Goal: Task Accomplishment & Management: Complete application form

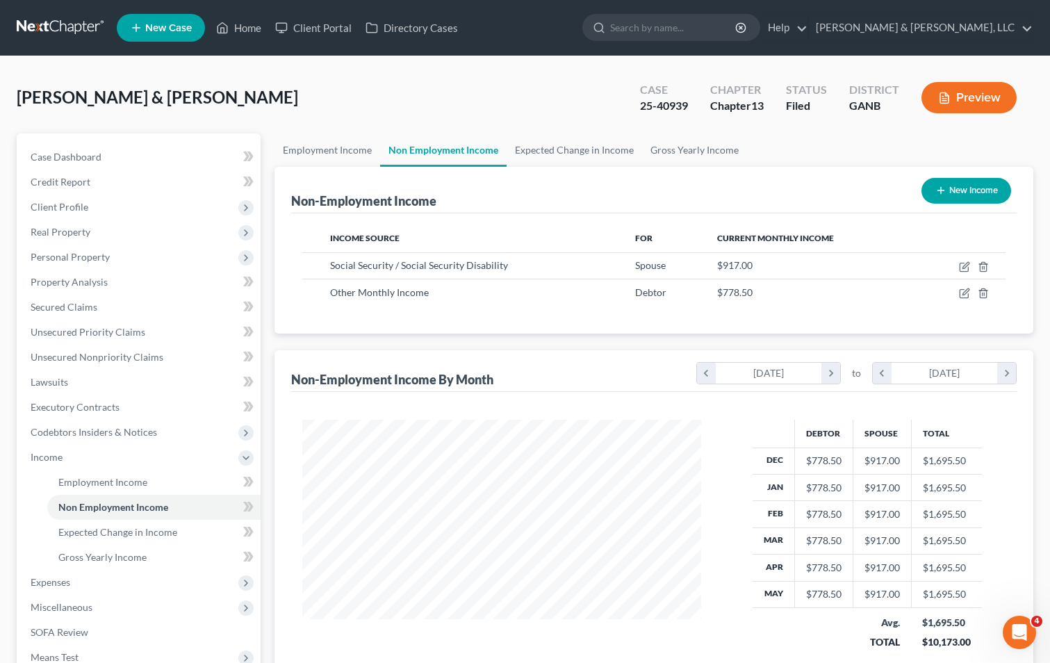
scroll to position [250, 427]
click at [88, 254] on span "Personal Property" at bounding box center [70, 257] width 79 height 12
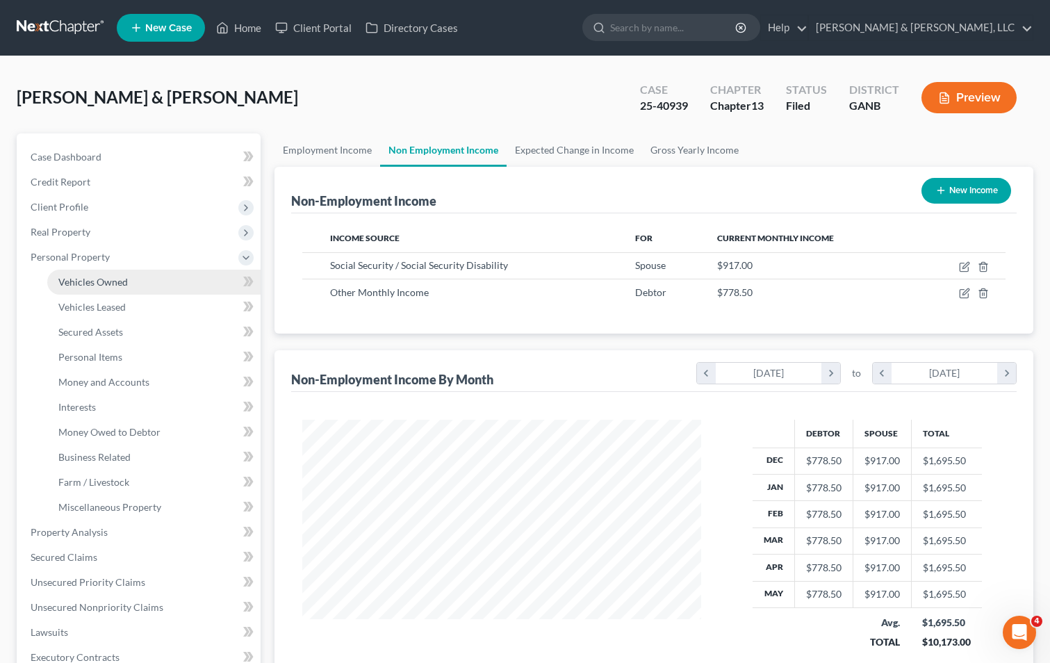
click at [145, 277] on link "Vehicles Owned" at bounding box center [153, 282] width 213 height 25
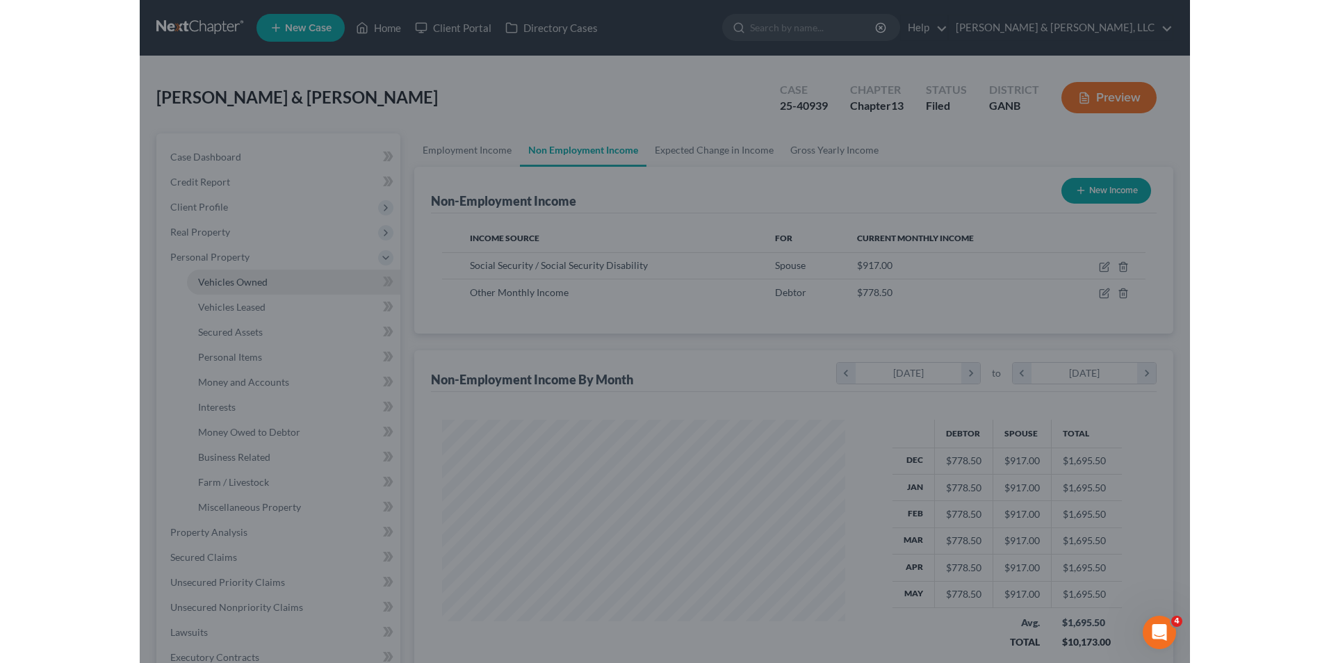
scroll to position [250, 432]
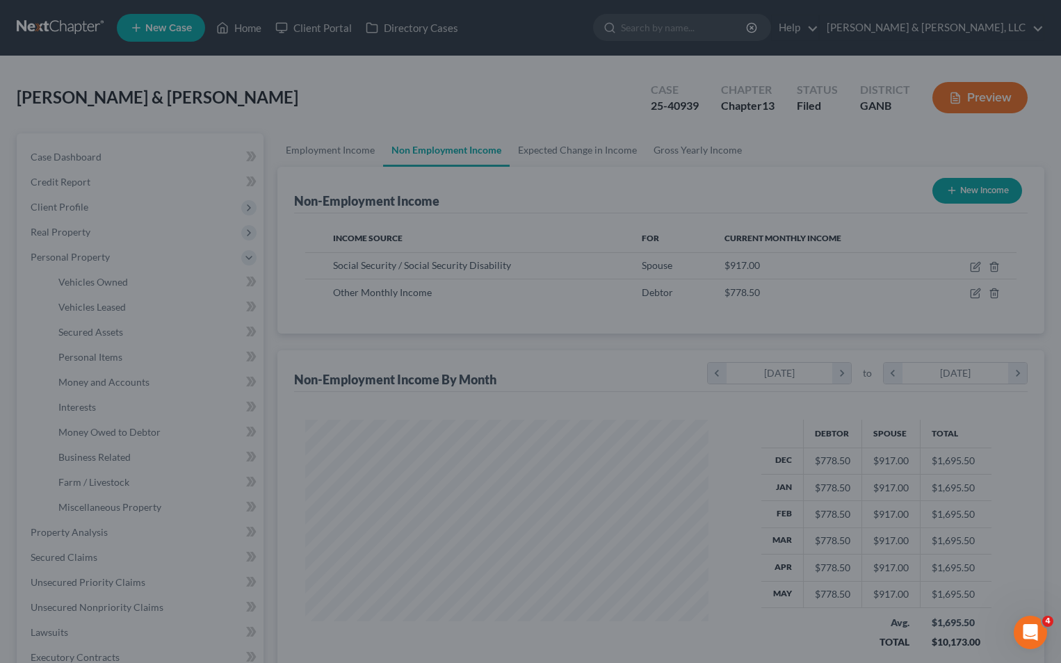
click at [130, 280] on div at bounding box center [530, 331] width 1061 height 663
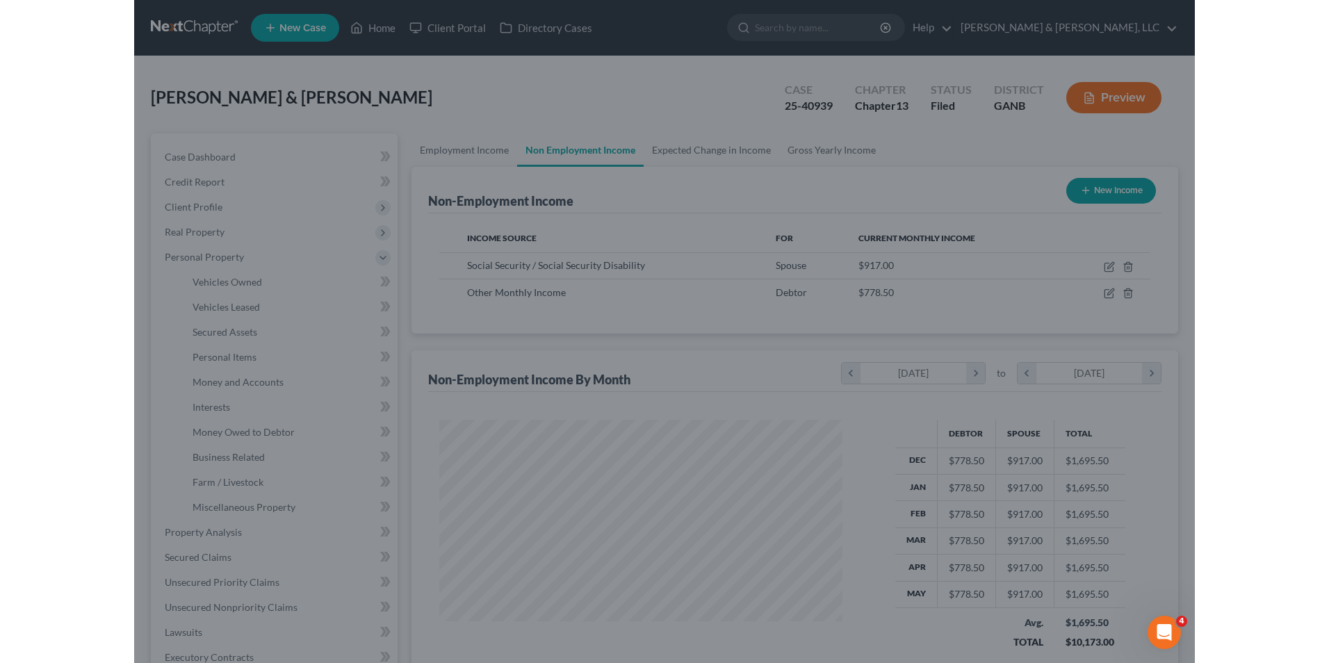
scroll to position [260, 549]
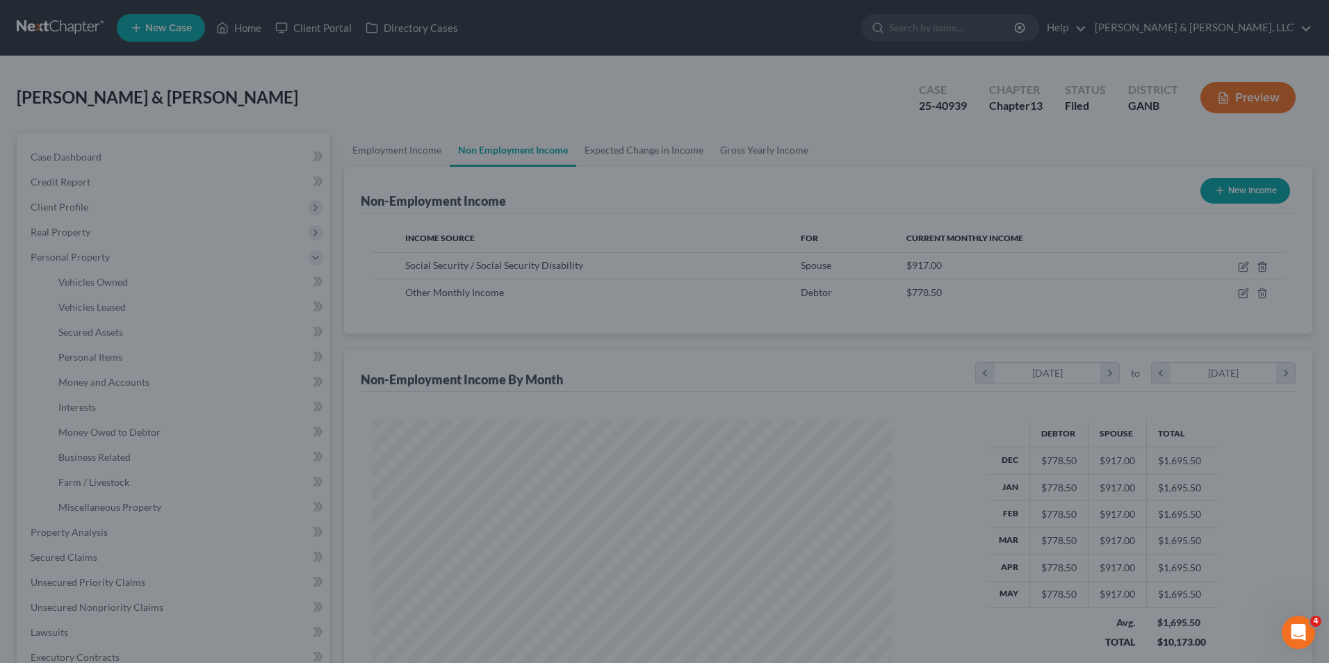
click at [304, 150] on div at bounding box center [664, 331] width 1329 height 663
click at [245, 31] on div at bounding box center [664, 331] width 1329 height 663
click at [129, 26] on div at bounding box center [664, 331] width 1329 height 663
click at [177, 255] on div at bounding box center [664, 331] width 1329 height 663
click at [79, 253] on div at bounding box center [664, 331] width 1329 height 663
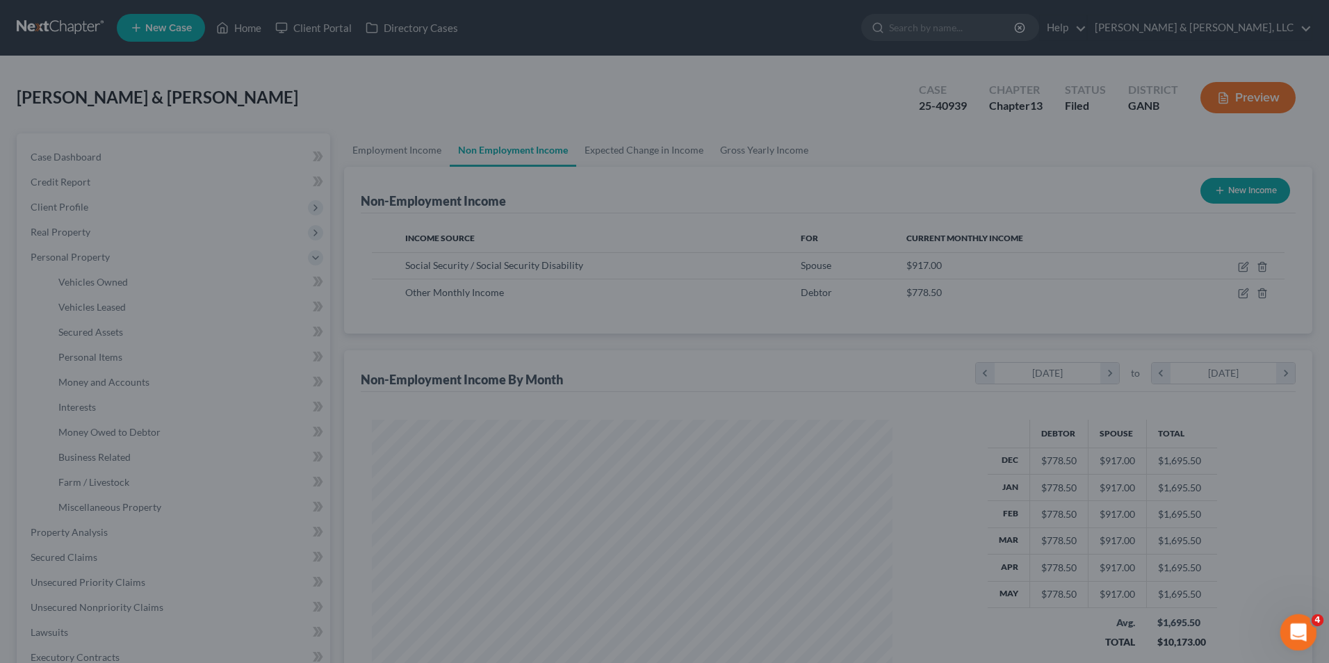
click at [1050, 635] on icon "Open Intercom Messenger" at bounding box center [1296, 630] width 23 height 23
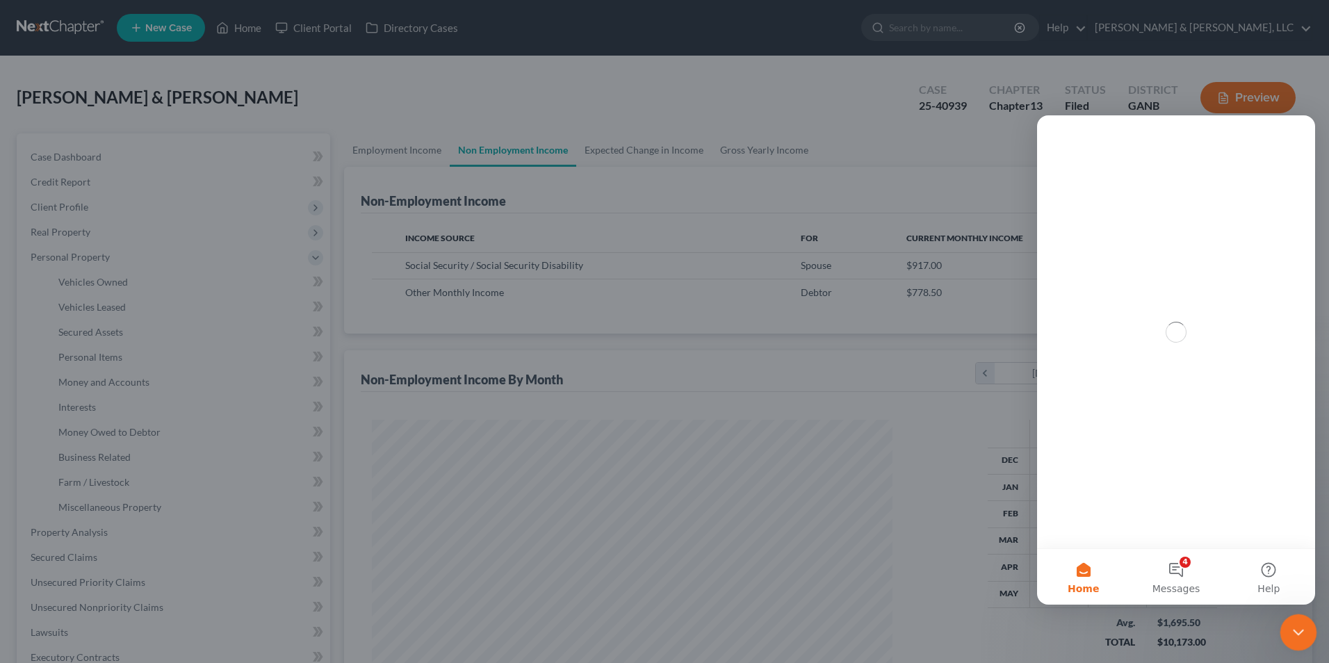
scroll to position [0, 0]
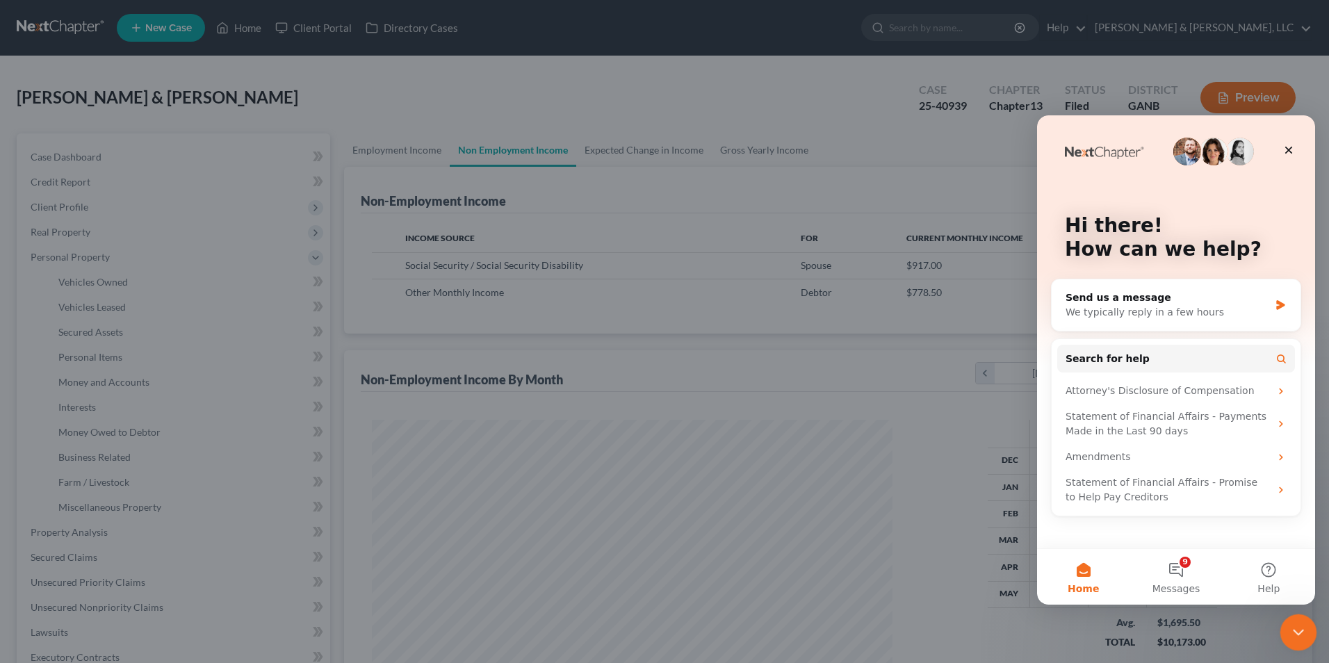
click at [1050, 632] on icon "Close Intercom Messenger" at bounding box center [1296, 630] width 17 height 17
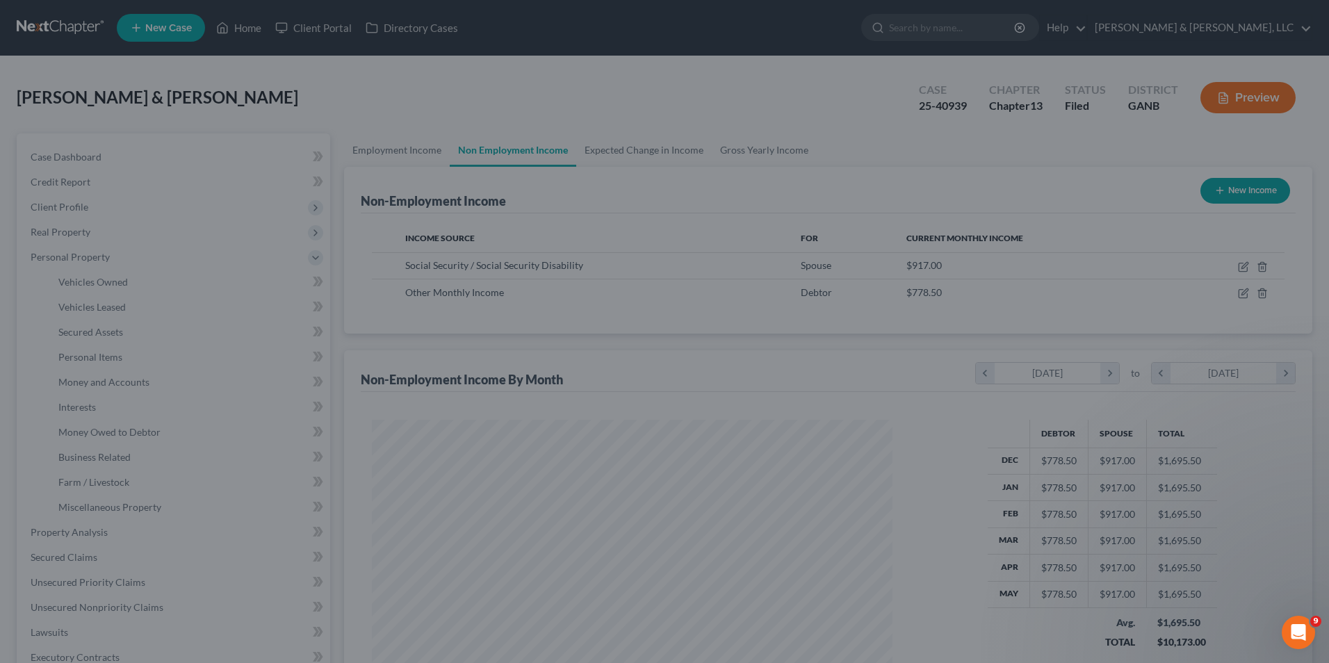
click at [133, 594] on div at bounding box center [664, 331] width 1329 height 663
click at [189, 33] on div at bounding box center [664, 331] width 1329 height 663
click at [133, 30] on div at bounding box center [664, 331] width 1329 height 663
click at [242, 32] on div at bounding box center [664, 331] width 1329 height 663
click at [92, 31] on div at bounding box center [664, 331] width 1329 height 663
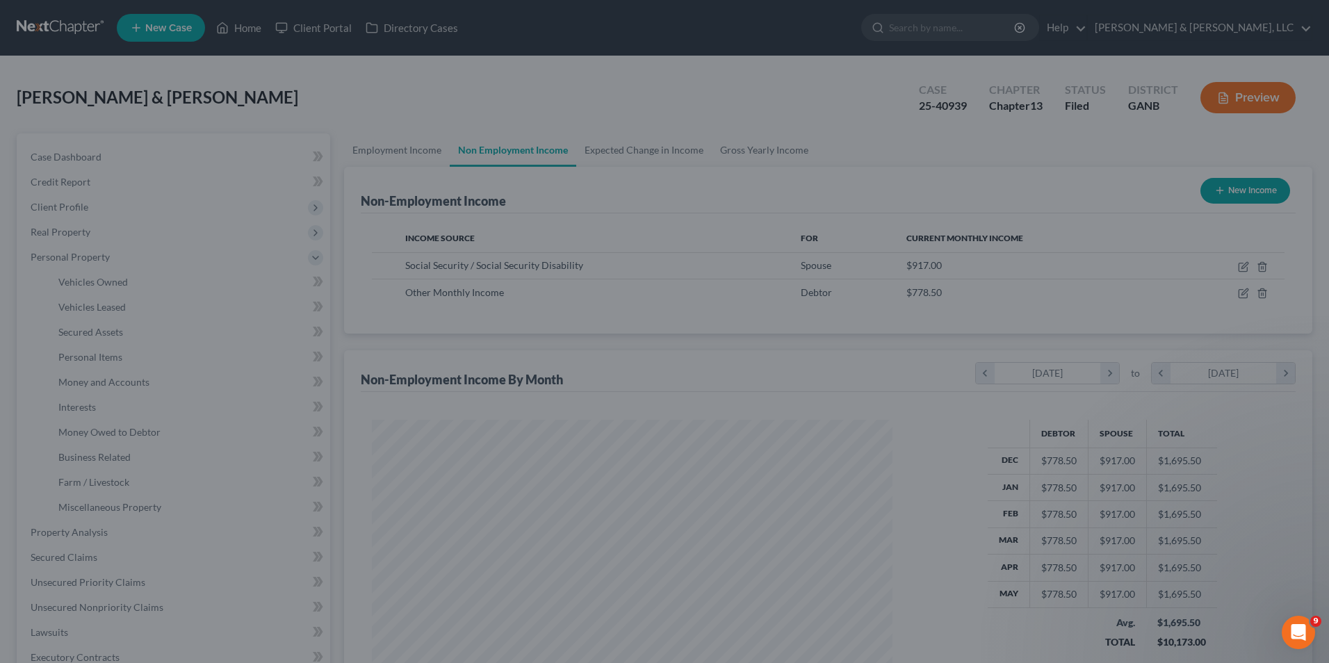
scroll to position [201, 0]
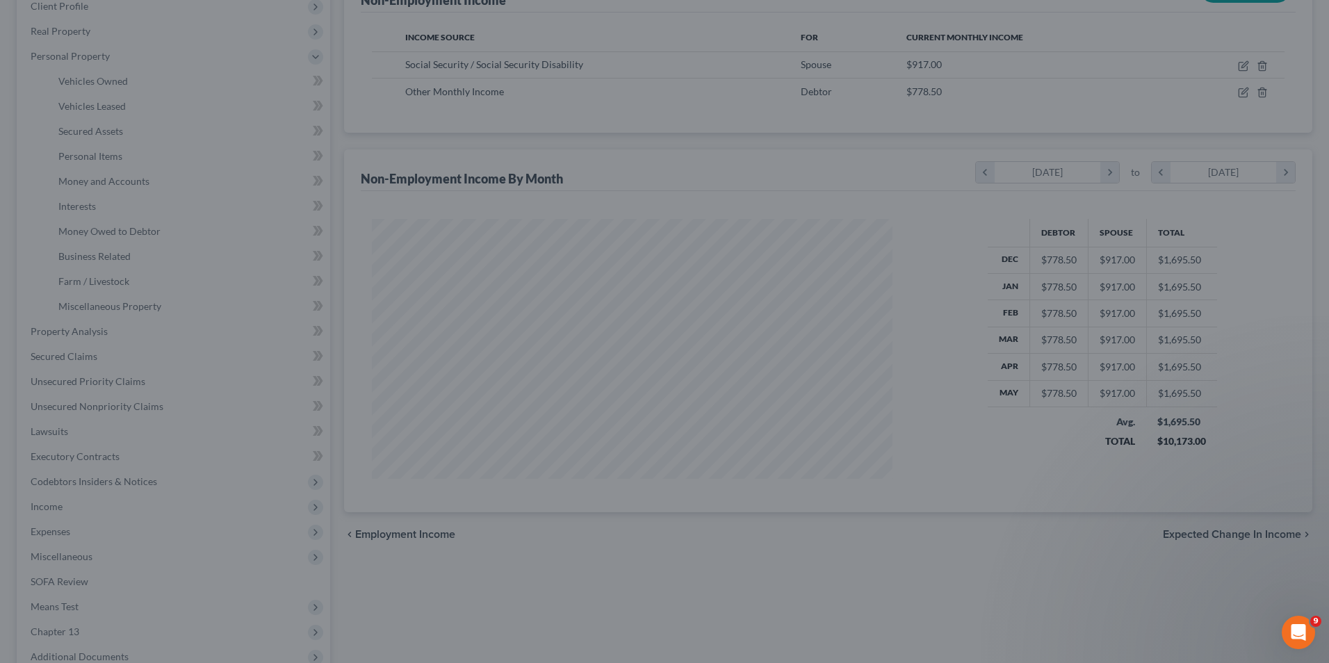
click at [254, 236] on div at bounding box center [664, 331] width 1329 height 663
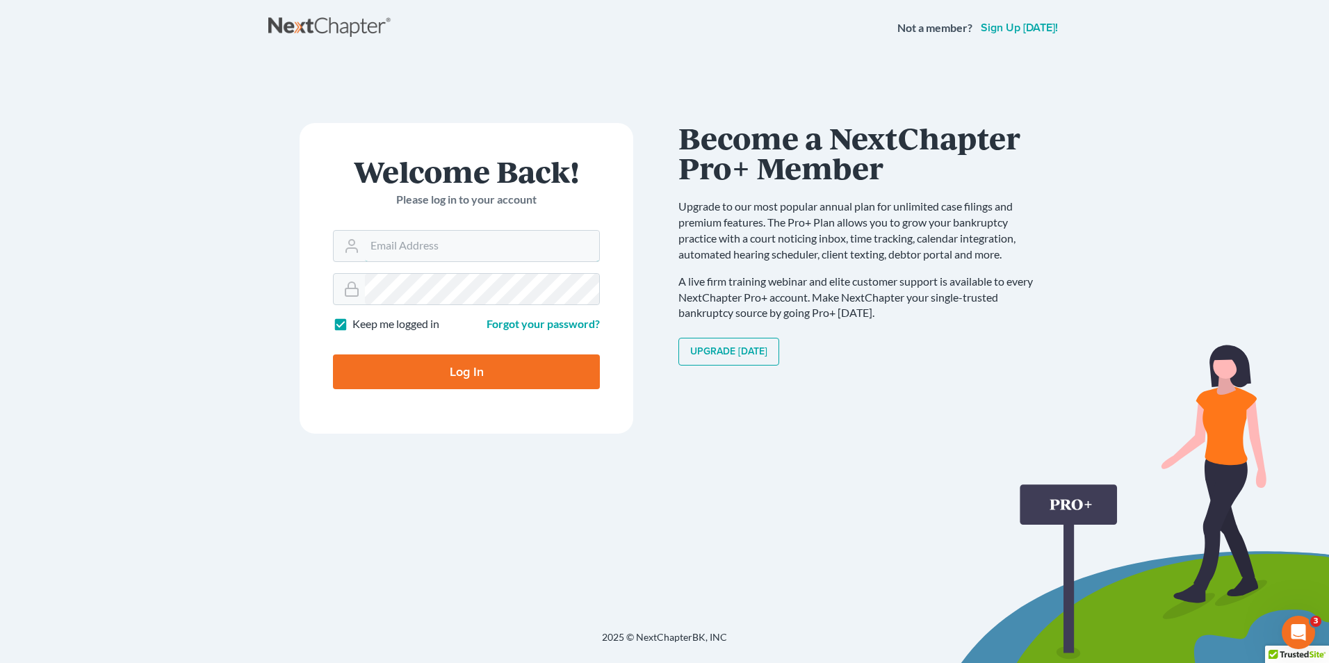
type input "[PERSON_NAME][EMAIL_ADDRESS][DOMAIN_NAME]"
click at [467, 365] on input "Log In" at bounding box center [466, 372] width 267 height 35
type input "Thinking..."
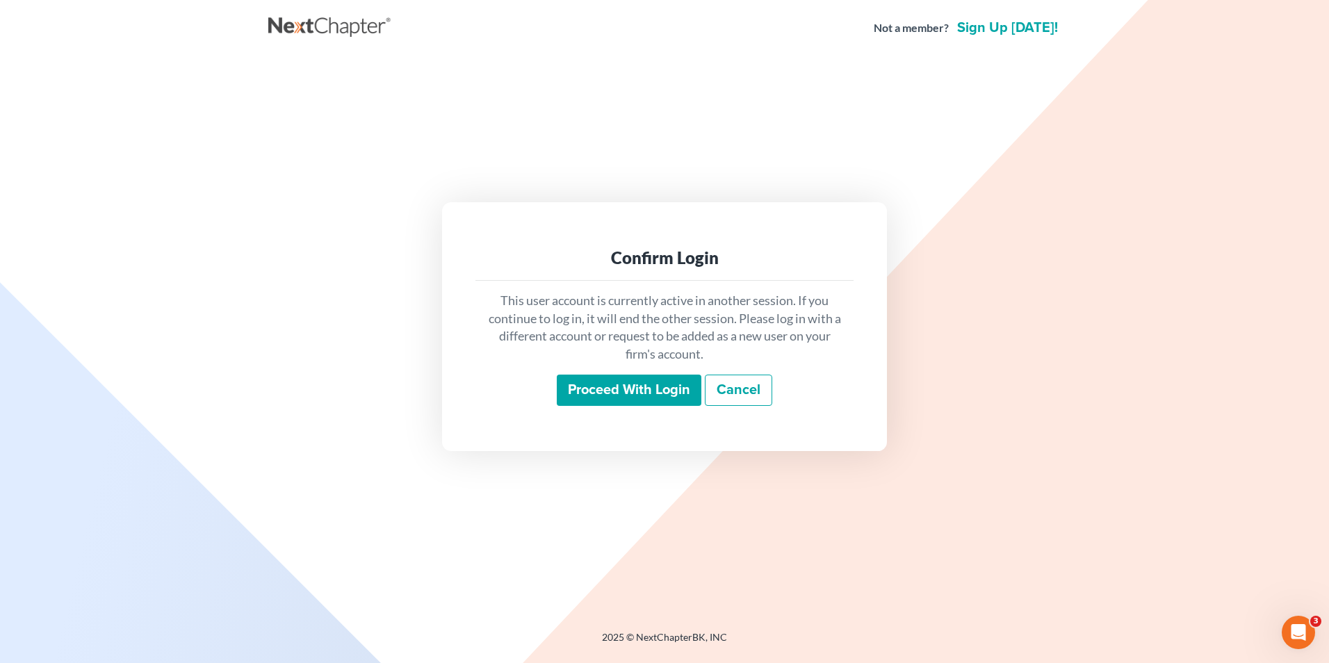
click at [560, 395] on input "Proceed with login" at bounding box center [629, 391] width 145 height 32
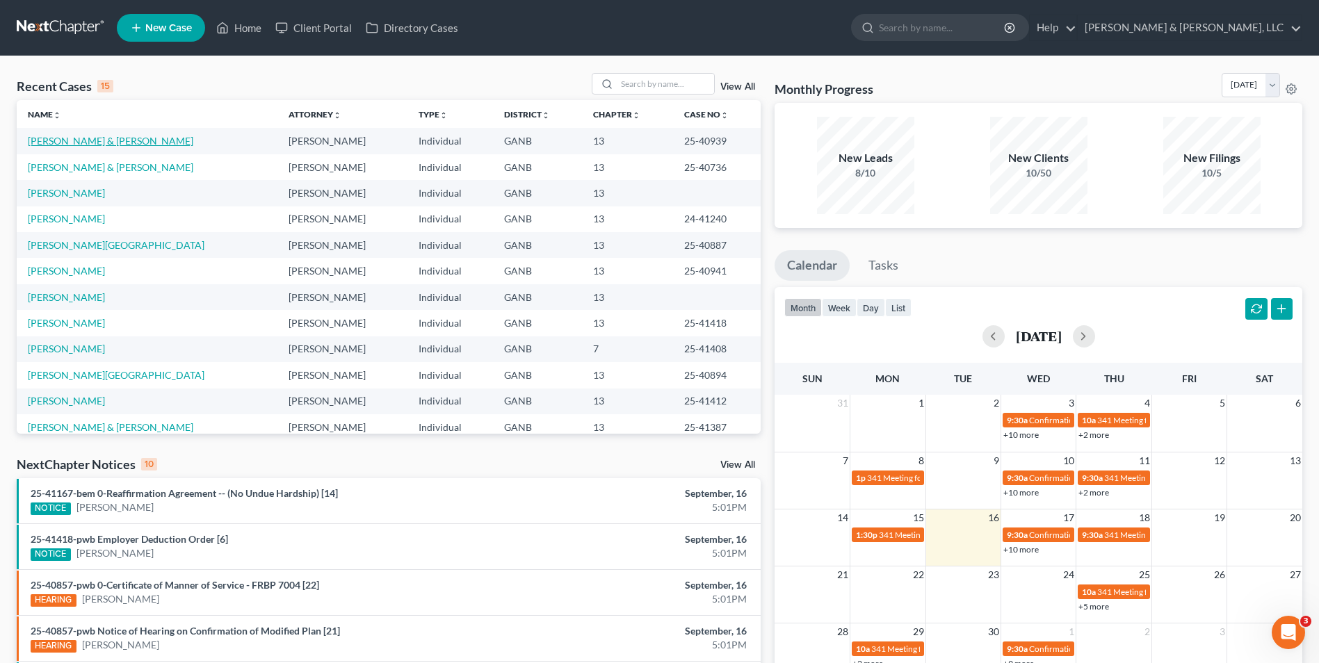
click at [58, 138] on link "[PERSON_NAME] & [PERSON_NAME]" at bounding box center [110, 141] width 165 height 12
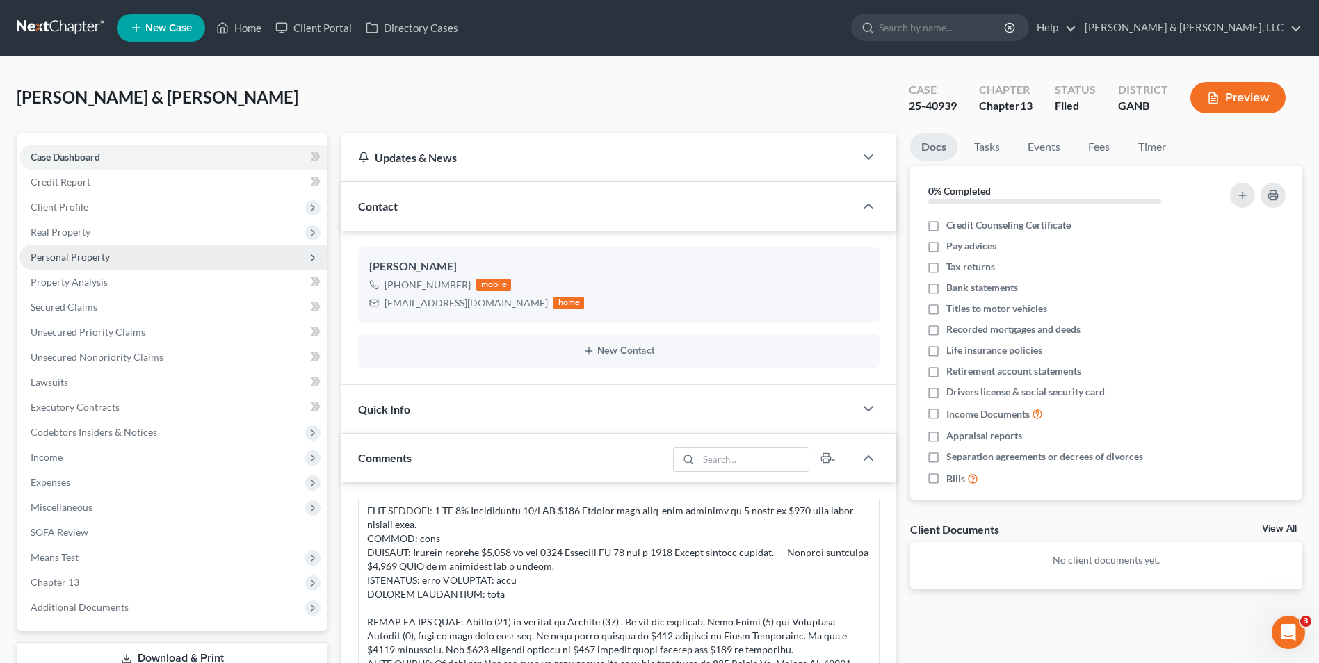
click at [76, 256] on span "Personal Property" at bounding box center [70, 257] width 79 height 12
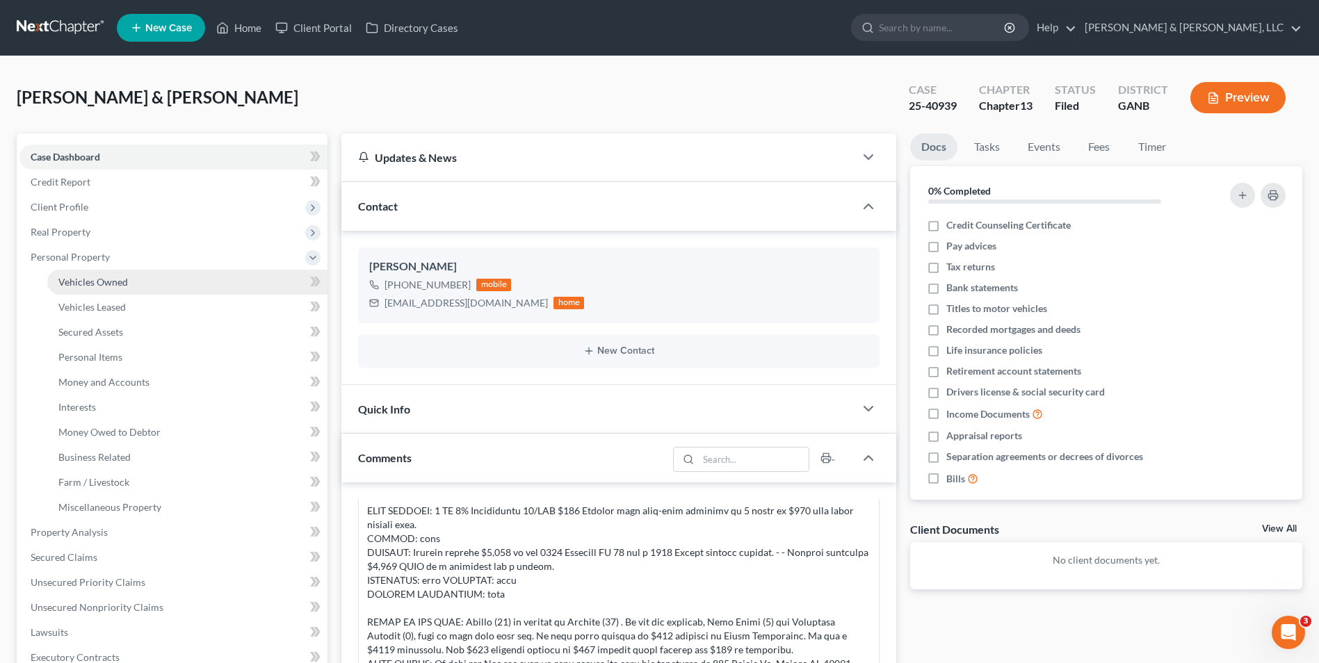
click at [126, 278] on span "Vehicles Owned" at bounding box center [93, 282] width 70 height 12
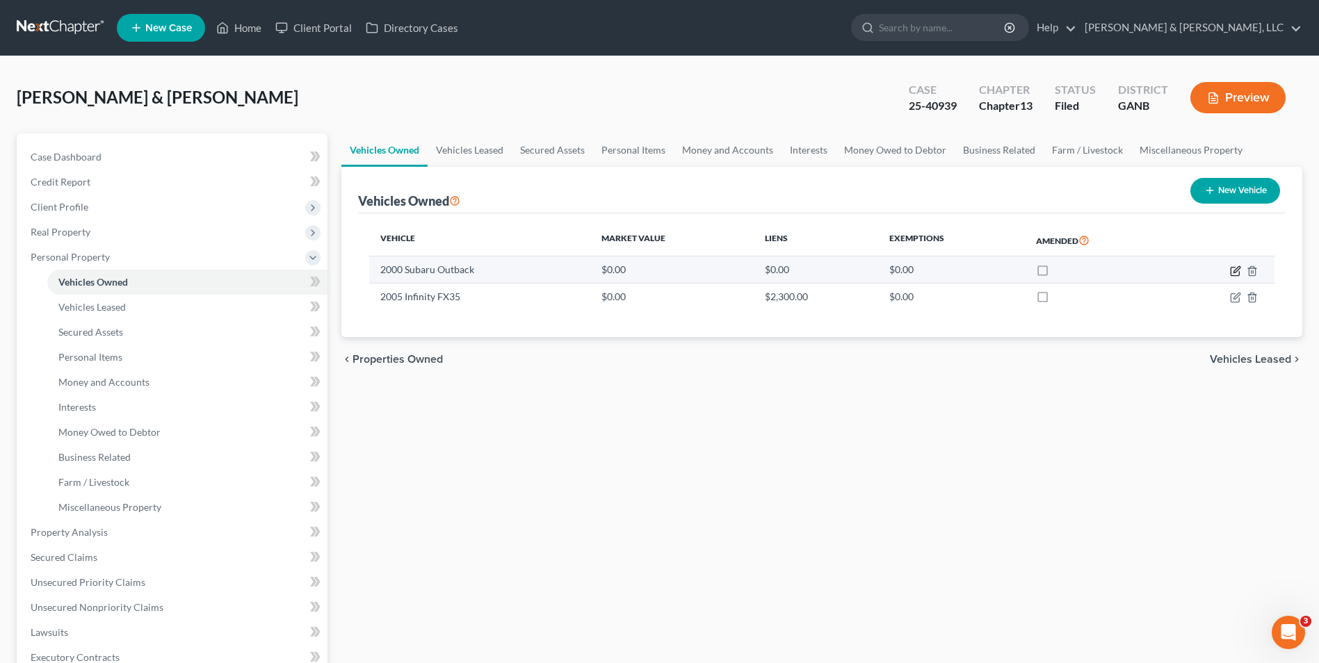
click at [1237, 270] on icon "button" at bounding box center [1236, 269] width 6 height 6
select select "0"
select select "26"
select select "2"
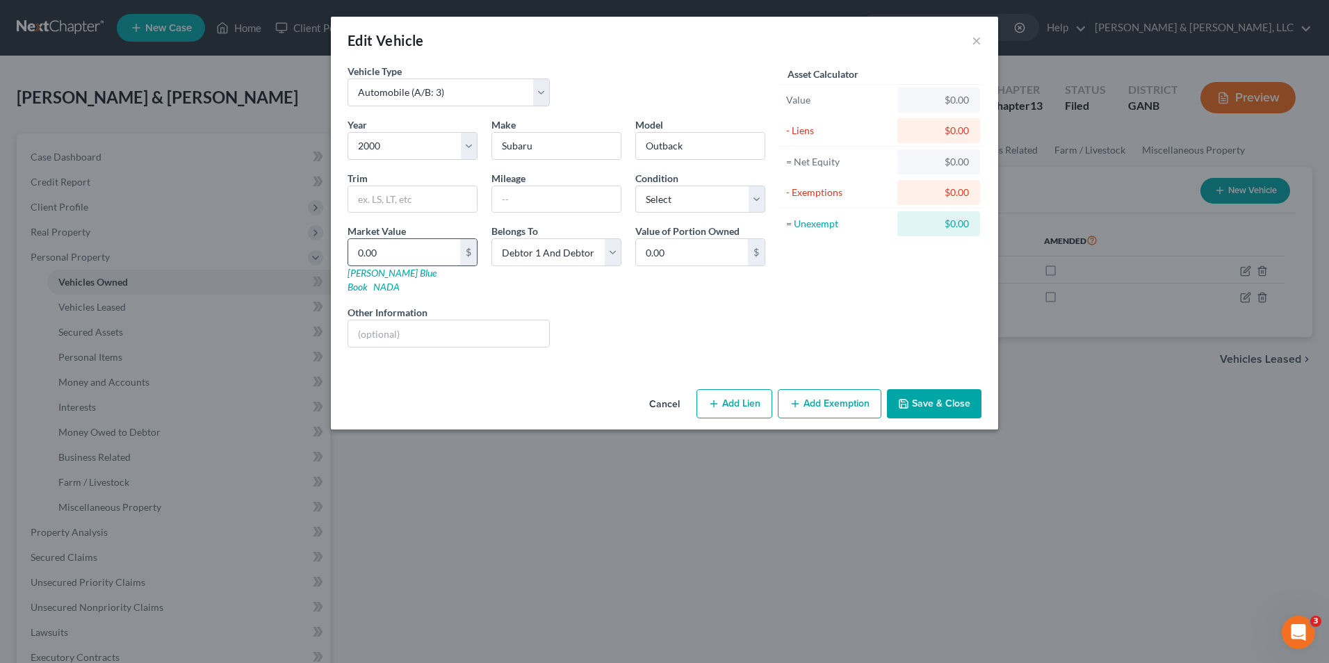
click at [352, 252] on input "0.00" at bounding box center [404, 252] width 112 height 26
click at [351, 249] on input "0.00" at bounding box center [404, 252] width 112 height 26
type input "10.00"
type input "150.00"
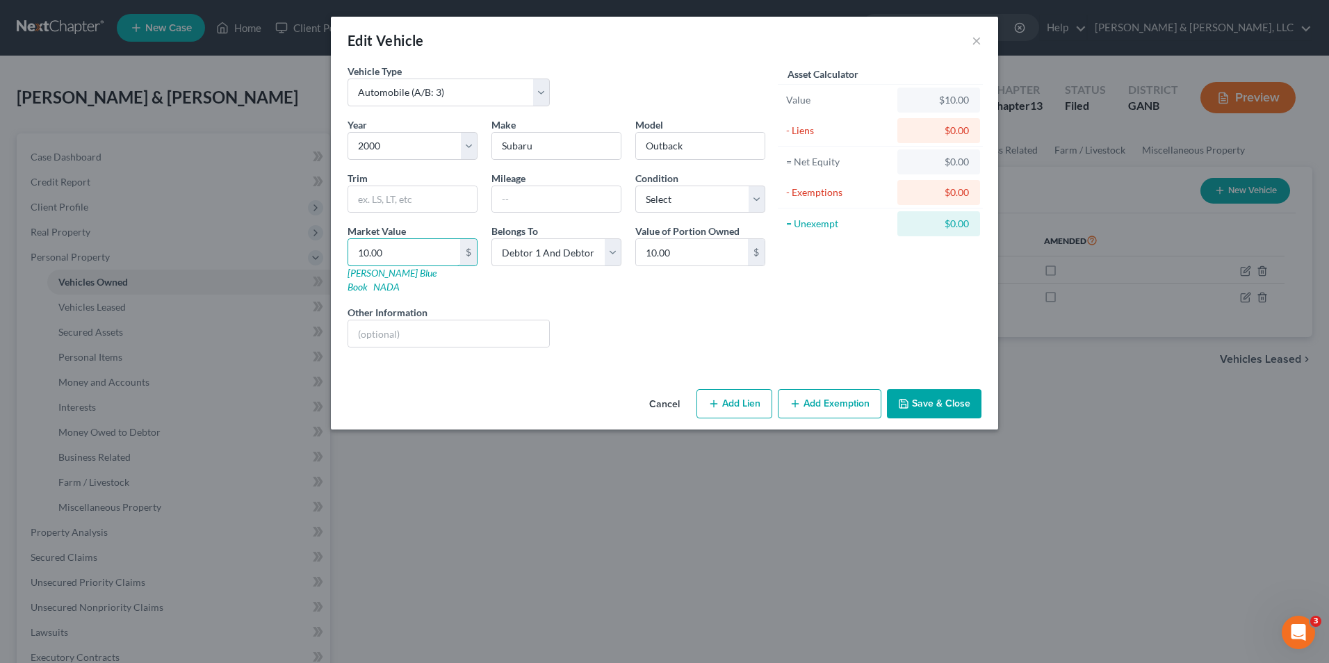
type input "150.00"
type input "1500.00"
type input "1,500.00"
click at [720, 341] on div "Year Select 2026 2025 2024 2023 2022 2021 2020 2019 2018 2017 2016 2015 2014 20…" at bounding box center [557, 237] width 432 height 241
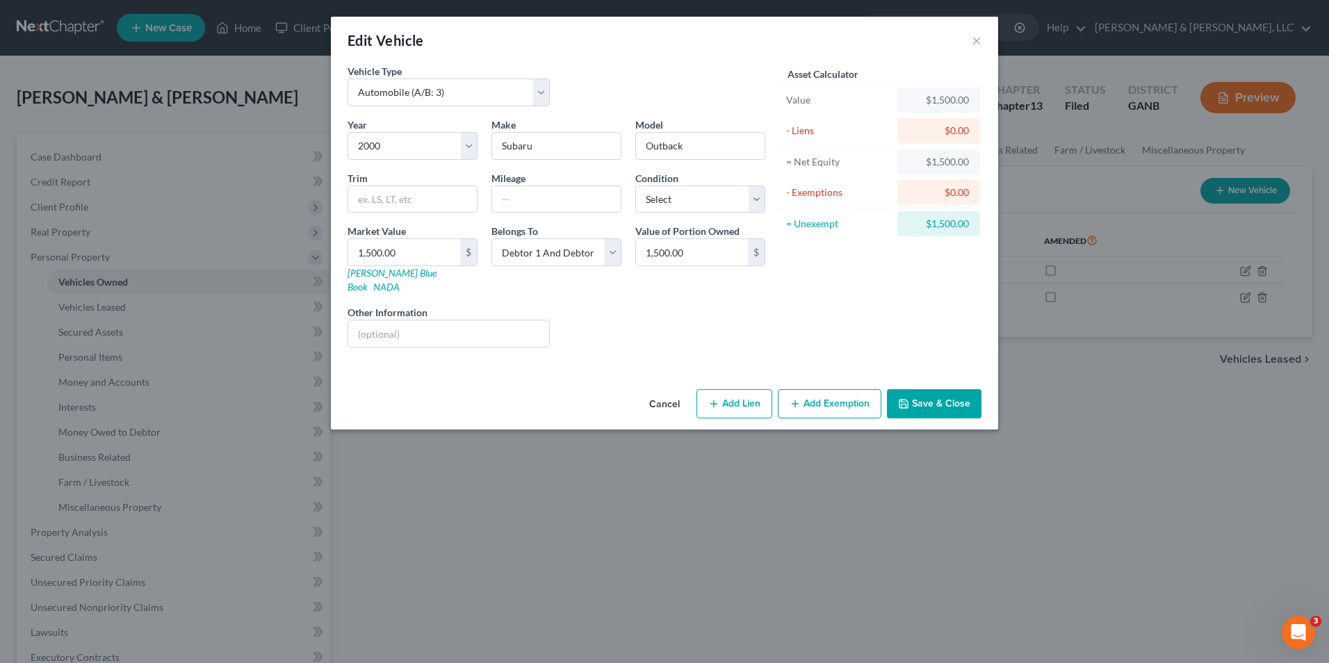
click at [815, 389] on button "Add Exemption" at bounding box center [830, 403] width 104 height 29
select select "2"
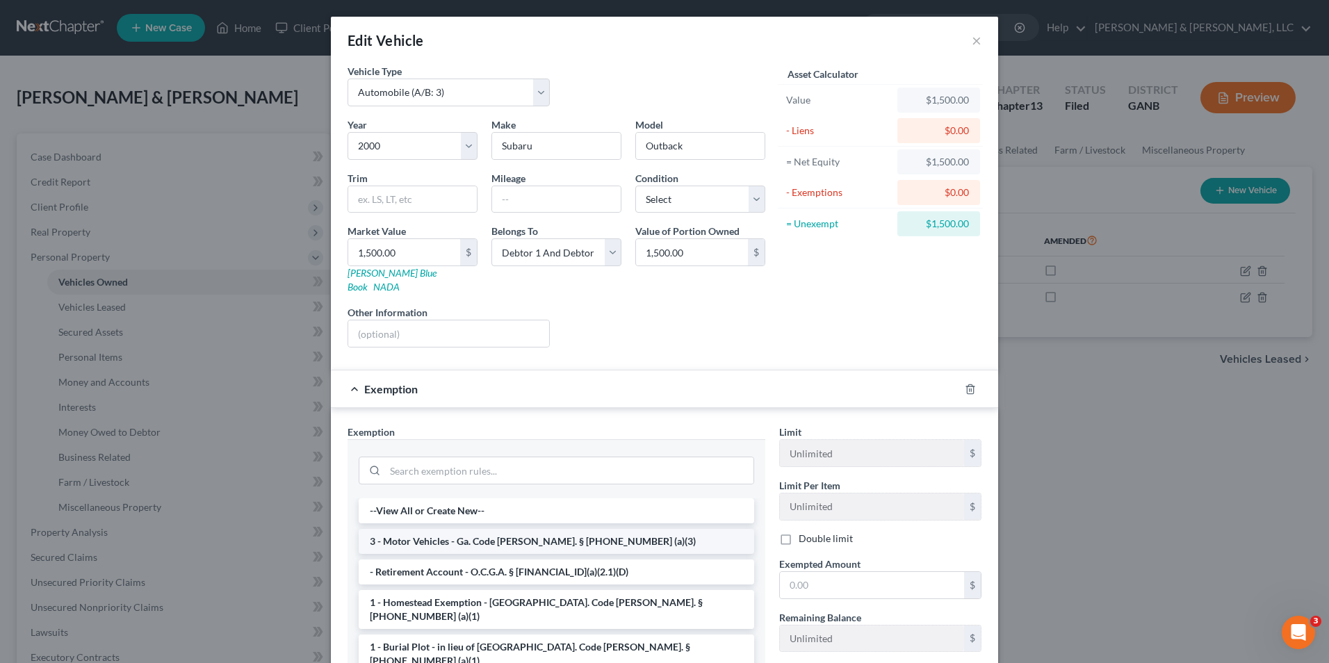
click at [486, 529] on li "3 - Motor Vehicles - Ga. Code [PERSON_NAME]. § [PHONE_NUMBER] (a)(3)" at bounding box center [557, 541] width 396 height 25
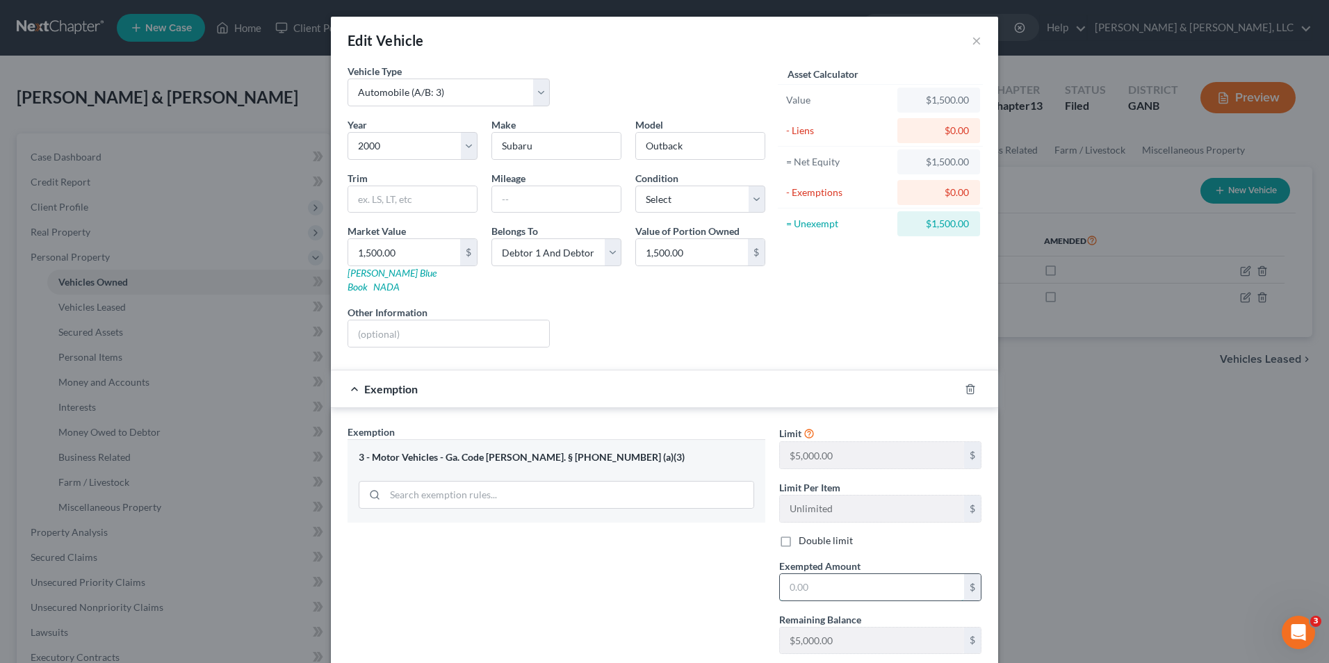
click at [839, 574] on input "text" at bounding box center [872, 587] width 184 height 26
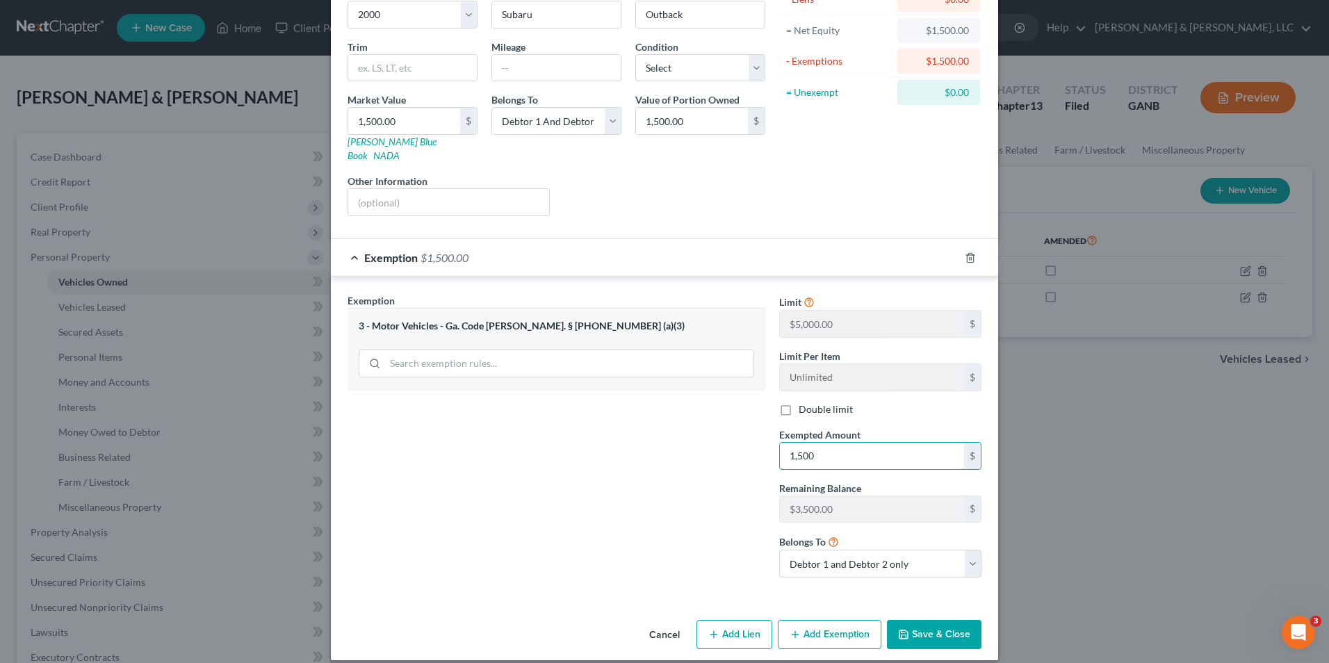
type input "1,500"
click at [929, 621] on button "Save & Close" at bounding box center [934, 634] width 95 height 29
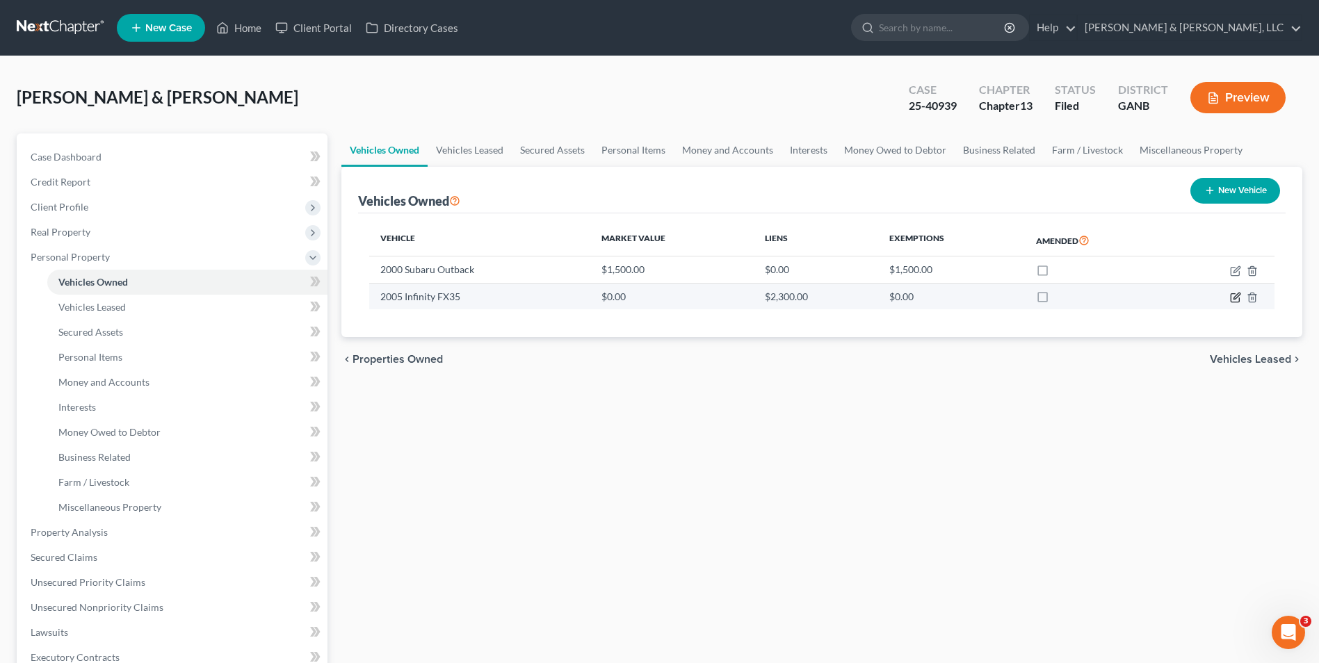
click at [1239, 298] on icon "button" at bounding box center [1235, 297] width 11 height 11
select select "0"
select select "21"
select select "2"
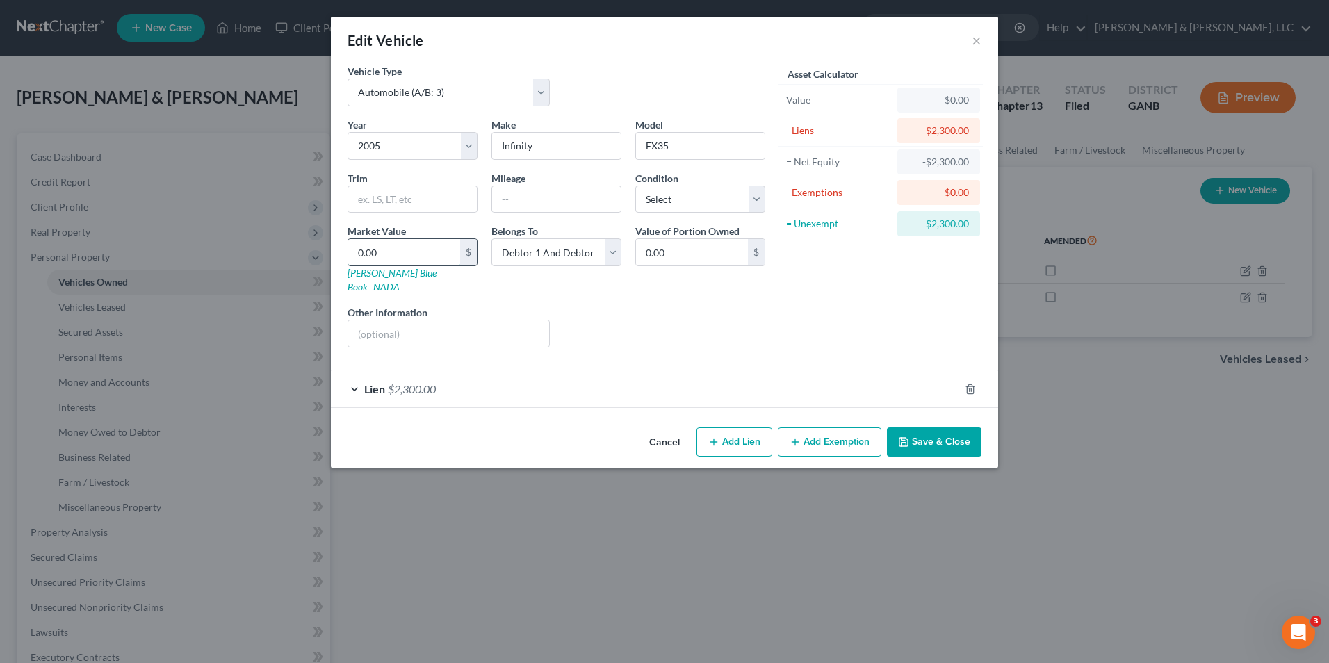
click at [352, 253] on input "0.00" at bounding box center [404, 252] width 112 height 26
type input "2"
type input "2.00"
type input "25"
type input "25.00"
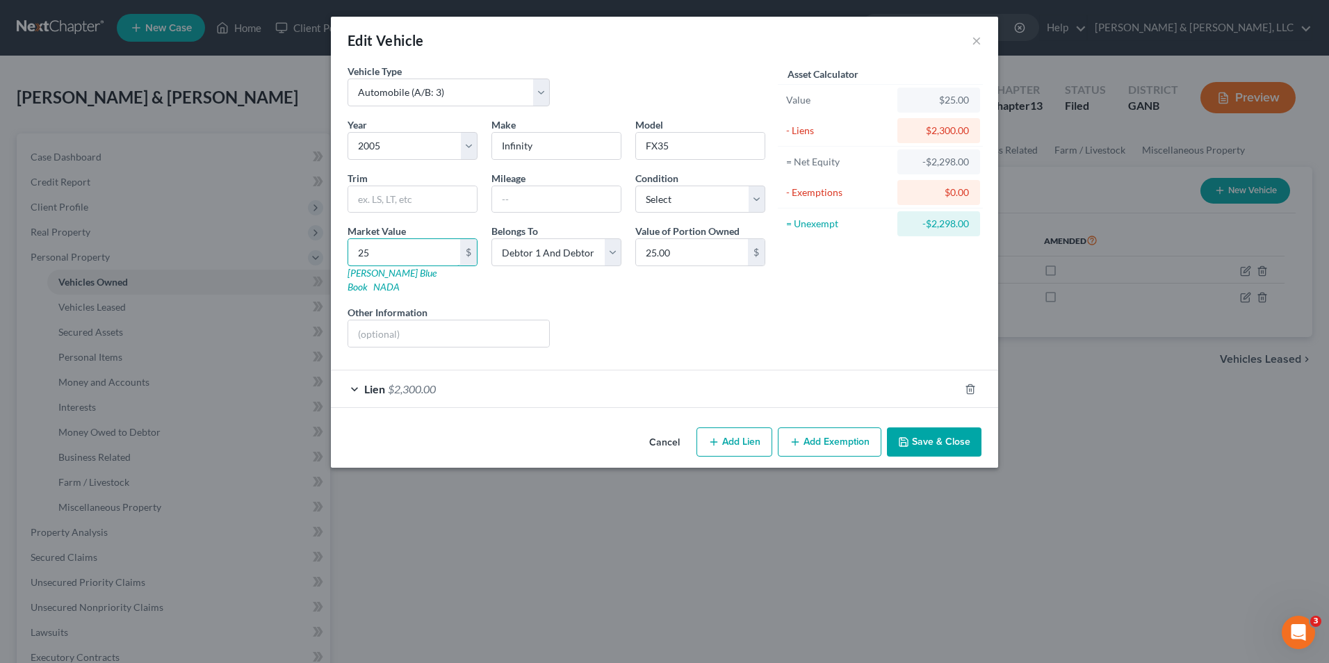
type input "250"
type input "250.00"
type input "2500"
type input "2,500.00"
type input "2,500"
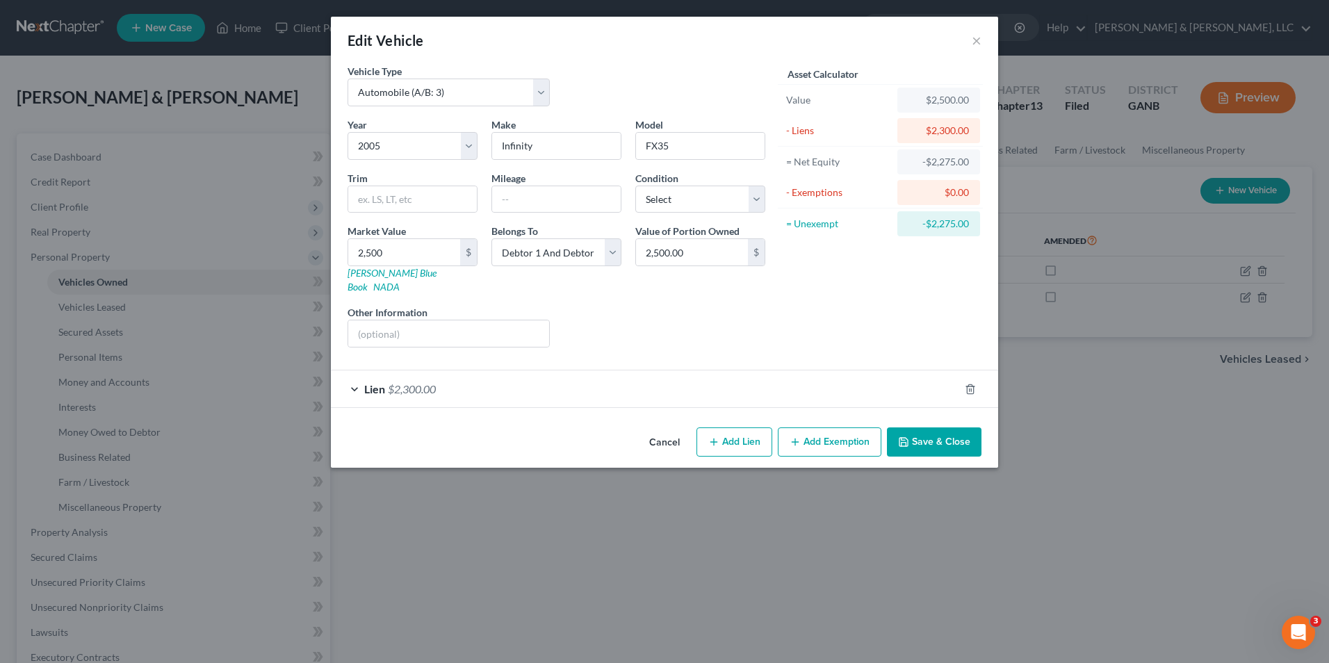
click at [840, 431] on button "Add Exemption" at bounding box center [830, 442] width 104 height 29
select select "2"
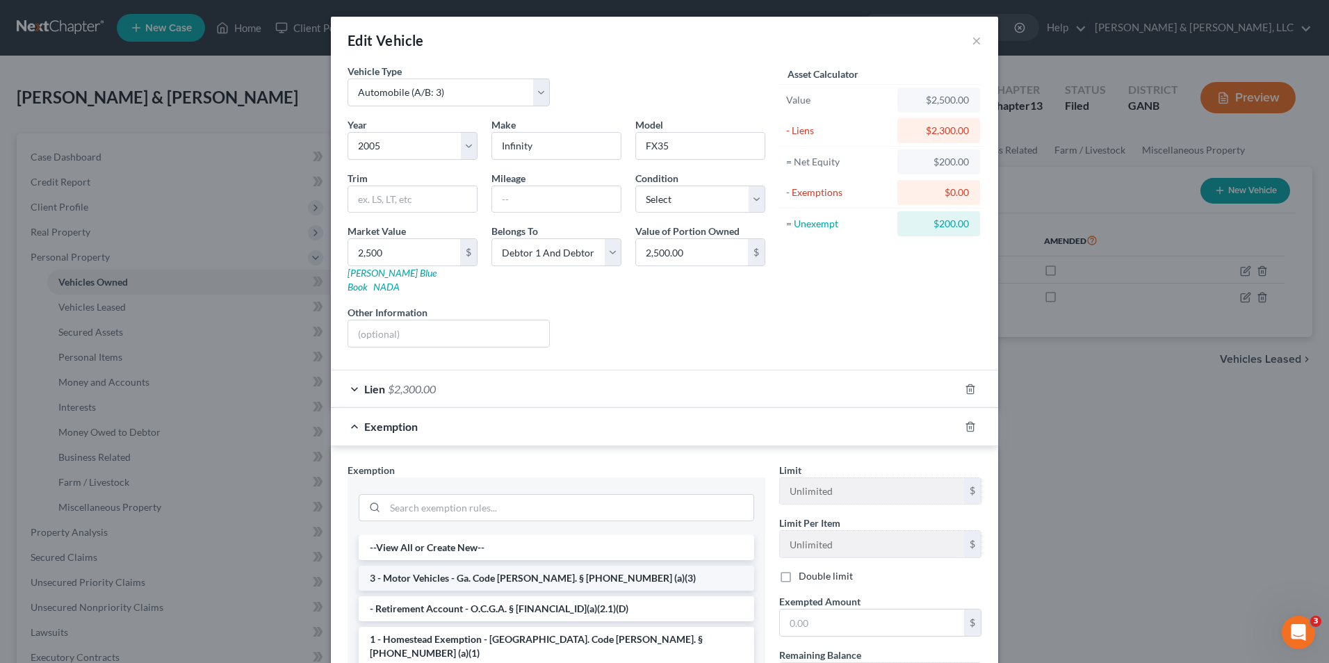
click at [482, 569] on li "3 - Motor Vehicles - Ga. Code [PERSON_NAME]. § [PHONE_NUMBER] (a)(3)" at bounding box center [557, 578] width 396 height 25
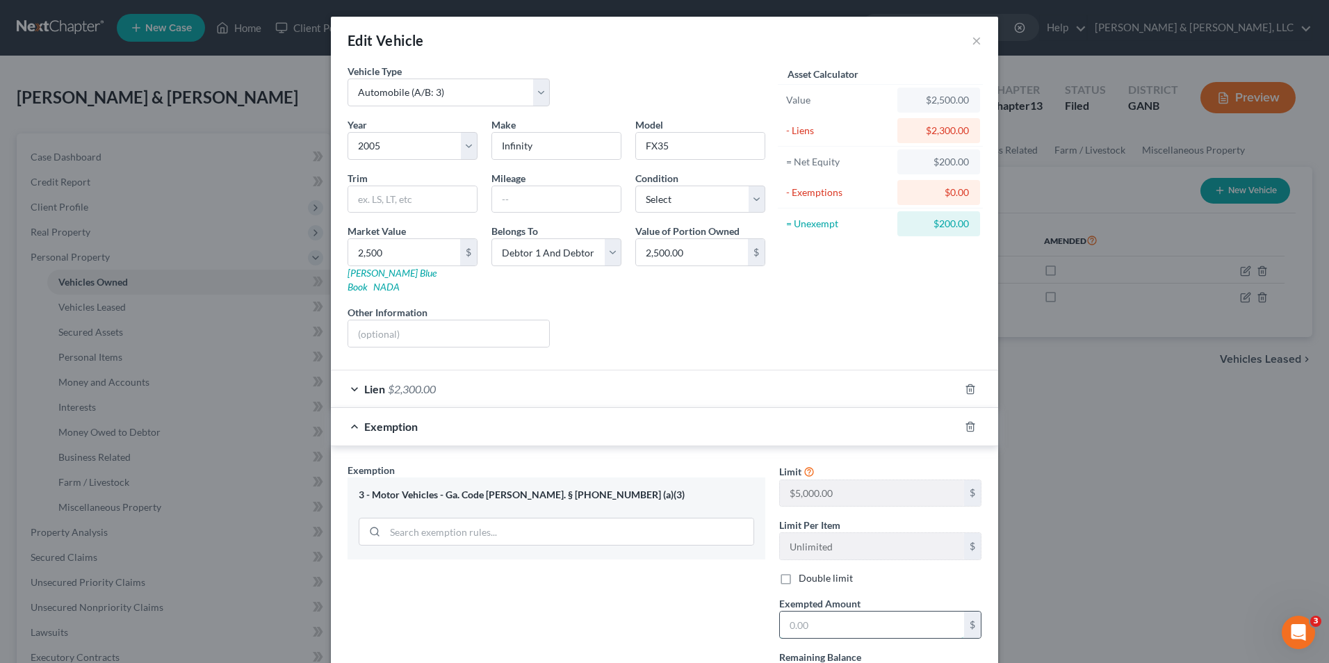
click at [807, 612] on input "text" at bounding box center [872, 625] width 184 height 26
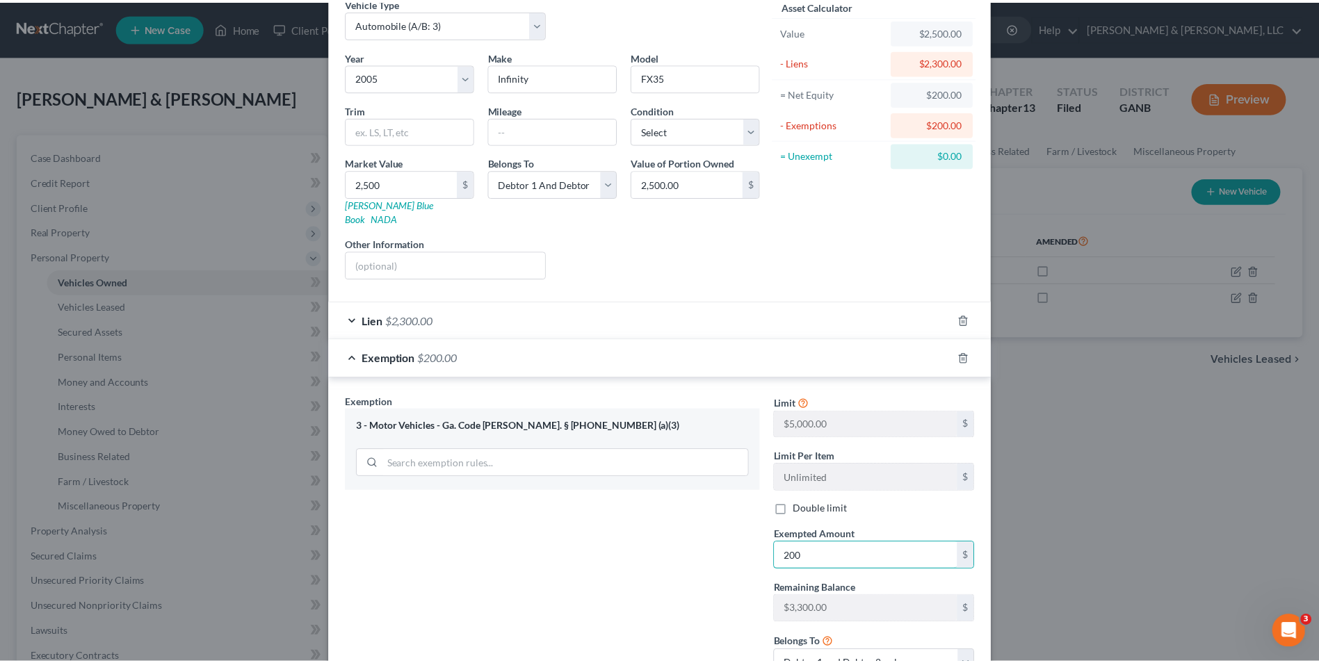
scroll to position [169, 0]
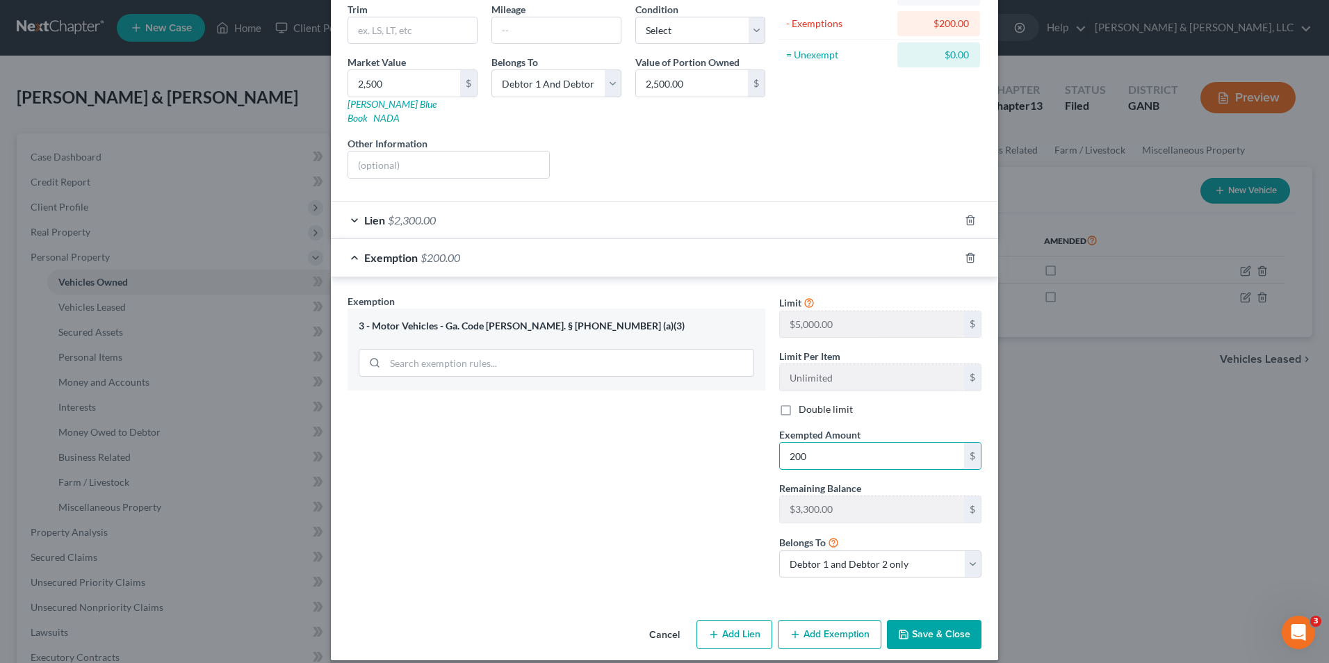
type input "200"
click at [922, 620] on button "Save & Close" at bounding box center [934, 634] width 95 height 29
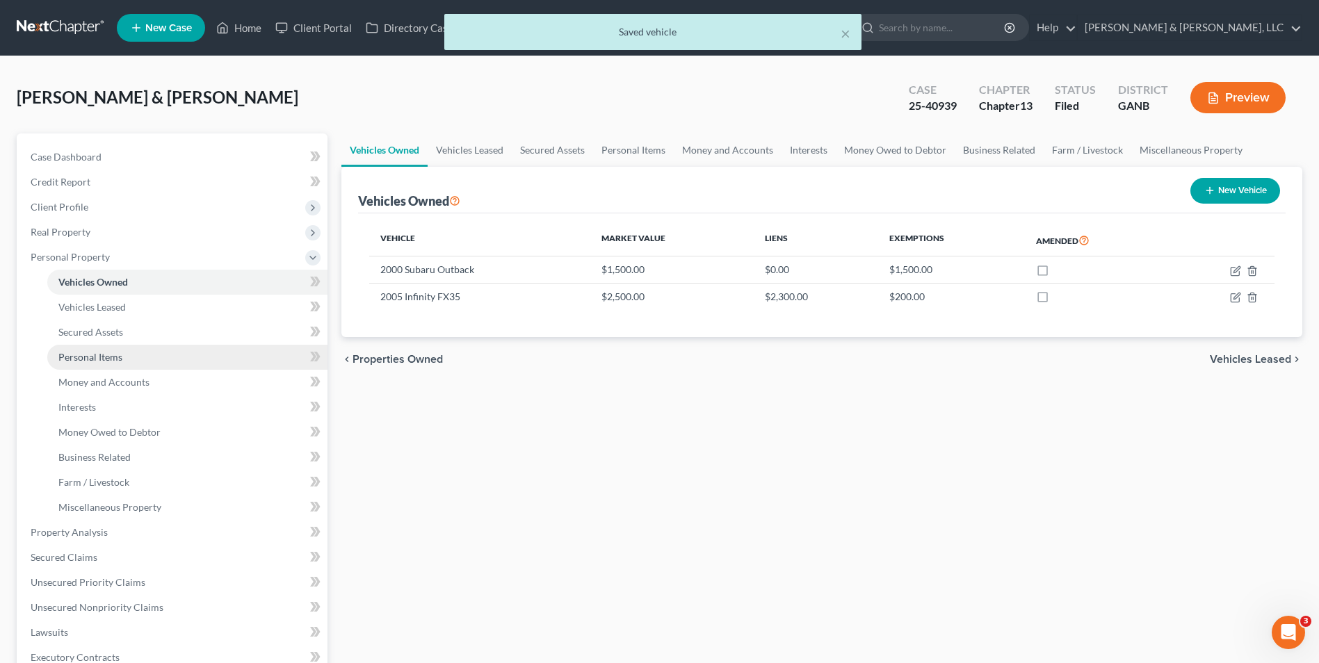
click at [120, 351] on span "Personal Items" at bounding box center [90, 357] width 64 height 12
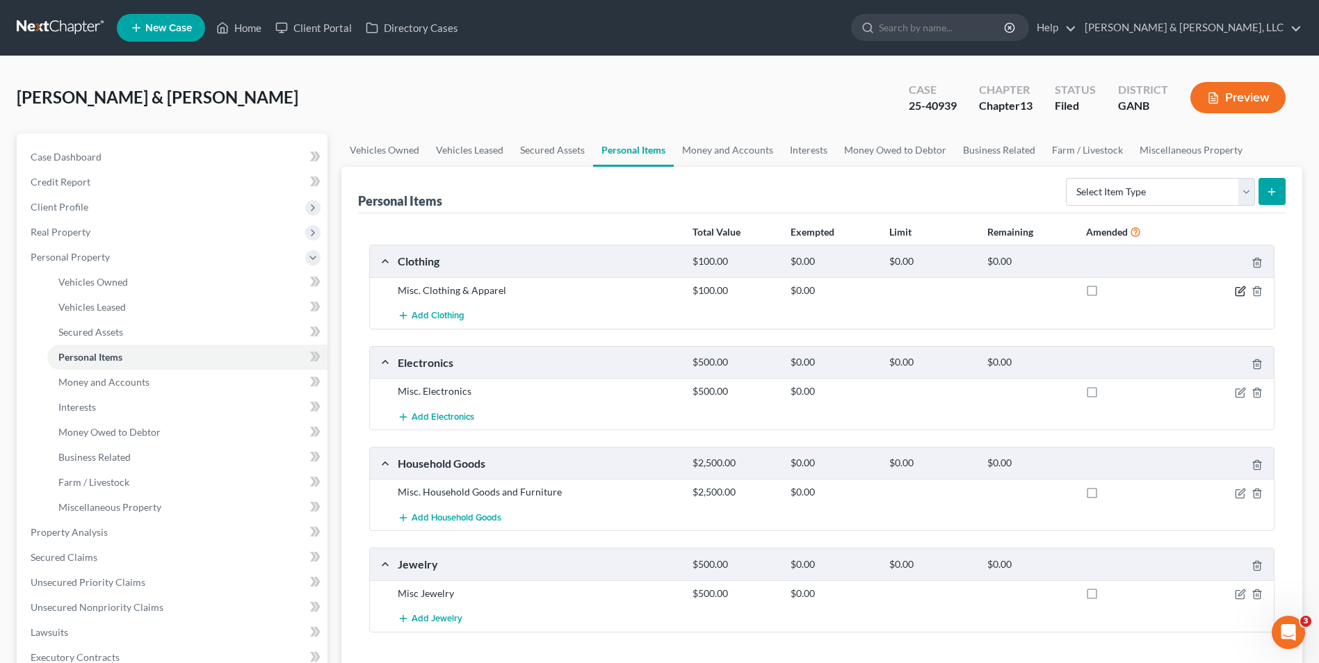
click at [1238, 291] on icon "button" at bounding box center [1240, 291] width 11 height 11
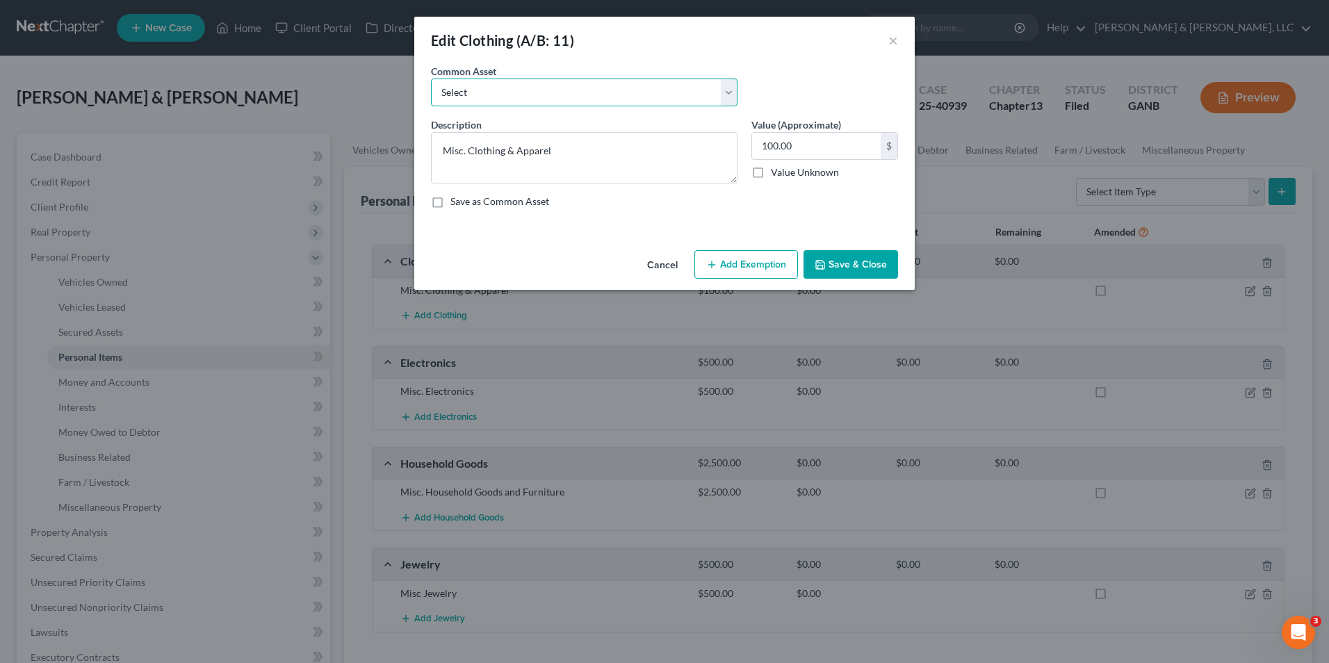
click at [552, 99] on select "Select Misc. Clothing & Apparel" at bounding box center [584, 93] width 307 height 28
select select "0"
click at [431, 79] on select "Select Misc. Clothing & Apparel" at bounding box center [584, 93] width 307 height 28
click at [776, 146] on input "100.00" at bounding box center [816, 146] width 129 height 26
type input "1,000"
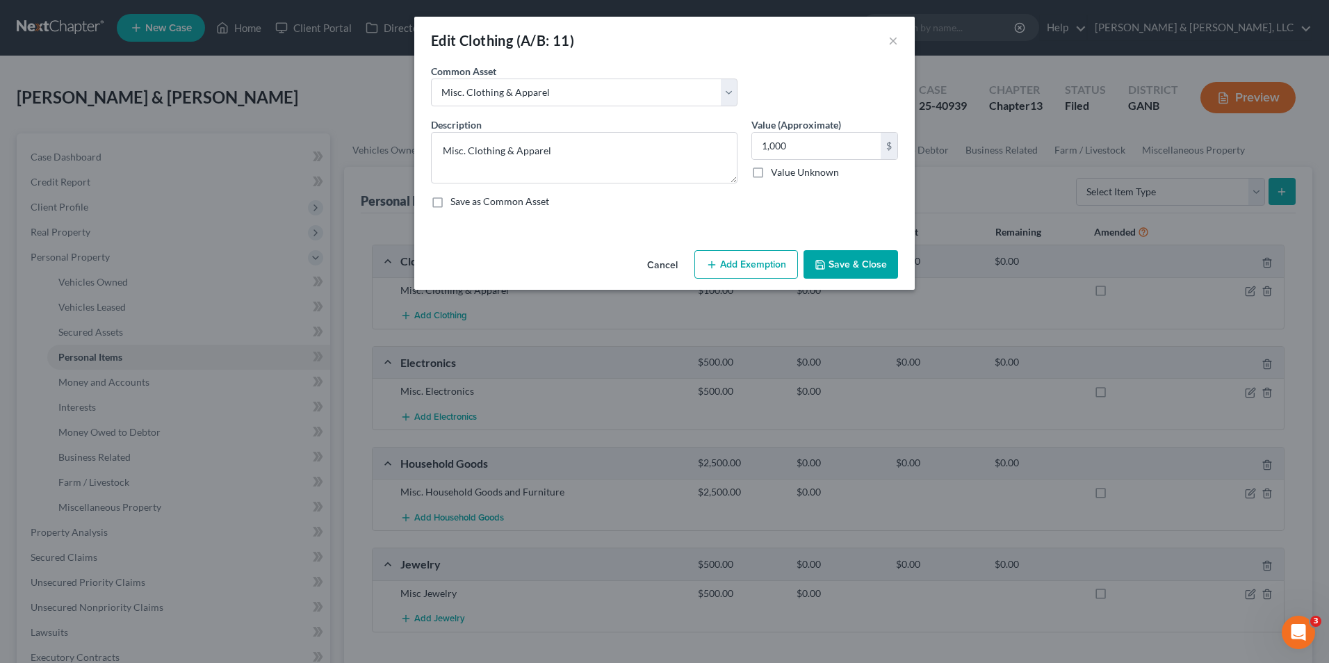
click at [752, 267] on button "Add Exemption" at bounding box center [746, 264] width 104 height 29
select select "2"
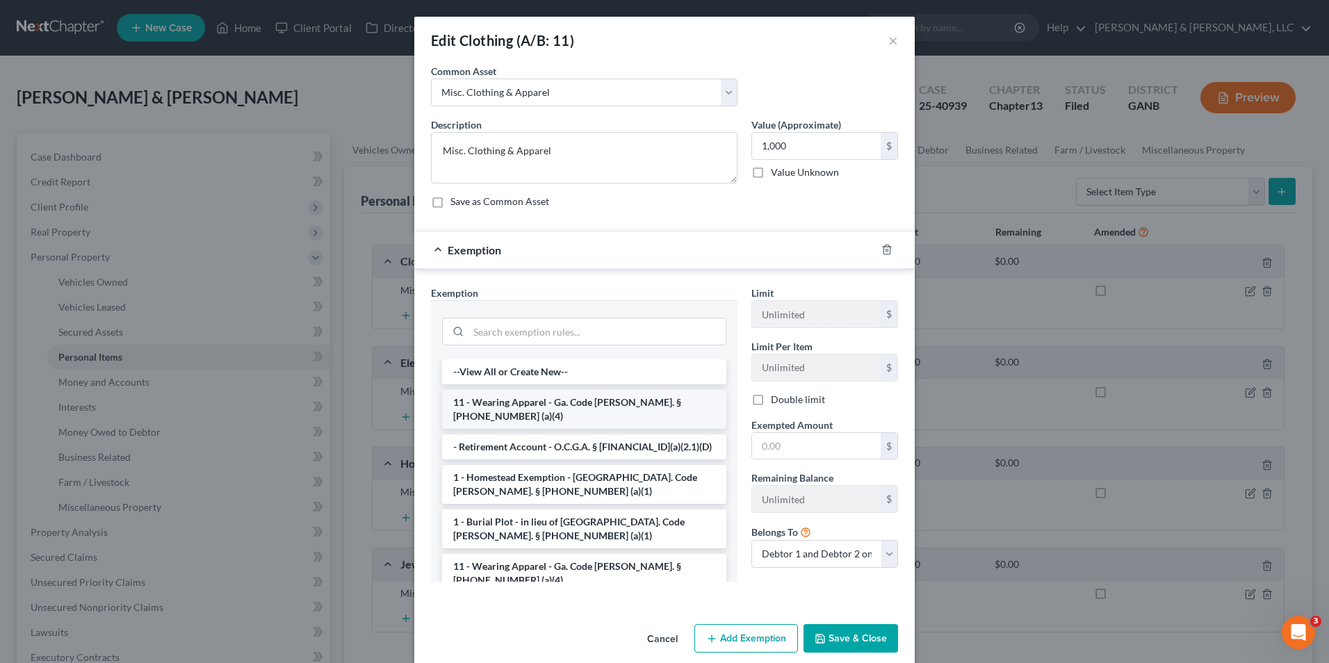
click at [529, 407] on li "11 - Wearing Apparel - Ga. Code [PERSON_NAME]. § [PHONE_NUMBER] (a)(4)" at bounding box center [584, 409] width 284 height 39
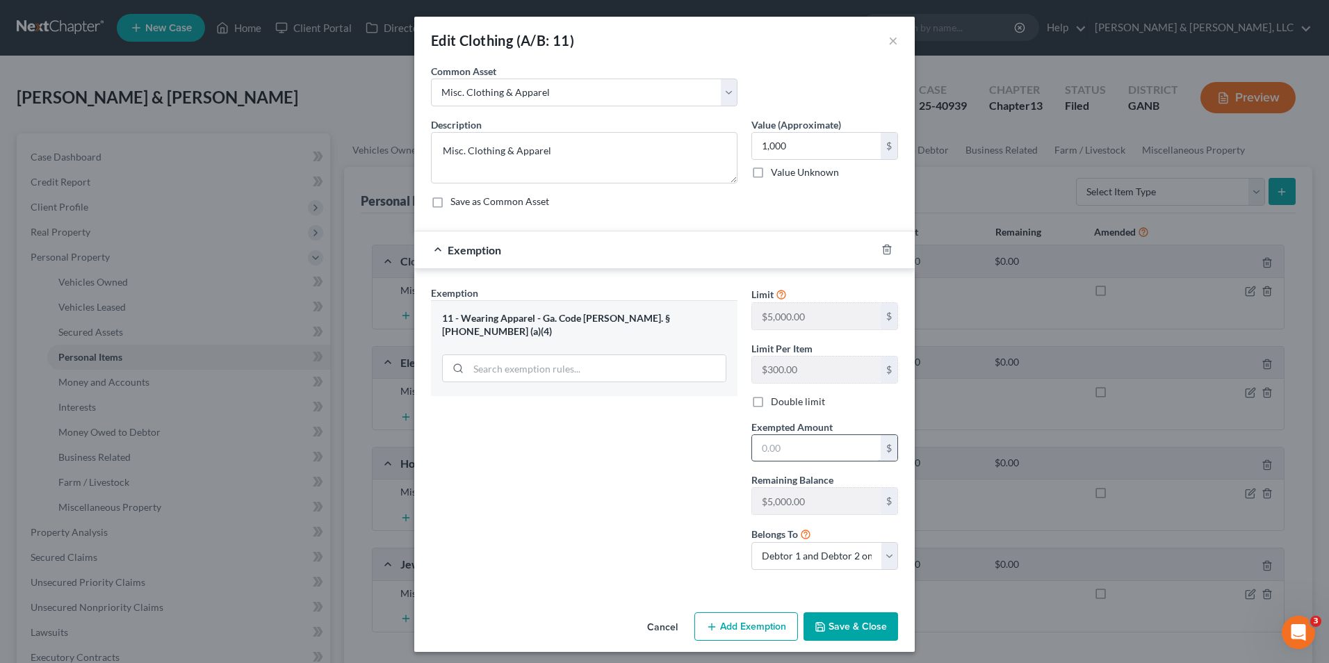
click at [752, 443] on input "text" at bounding box center [816, 448] width 129 height 26
type input "1,000"
click at [836, 625] on button "Save & Close" at bounding box center [851, 626] width 95 height 29
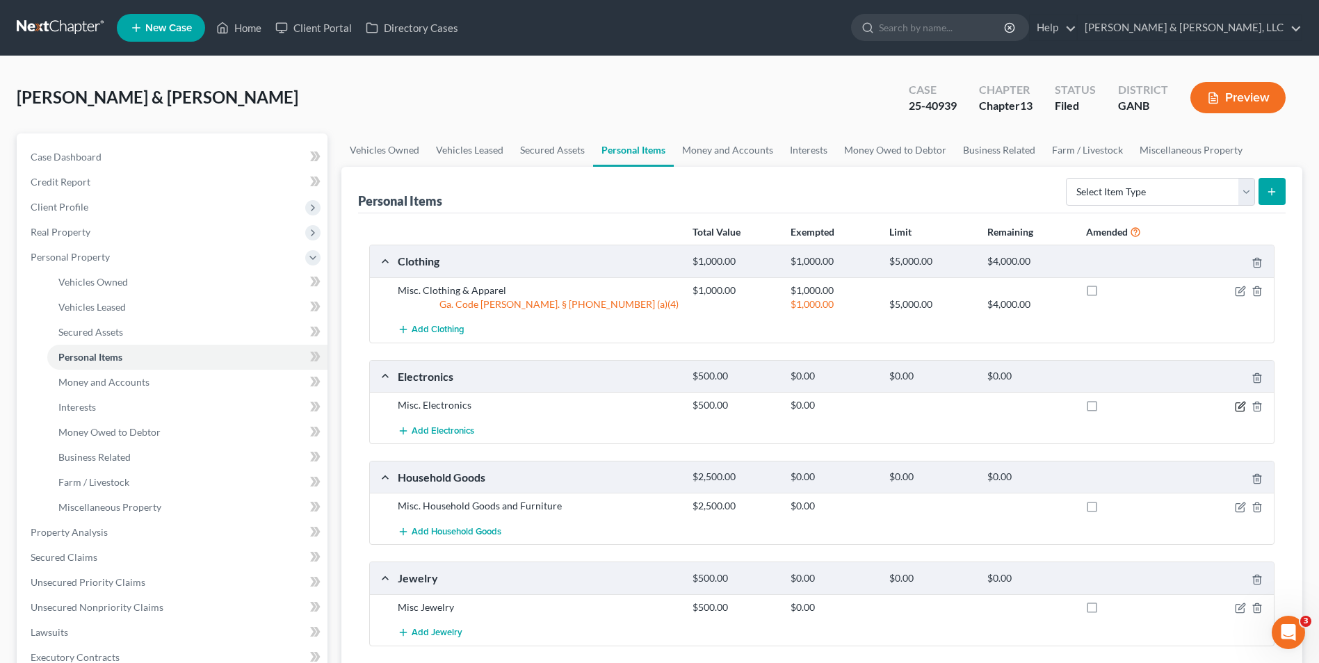
click at [1244, 410] on icon "button" at bounding box center [1239, 406] width 8 height 8
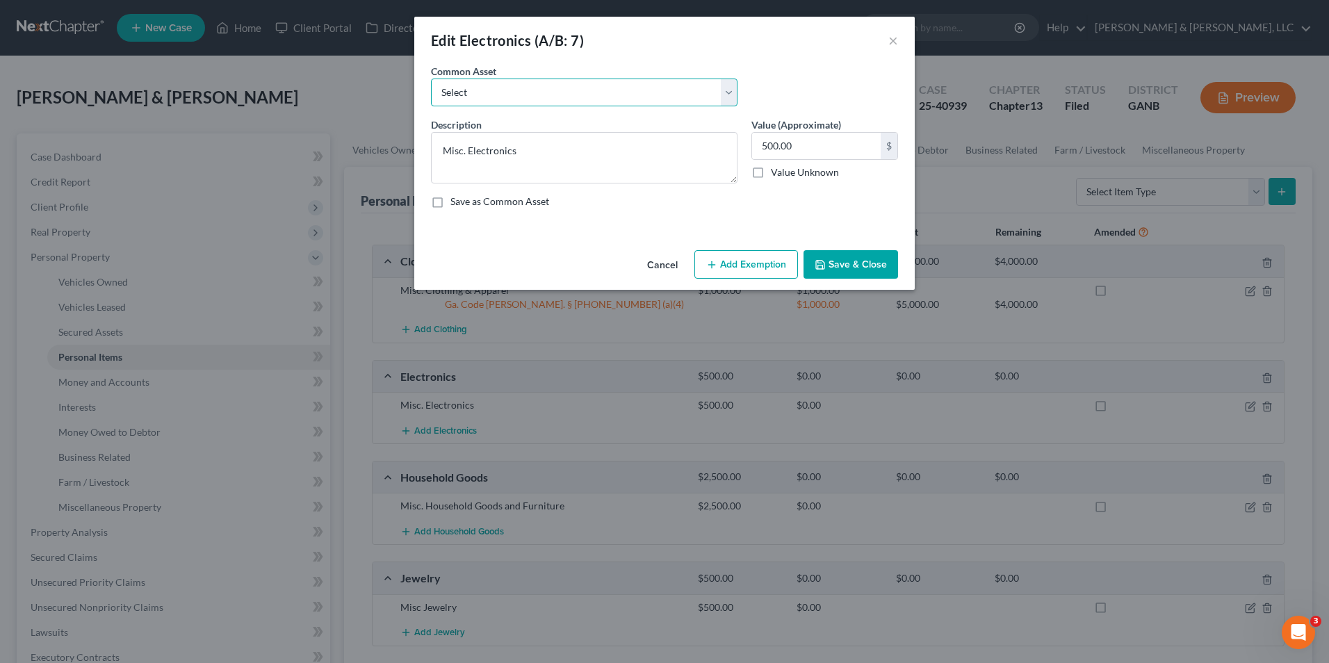
click at [511, 102] on select "Select Misc. Electronics" at bounding box center [584, 93] width 307 height 28
select select "0"
click at [431, 79] on select "Select Misc. Electronics" at bounding box center [584, 93] width 307 height 28
click at [755, 146] on input "500.00" at bounding box center [816, 146] width 129 height 26
type input "2,000"
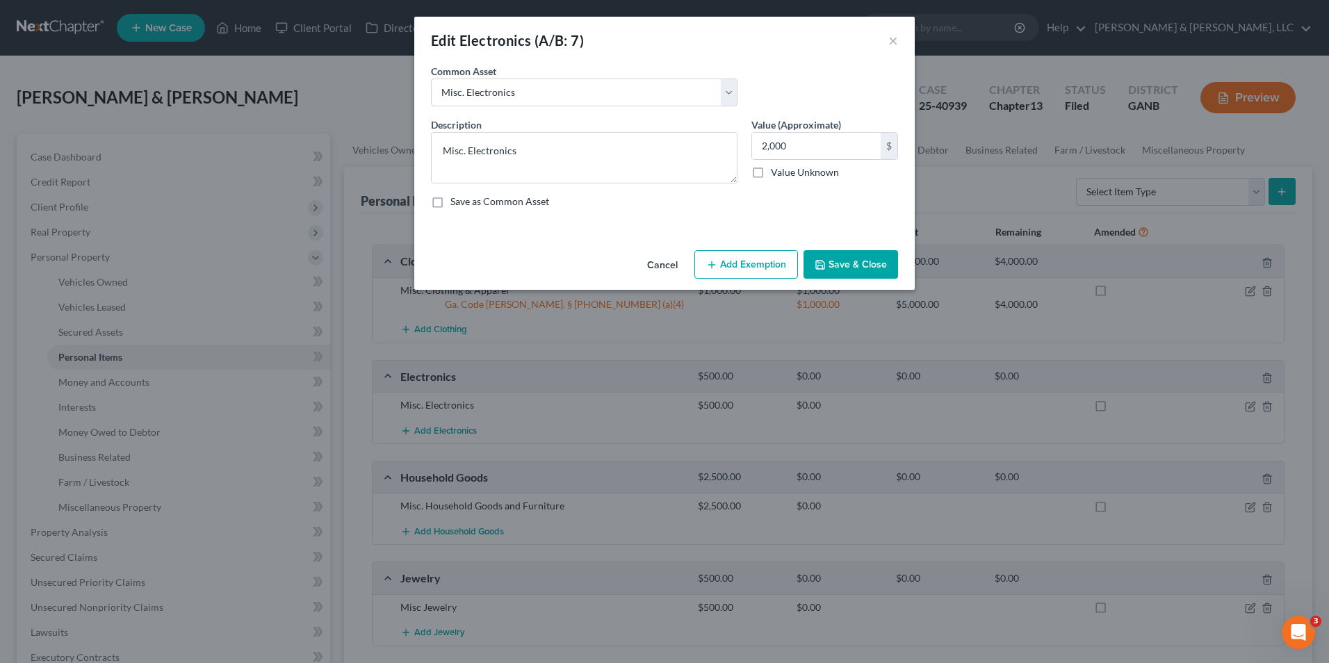
click at [776, 263] on button "Add Exemption" at bounding box center [746, 264] width 104 height 29
select select "2"
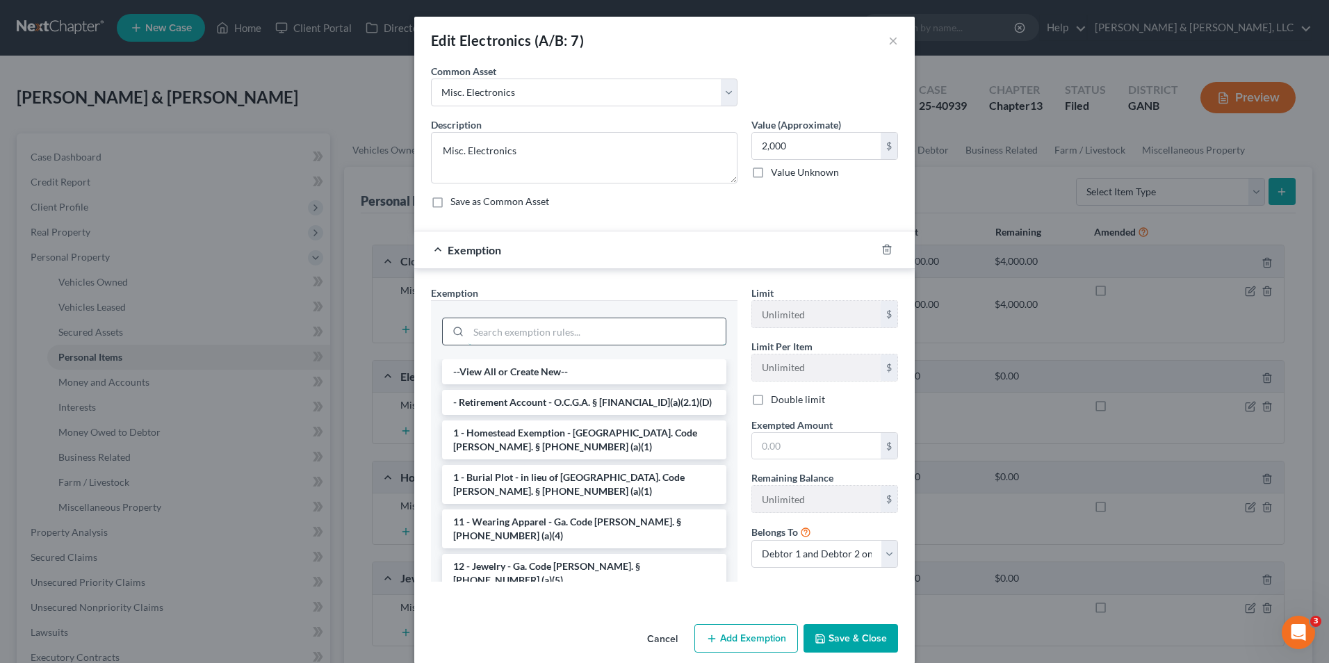
click at [537, 327] on input "search" at bounding box center [597, 331] width 257 height 26
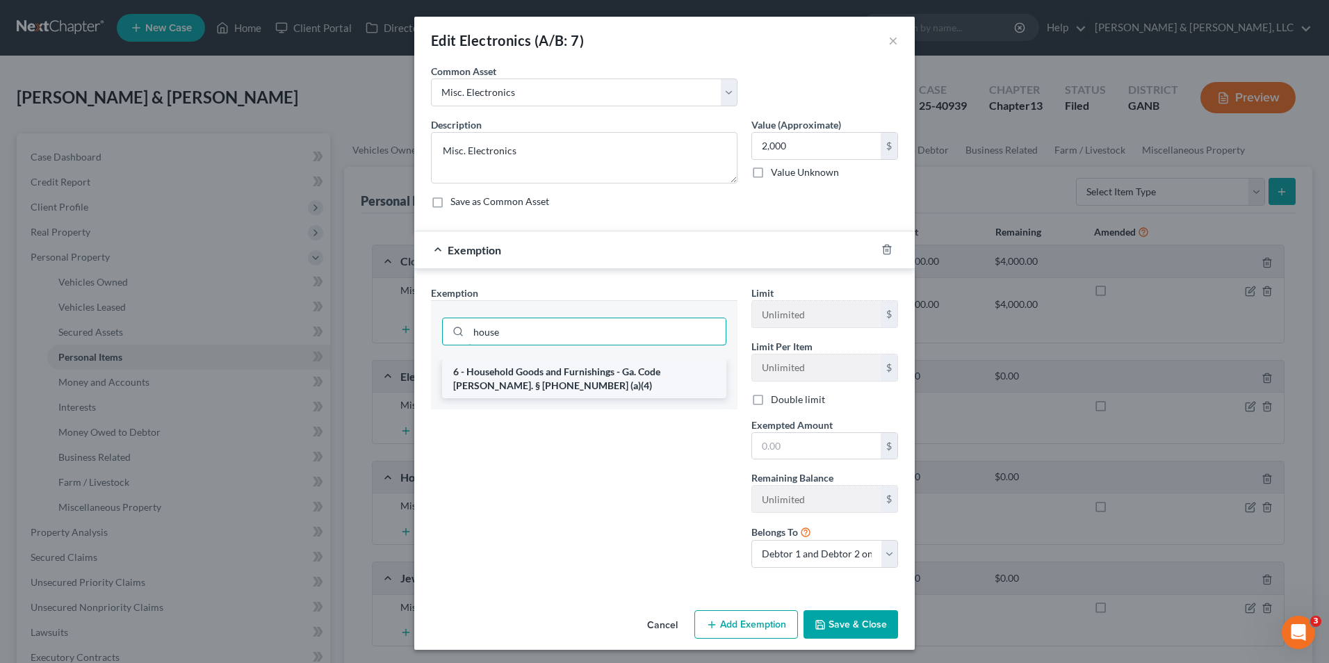
type input "house"
click at [532, 381] on li "6 - Household Goods and Furnishings - Ga. Code [PERSON_NAME]. § [PHONE_NUMBER] …" at bounding box center [584, 378] width 284 height 39
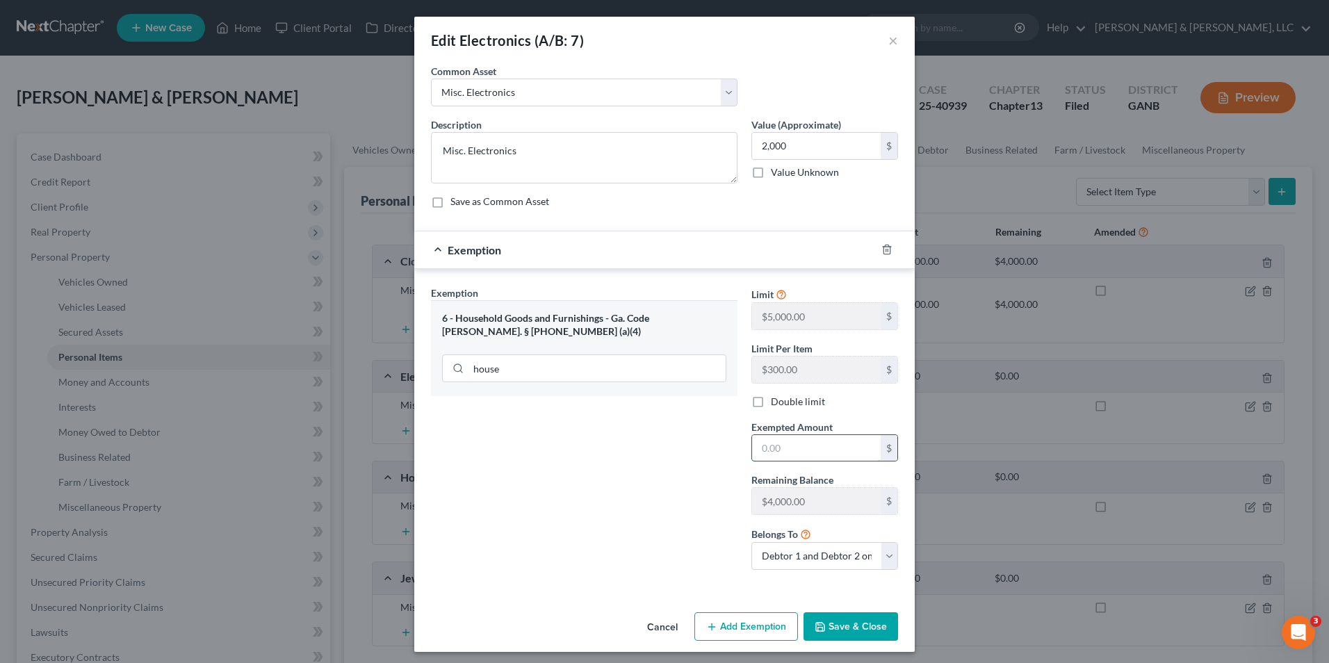
click at [752, 456] on input "text" at bounding box center [816, 448] width 129 height 26
type input "2,000"
click at [848, 626] on button "Save & Close" at bounding box center [851, 626] width 95 height 29
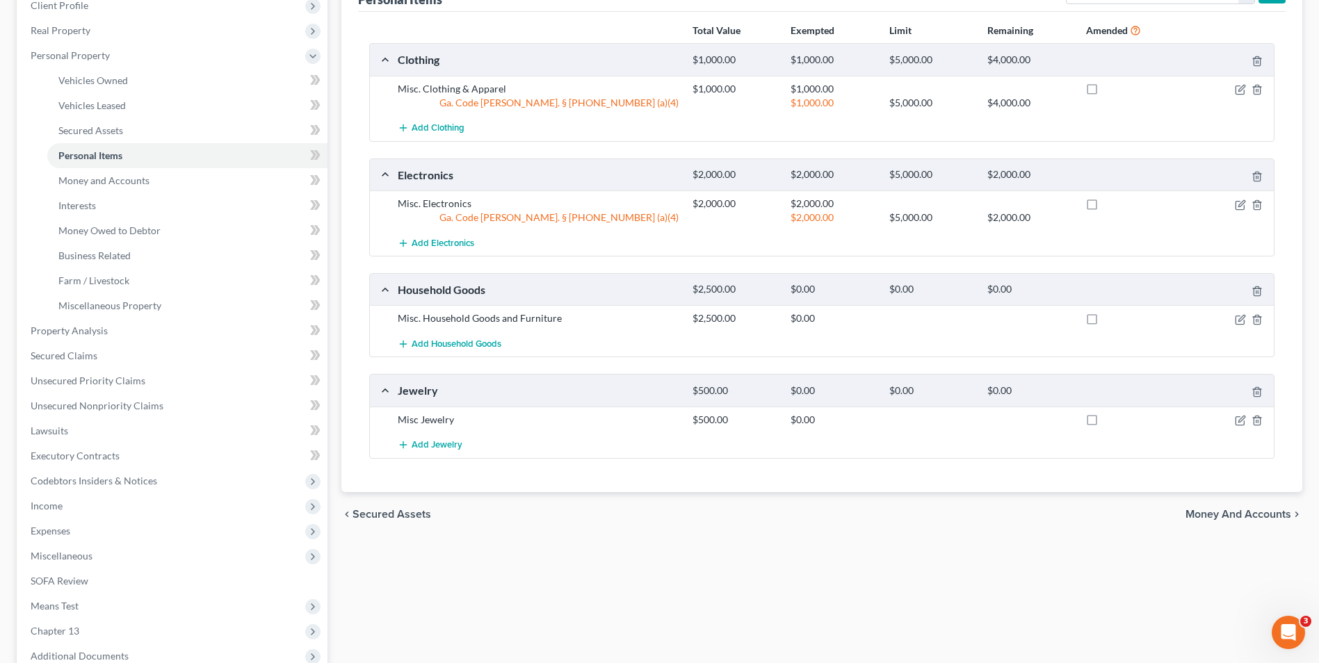
scroll to position [278, 0]
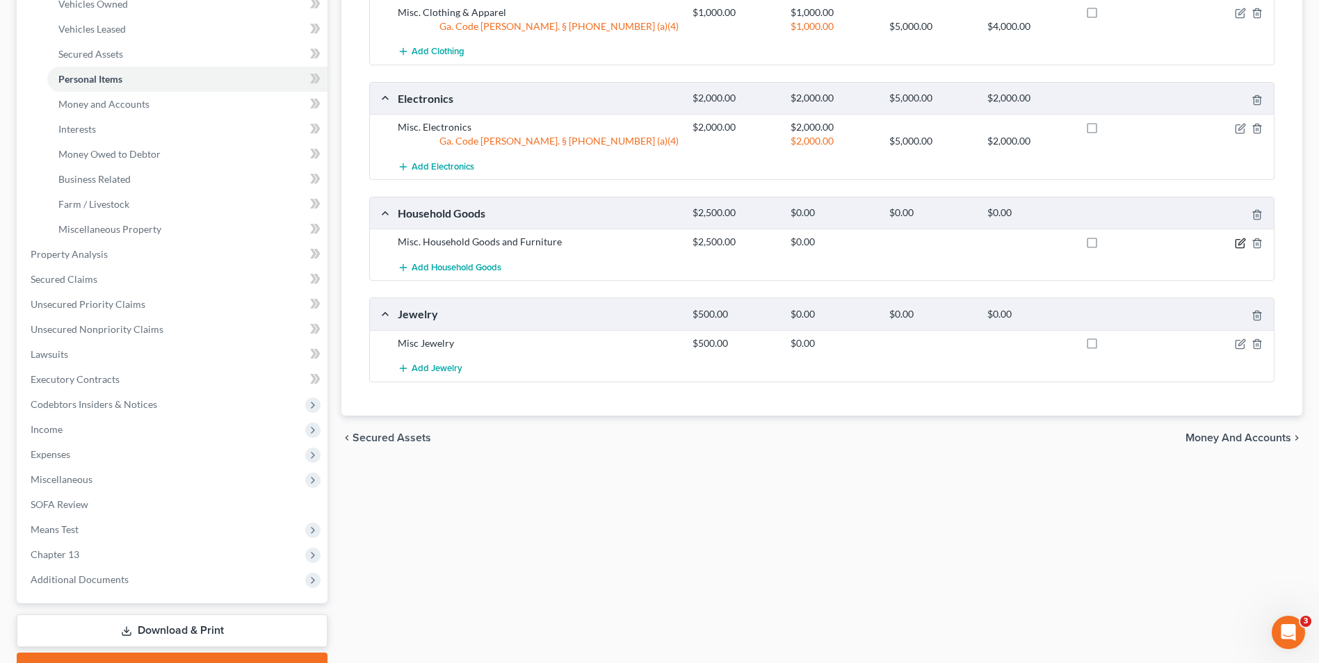
click at [1236, 243] on icon "button" at bounding box center [1240, 243] width 11 height 11
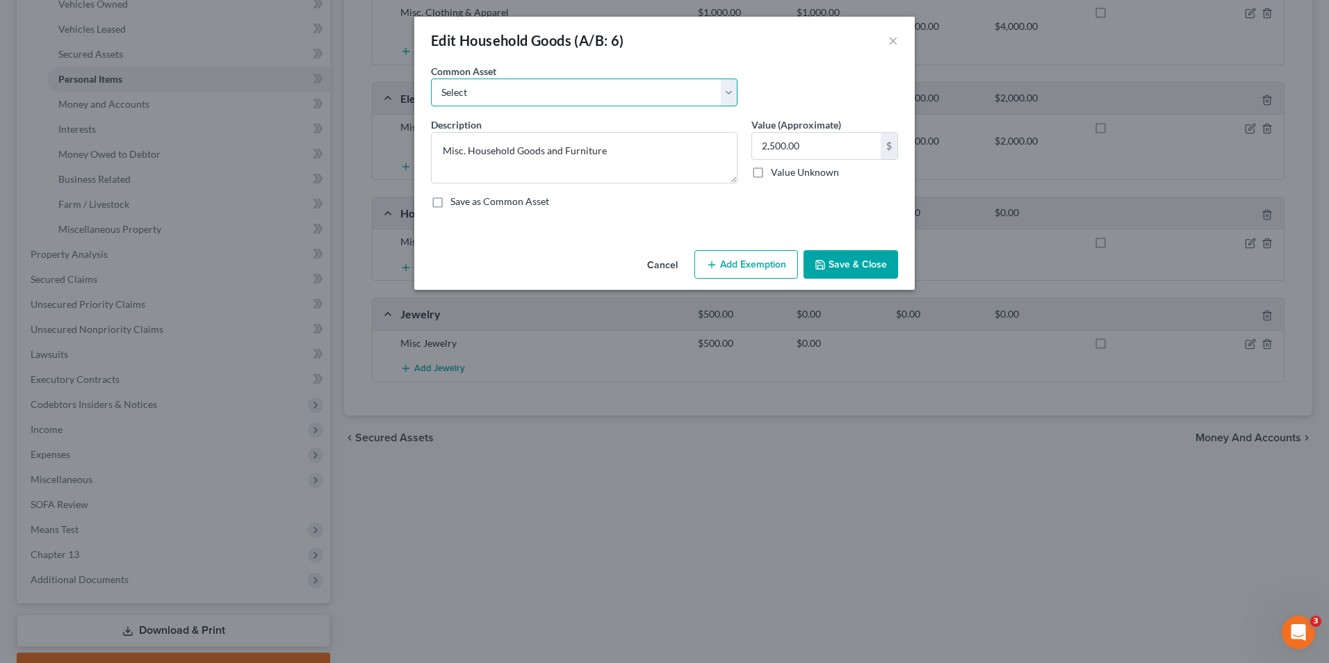
click at [487, 101] on select "Select Misc. Household Goods and Furniture" at bounding box center [584, 93] width 307 height 28
select select "0"
click at [431, 79] on select "Select Misc. Household Goods and Furniture" at bounding box center [584, 93] width 307 height 28
click at [764, 144] on input "2,500.00" at bounding box center [816, 146] width 129 height 26
click at [764, 143] on input "2,500.00" at bounding box center [816, 146] width 129 height 26
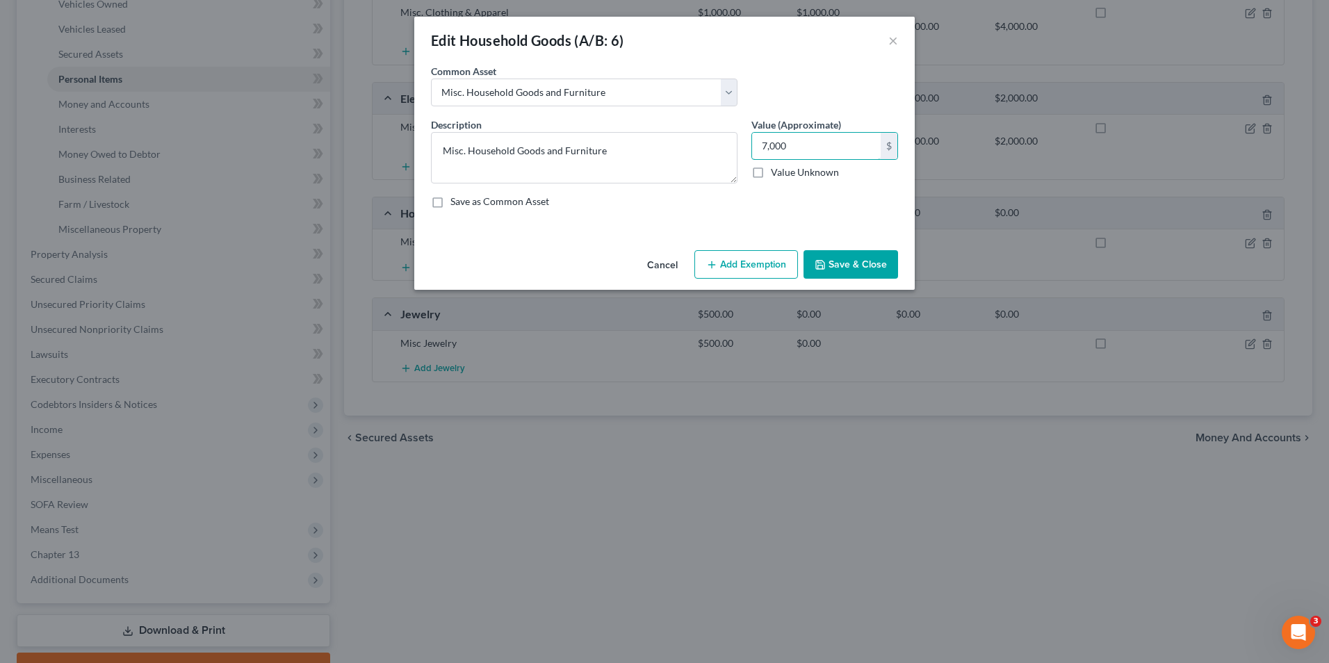
type input "7,000"
click at [776, 260] on button "Add Exemption" at bounding box center [746, 264] width 104 height 29
select select "2"
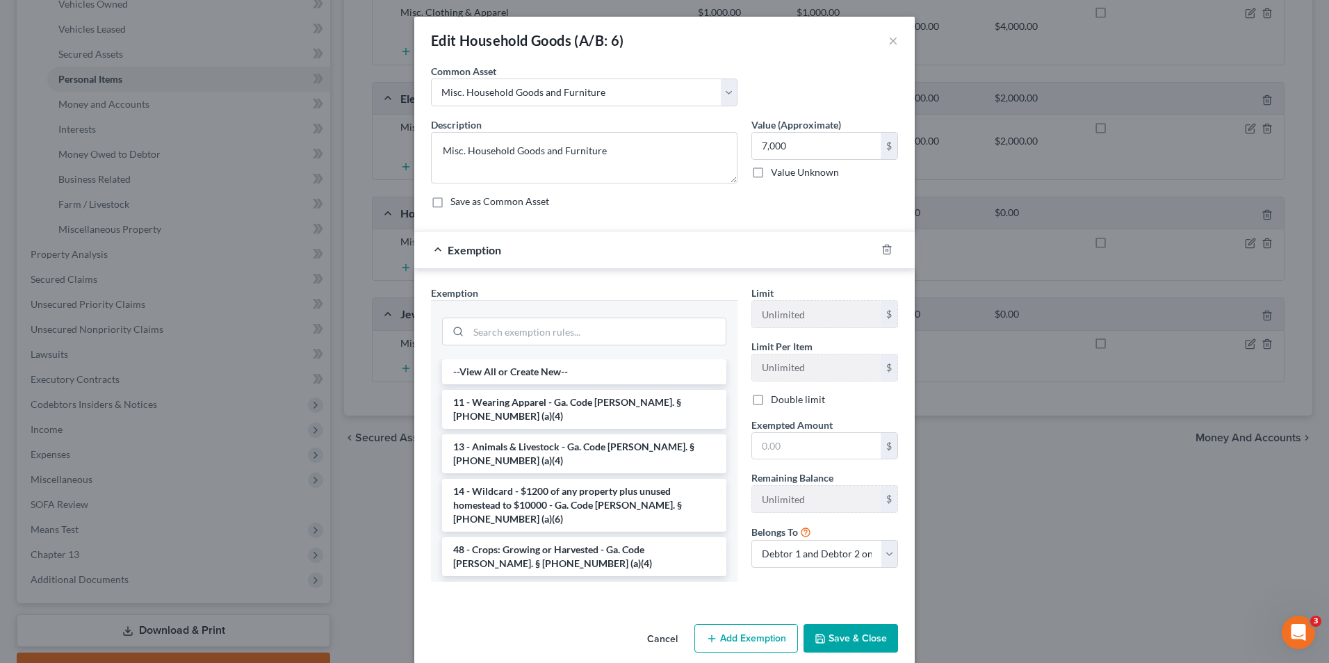
drag, startPoint x: 557, startPoint y: 564, endPoint x: 564, endPoint y: 562, distance: 7.3
click at [559, 582] on li "6 - Household Goods and Furnishings - Ga. Code [PERSON_NAME]. § [PHONE_NUMBER] …" at bounding box center [584, 601] width 284 height 39
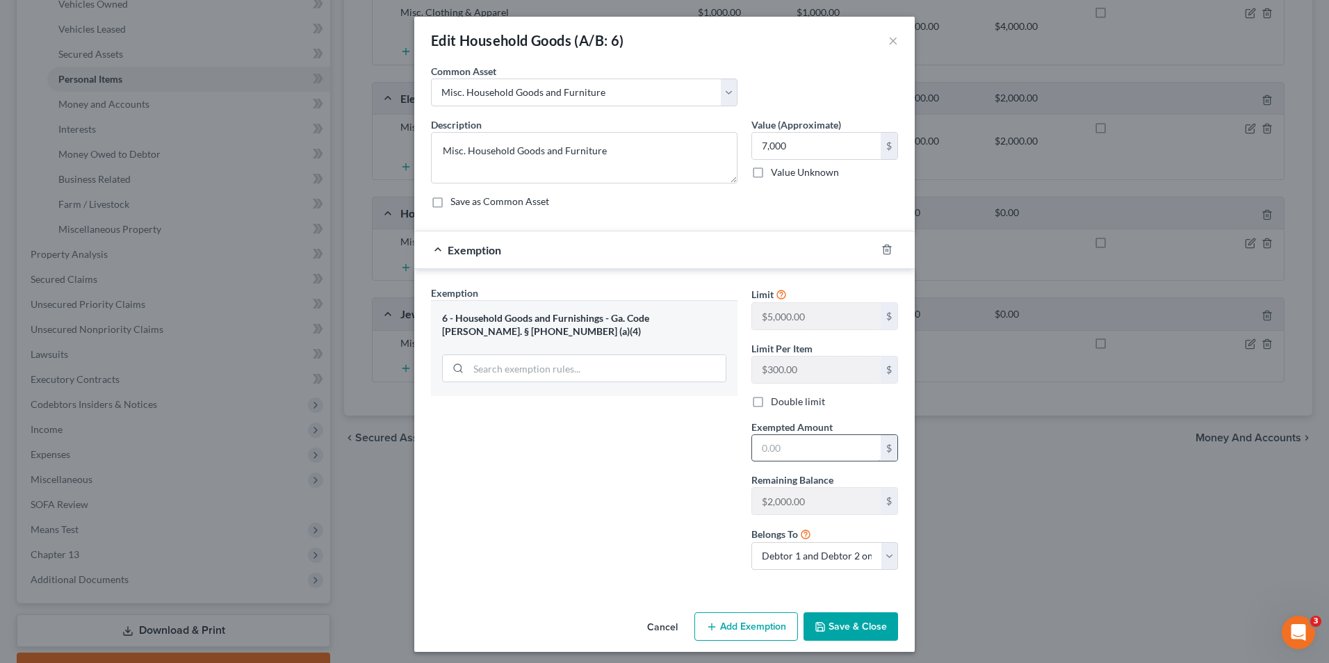
click at [768, 450] on input "text" at bounding box center [816, 448] width 129 height 26
type input "7,000"
click at [830, 627] on button "Save & Close" at bounding box center [851, 626] width 95 height 29
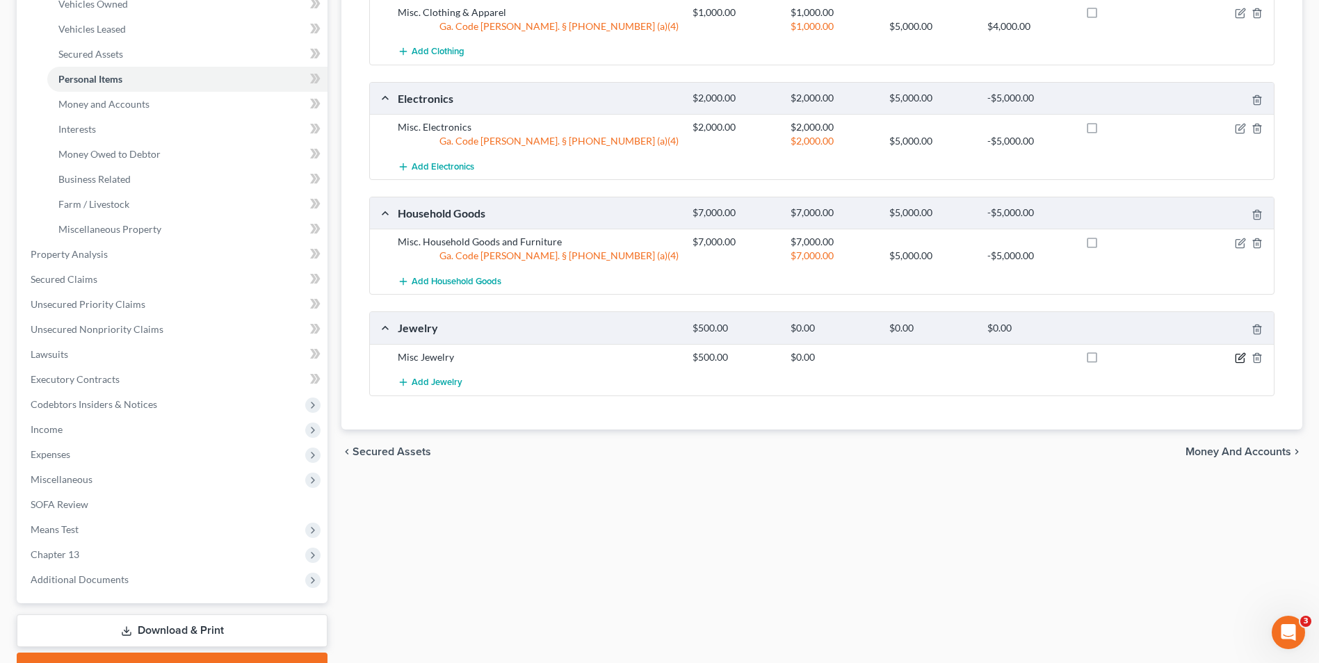
click at [1241, 359] on icon "button" at bounding box center [1241, 356] width 6 height 6
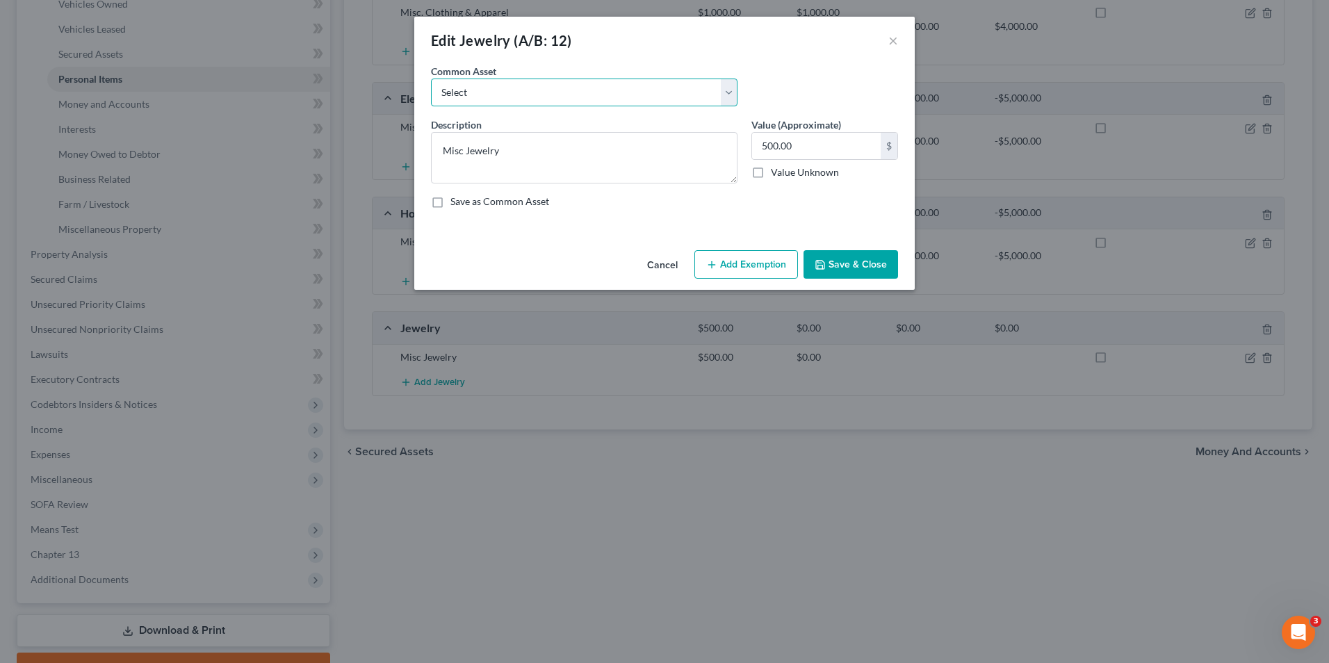
click at [567, 97] on select "Select Misc Jewelry" at bounding box center [584, 93] width 307 height 28
select select "0"
click at [431, 79] on select "Select Misc Jewelry" at bounding box center [584, 93] width 307 height 28
click at [760, 145] on input "500.00" at bounding box center [816, 146] width 129 height 26
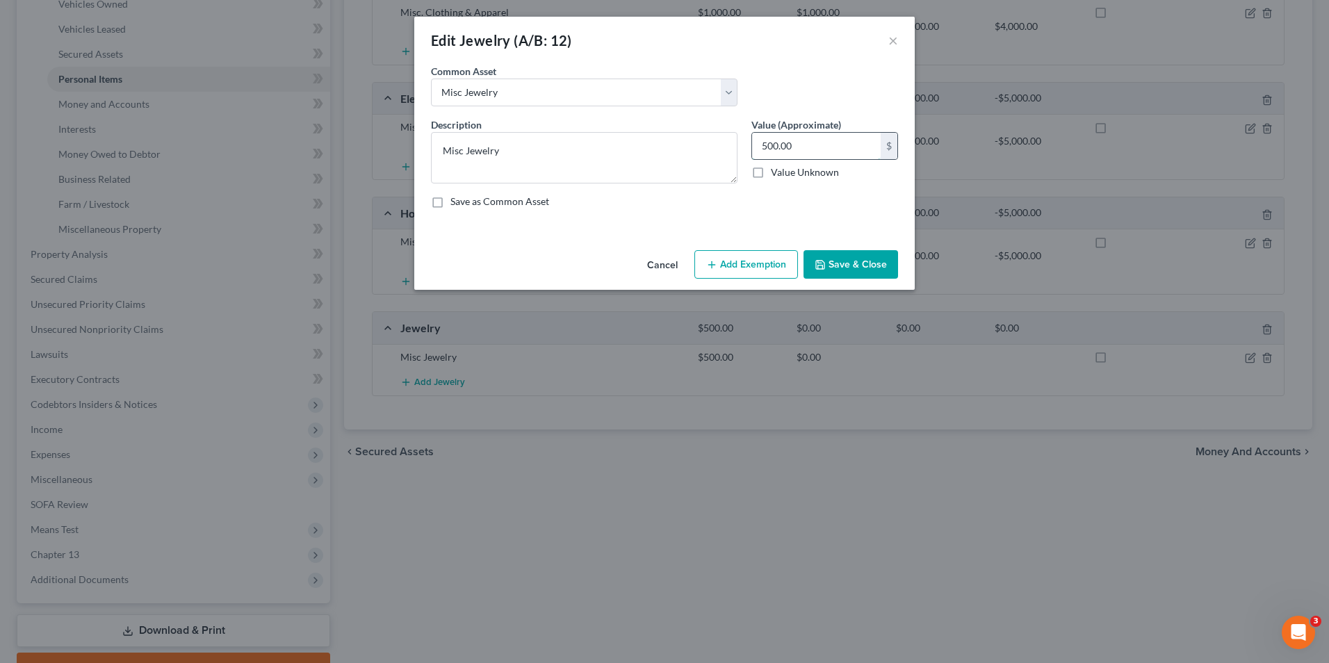
click at [755, 157] on input "500.00" at bounding box center [816, 146] width 129 height 26
type input "1,000.00"
click at [772, 258] on button "Add Exemption" at bounding box center [746, 264] width 104 height 29
select select "2"
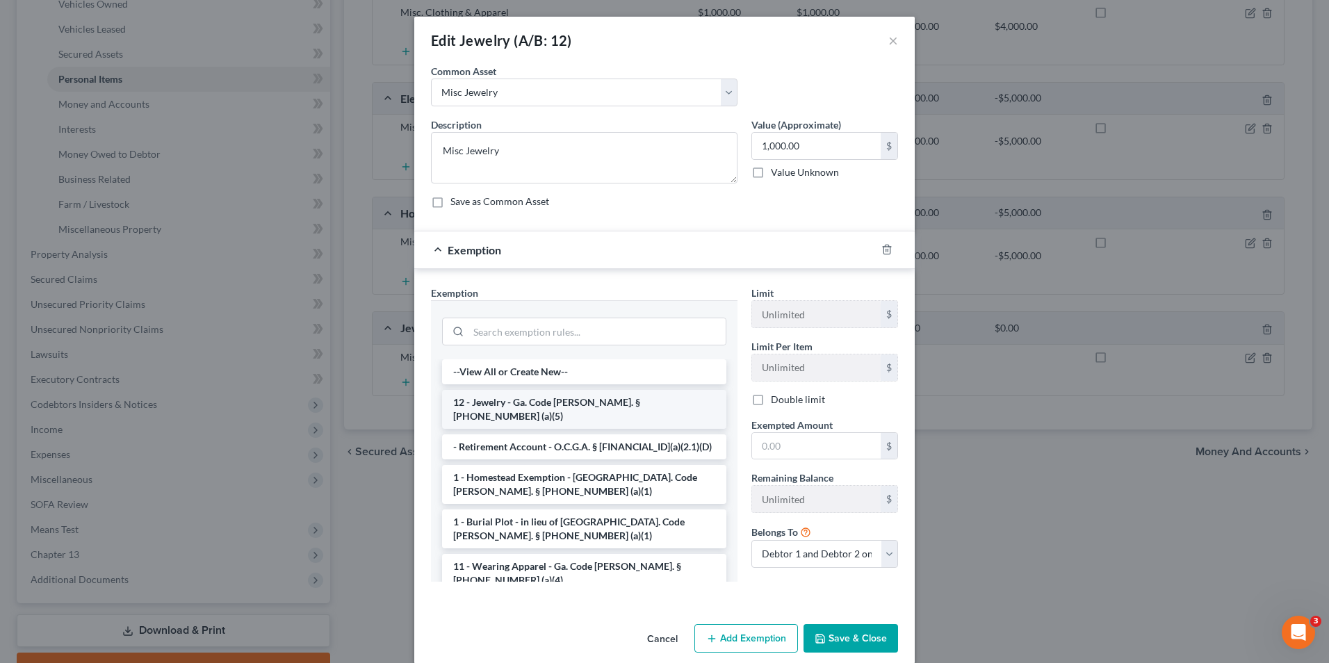
click at [610, 402] on li "12 - Jewelry - Ga. Code [PERSON_NAME]. § [PHONE_NUMBER] (a)(5)" at bounding box center [584, 409] width 284 height 39
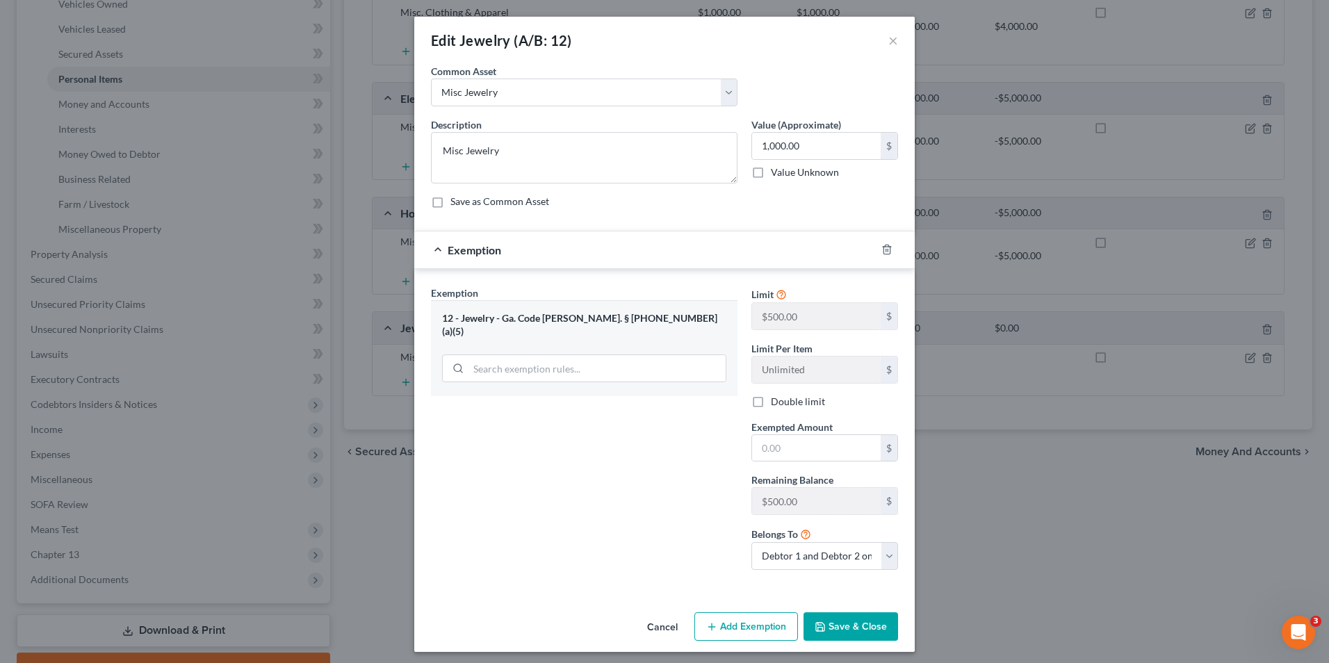
click at [829, 626] on button "Save & Close" at bounding box center [851, 626] width 95 height 29
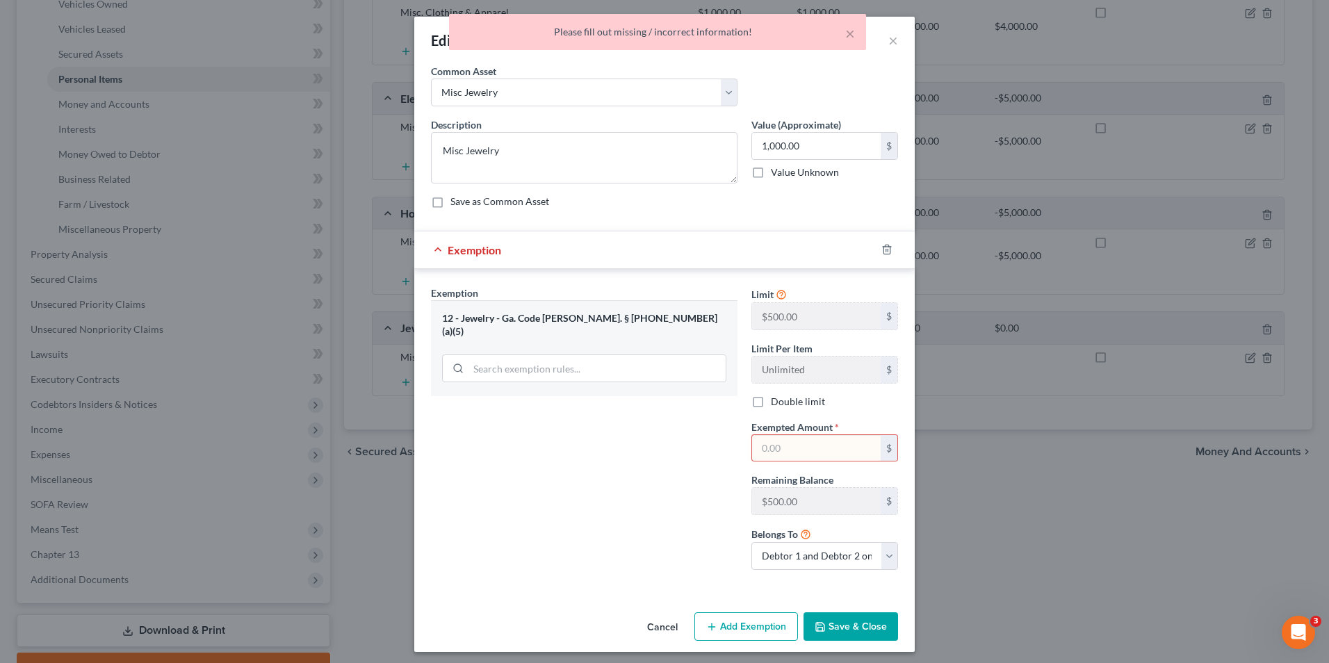
click at [763, 446] on input "text" at bounding box center [816, 448] width 129 height 26
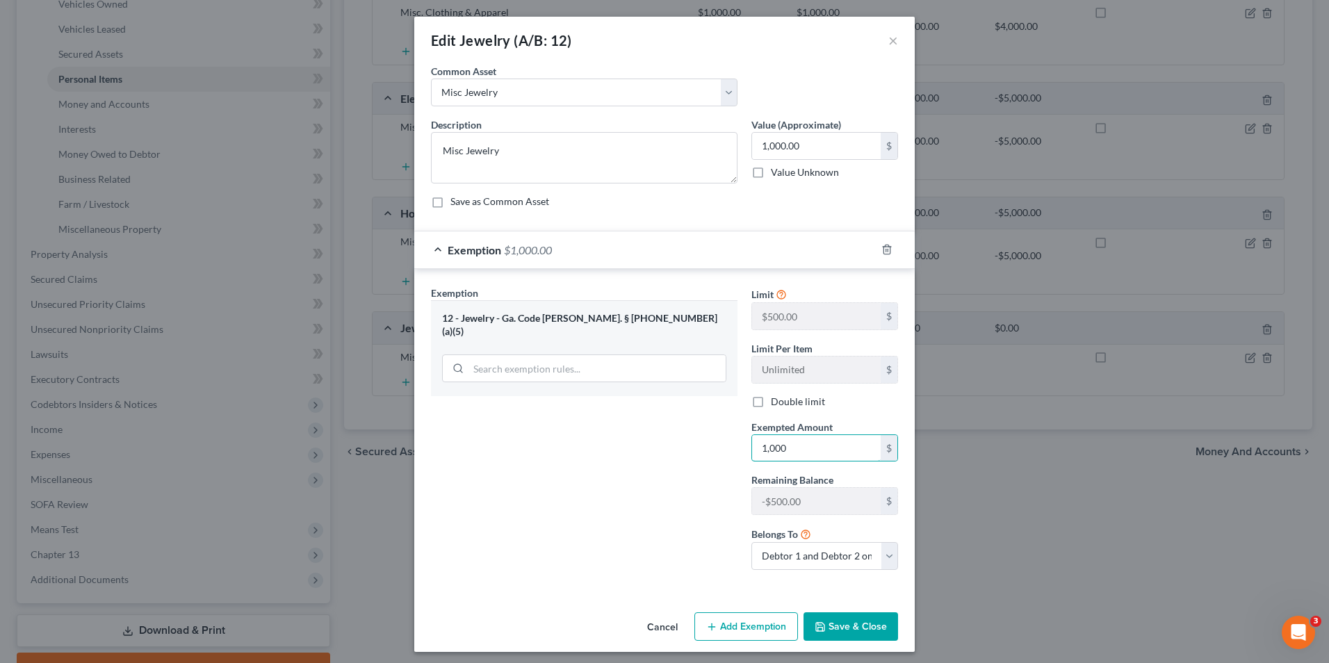
type input "1,000"
click at [836, 630] on button "Save & Close" at bounding box center [851, 626] width 95 height 29
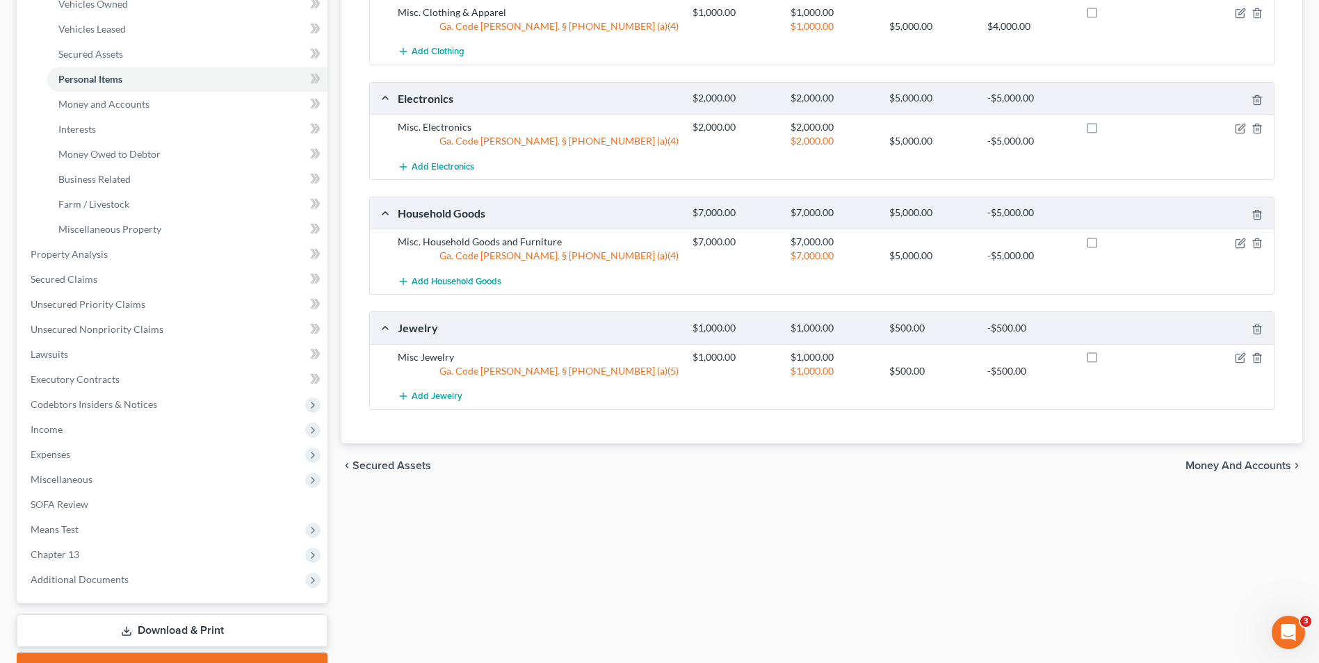
click at [1261, 460] on span "Money and Accounts" at bounding box center [1238, 465] width 106 height 11
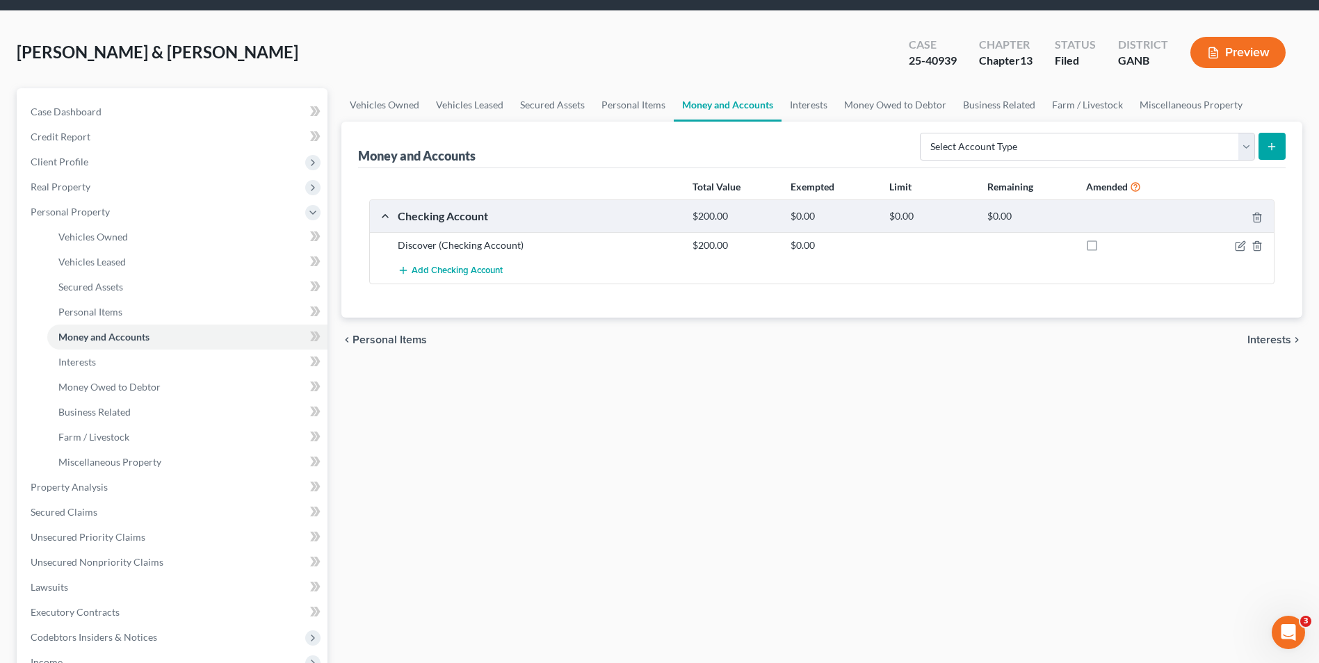
scroll to position [70, 0]
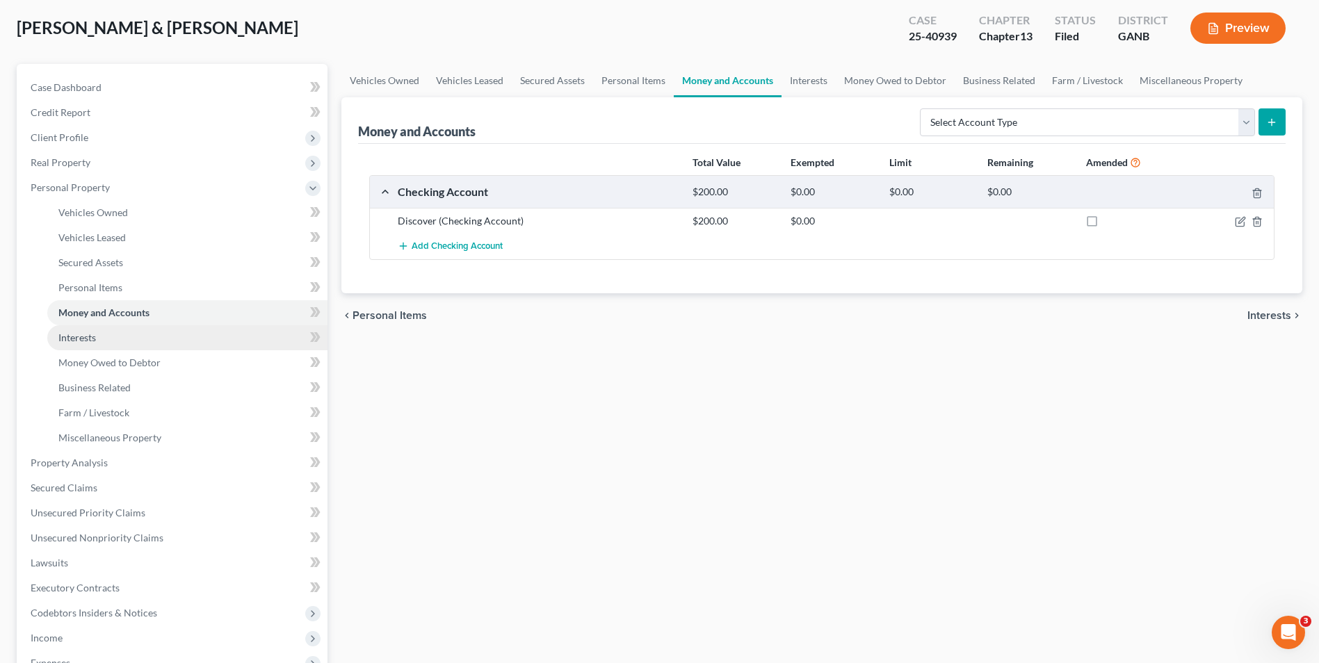
click at [83, 340] on span "Interests" at bounding box center [77, 338] width 38 height 12
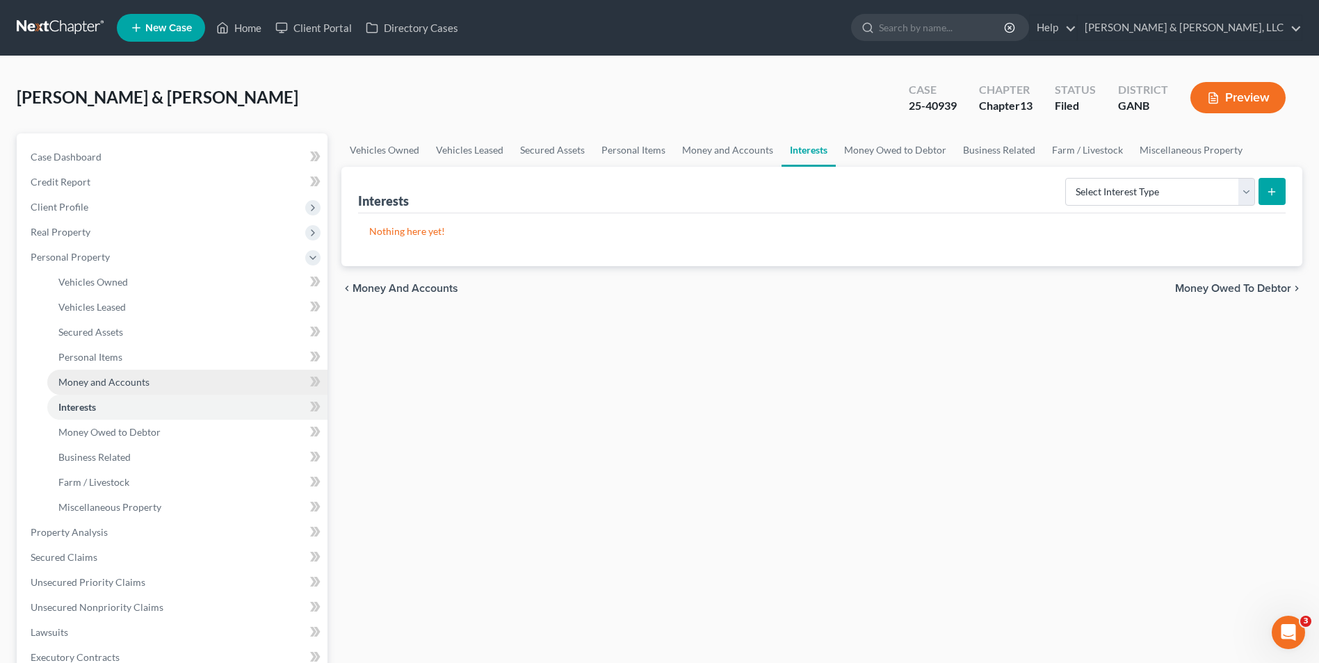
click at [78, 377] on span "Money and Accounts" at bounding box center [103, 382] width 91 height 12
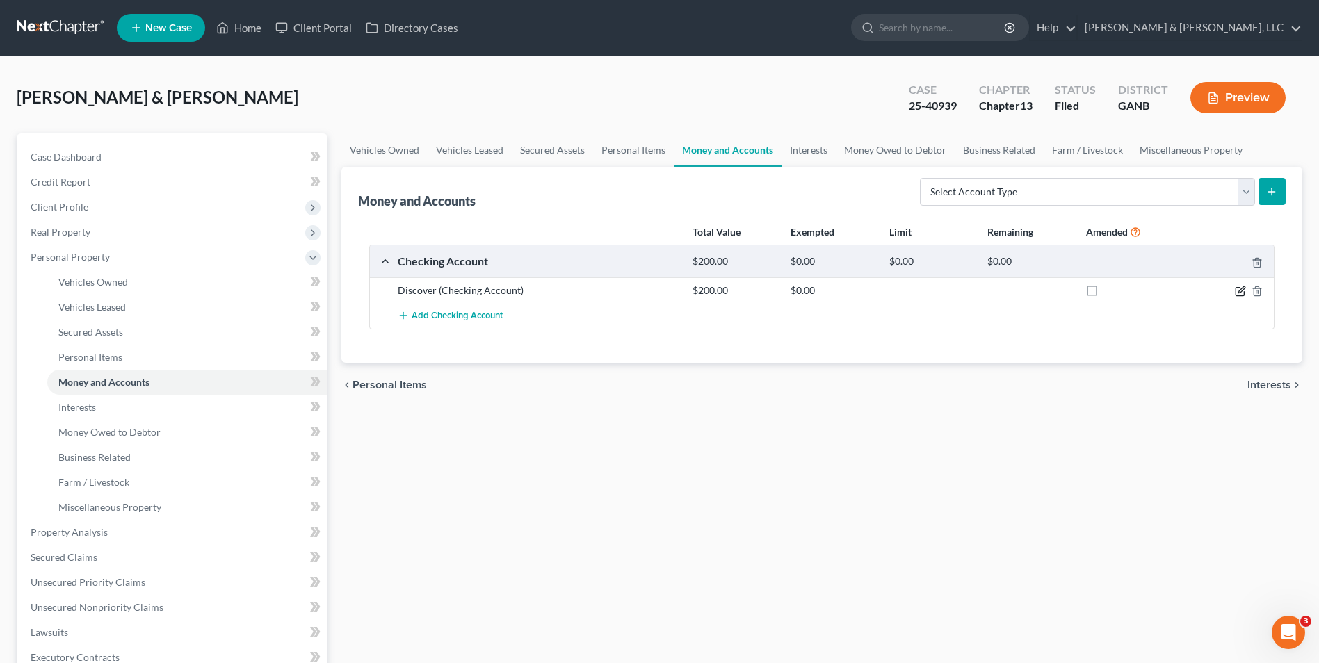
click at [1244, 288] on icon "button" at bounding box center [1240, 291] width 11 height 11
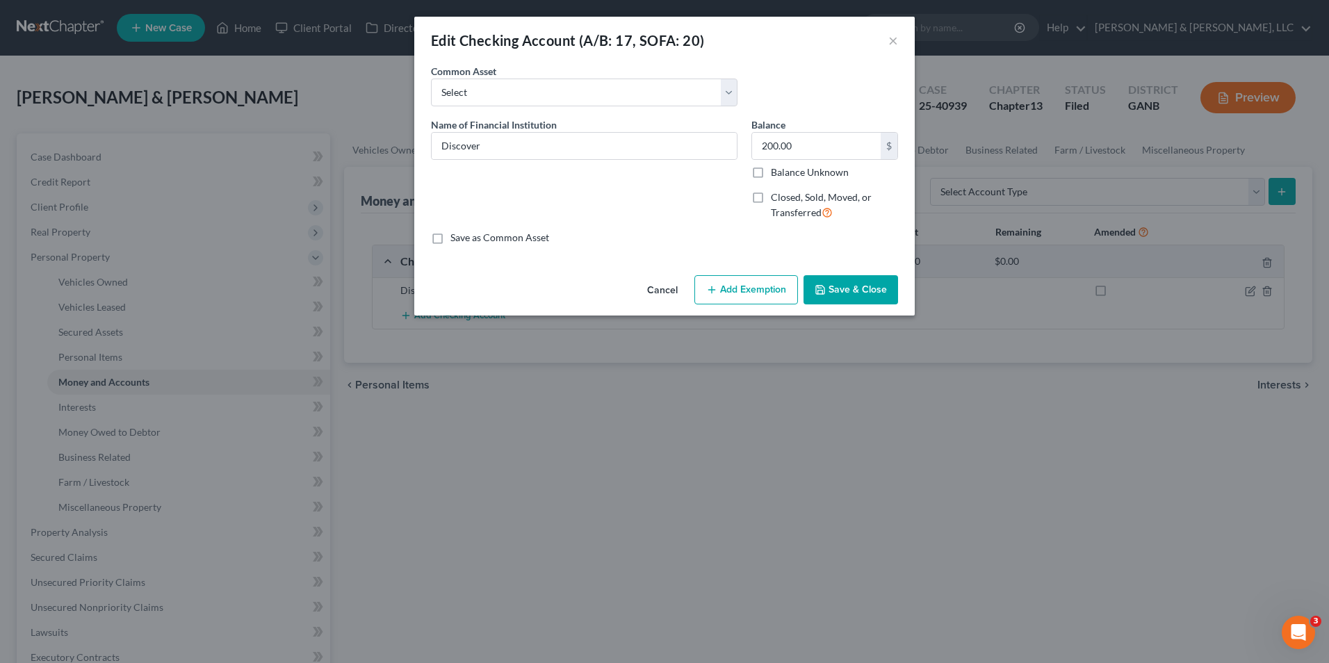
click at [733, 289] on button "Add Exemption" at bounding box center [746, 289] width 104 height 29
select select "2"
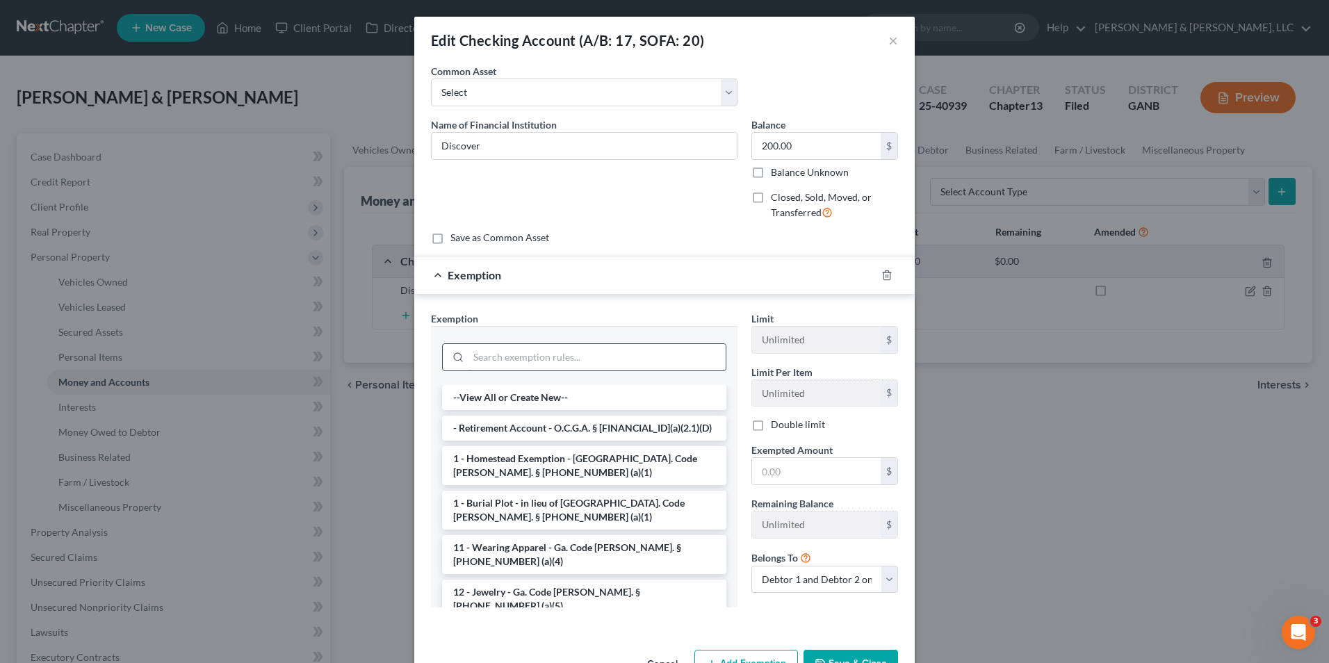
click at [553, 359] on input "search" at bounding box center [597, 357] width 257 height 26
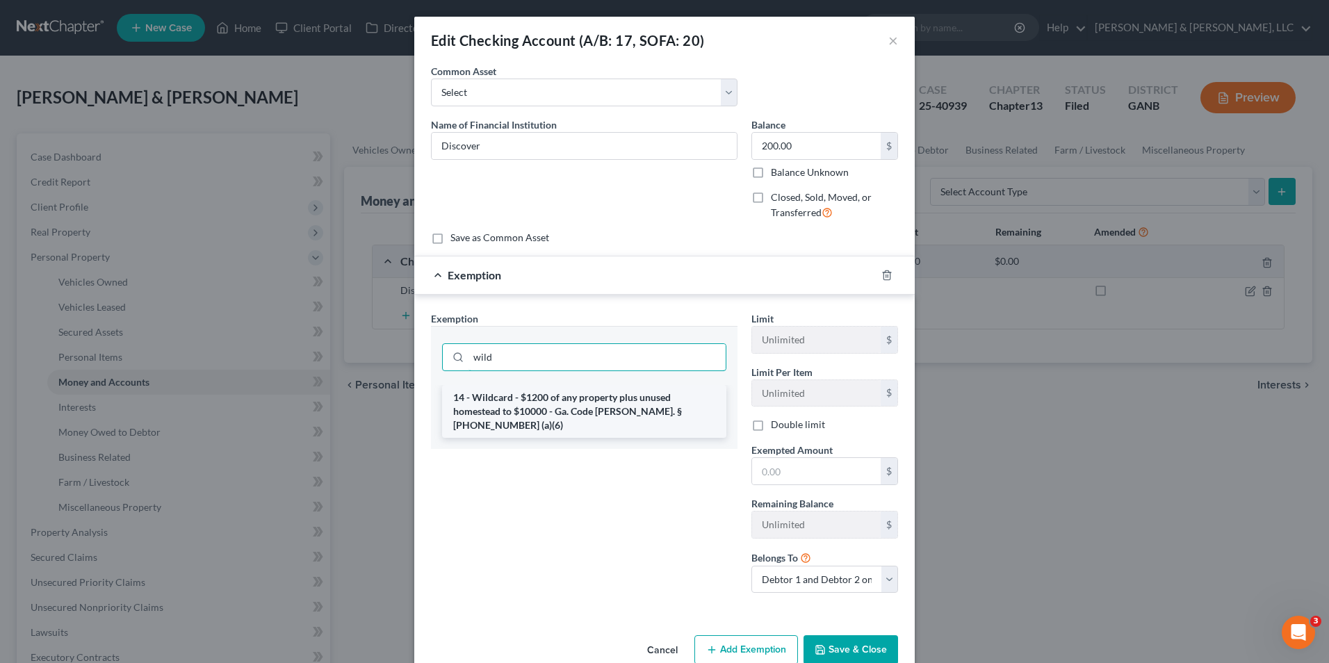
type input "wild"
click at [629, 413] on li "14 - Wildcard - $1200 of any property plus unused homestead to $10000 - Ga. Cod…" at bounding box center [584, 411] width 284 height 53
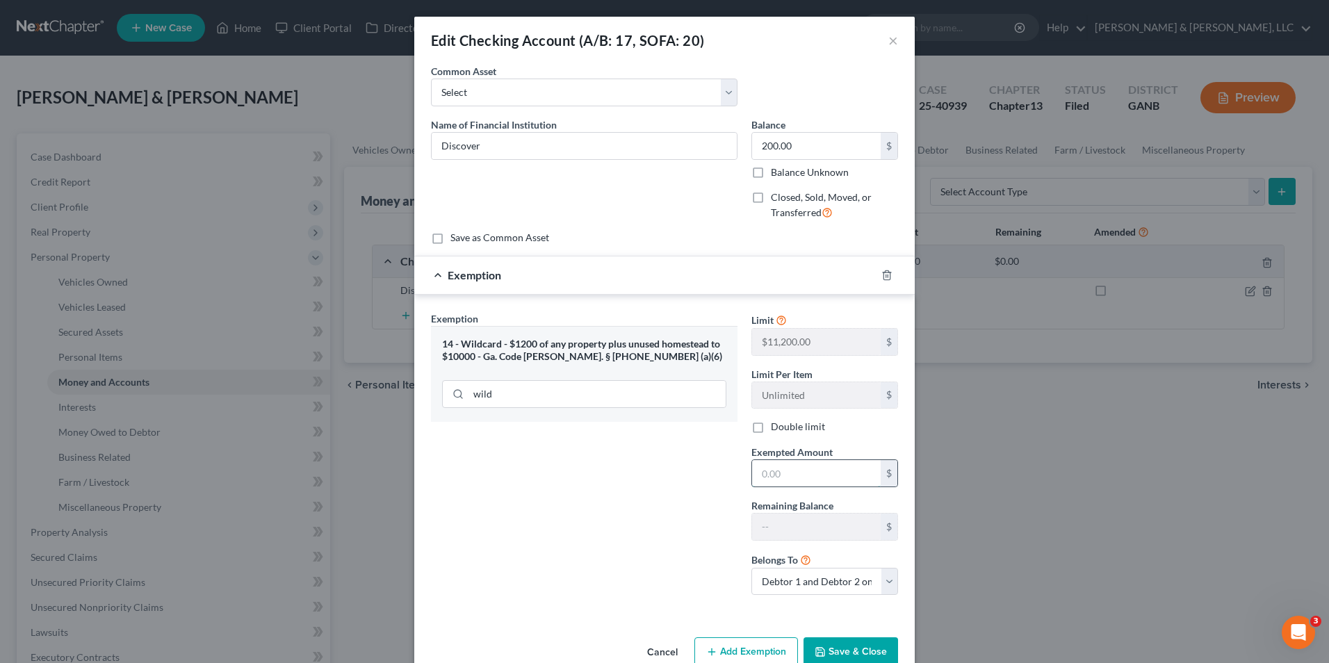
click at [752, 478] on input "text" at bounding box center [816, 473] width 129 height 26
type input "200"
click at [621, 539] on div "Exemption Set must be selected for CA. Exemption * 14 - Wildcard - $1200 of any…" at bounding box center [584, 458] width 320 height 295
click at [869, 649] on button "Save & Close" at bounding box center [851, 651] width 95 height 29
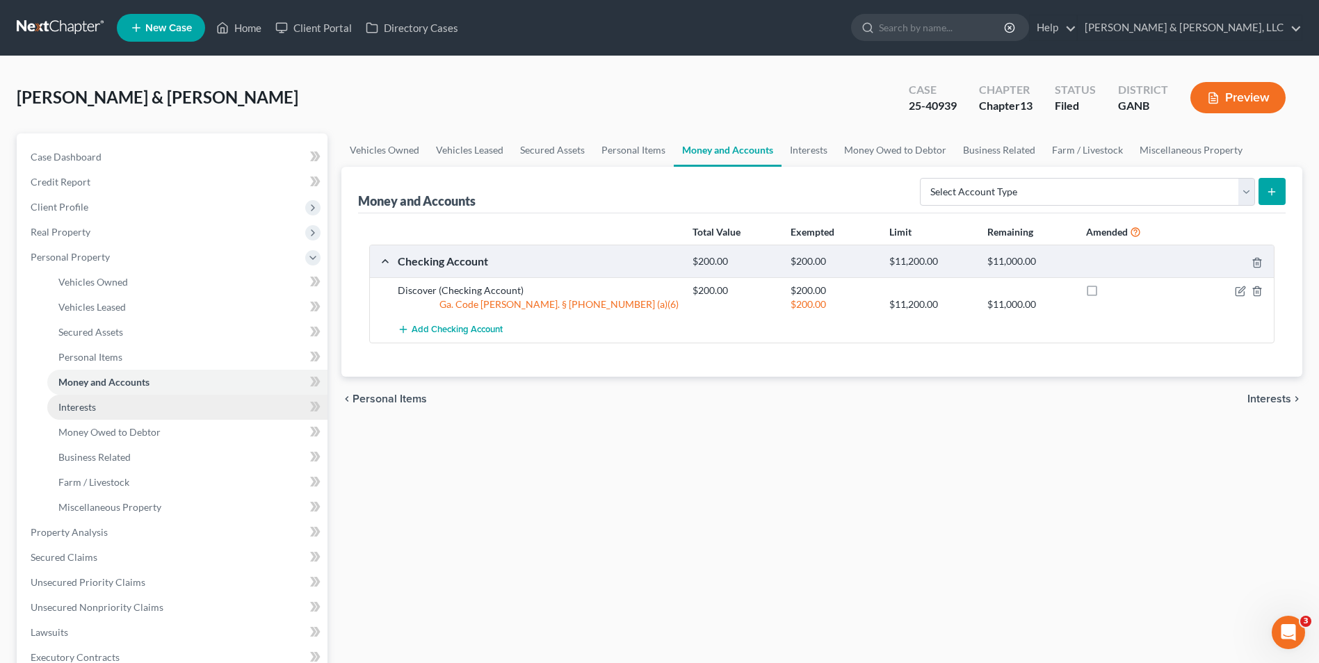
click at [70, 398] on link "Interests" at bounding box center [187, 407] width 280 height 25
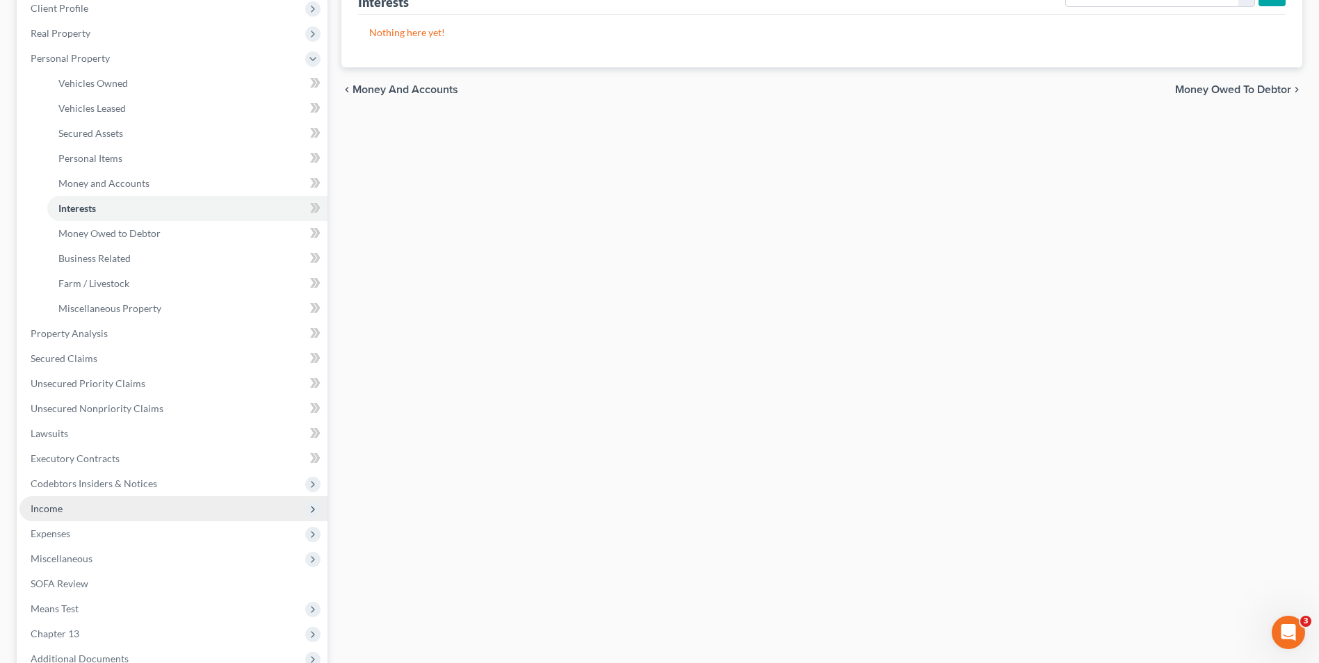
scroll to position [209, 0]
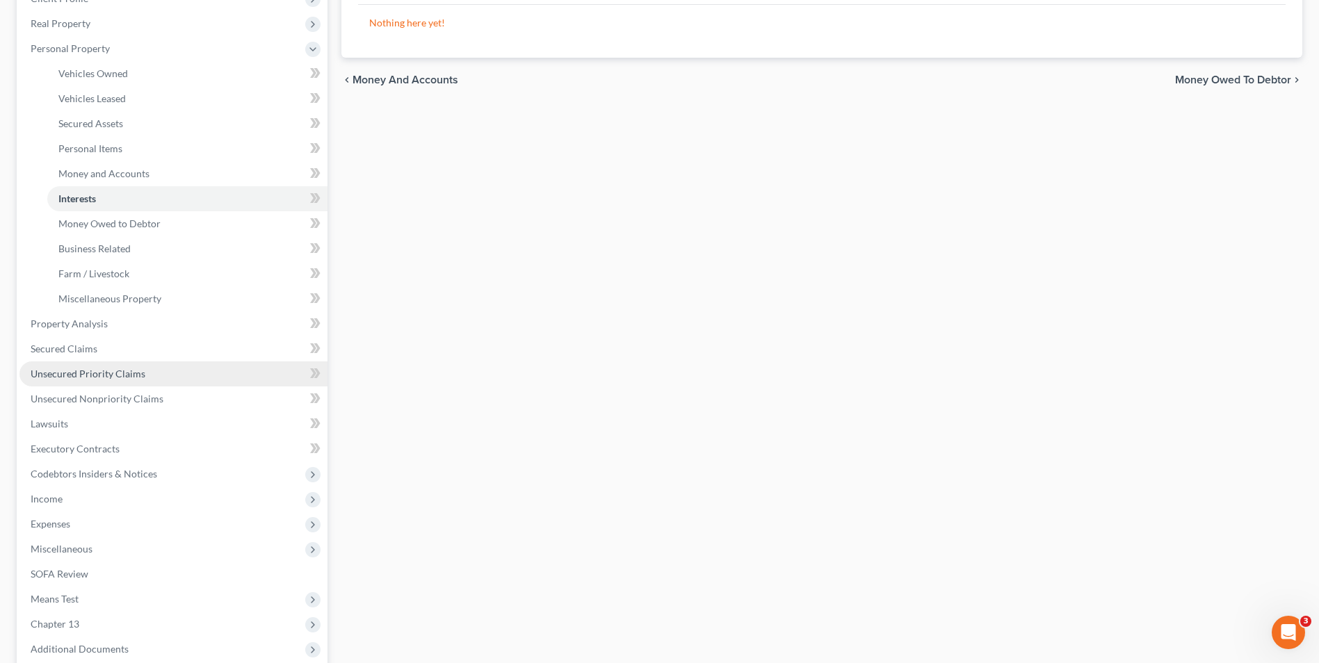
click at [92, 371] on span "Unsecured Priority Claims" at bounding box center [88, 374] width 115 height 12
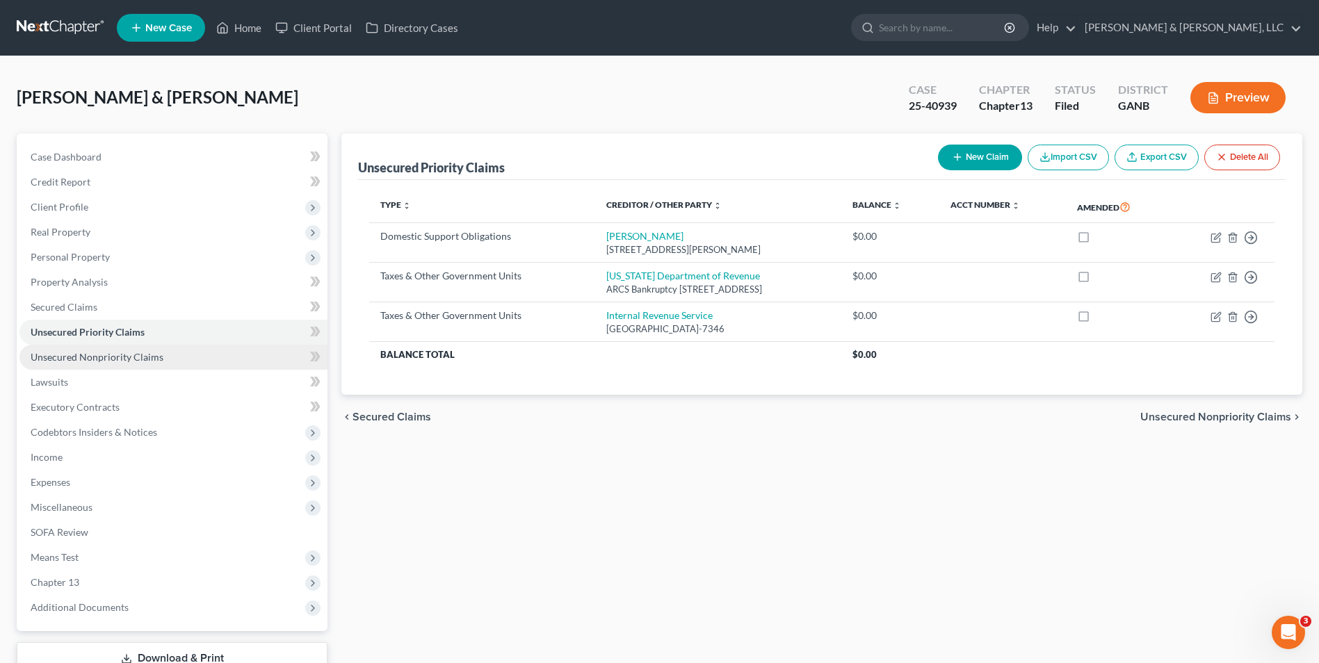
click at [78, 351] on span "Unsecured Nonpriority Claims" at bounding box center [97, 357] width 133 height 12
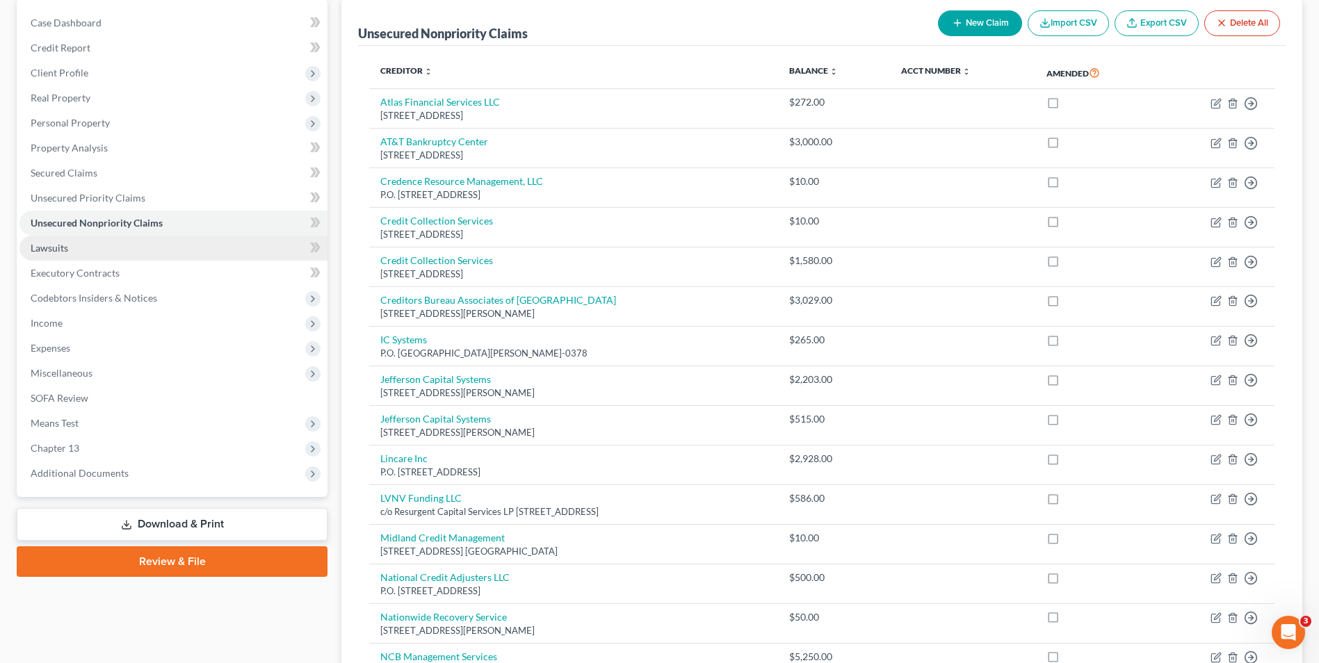
scroll to position [139, 0]
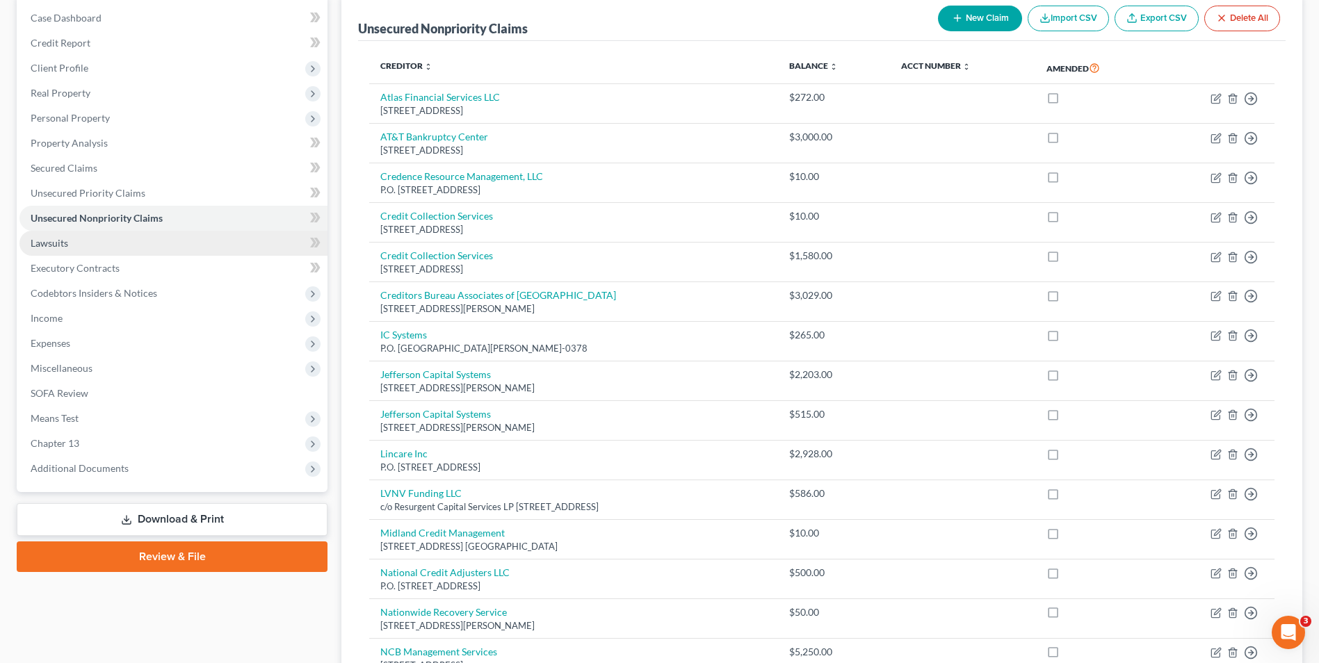
click at [56, 240] on span "Lawsuits" at bounding box center [50, 243] width 38 height 12
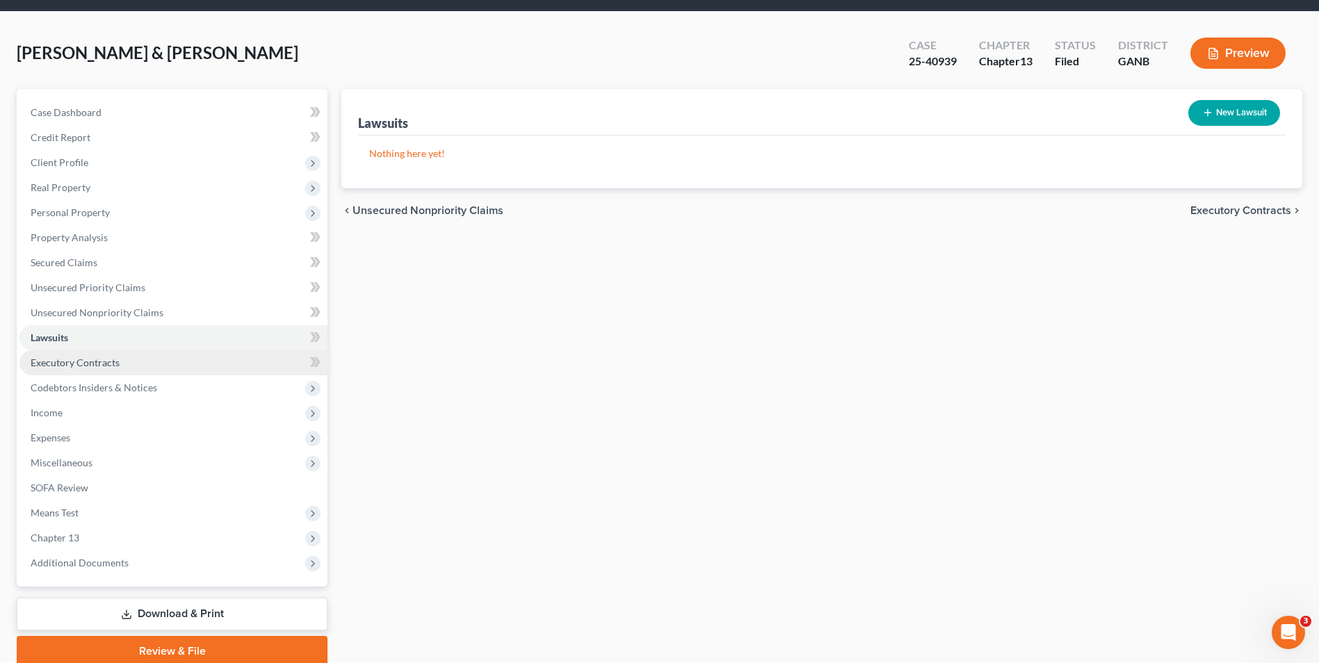
scroll to position [101, 0]
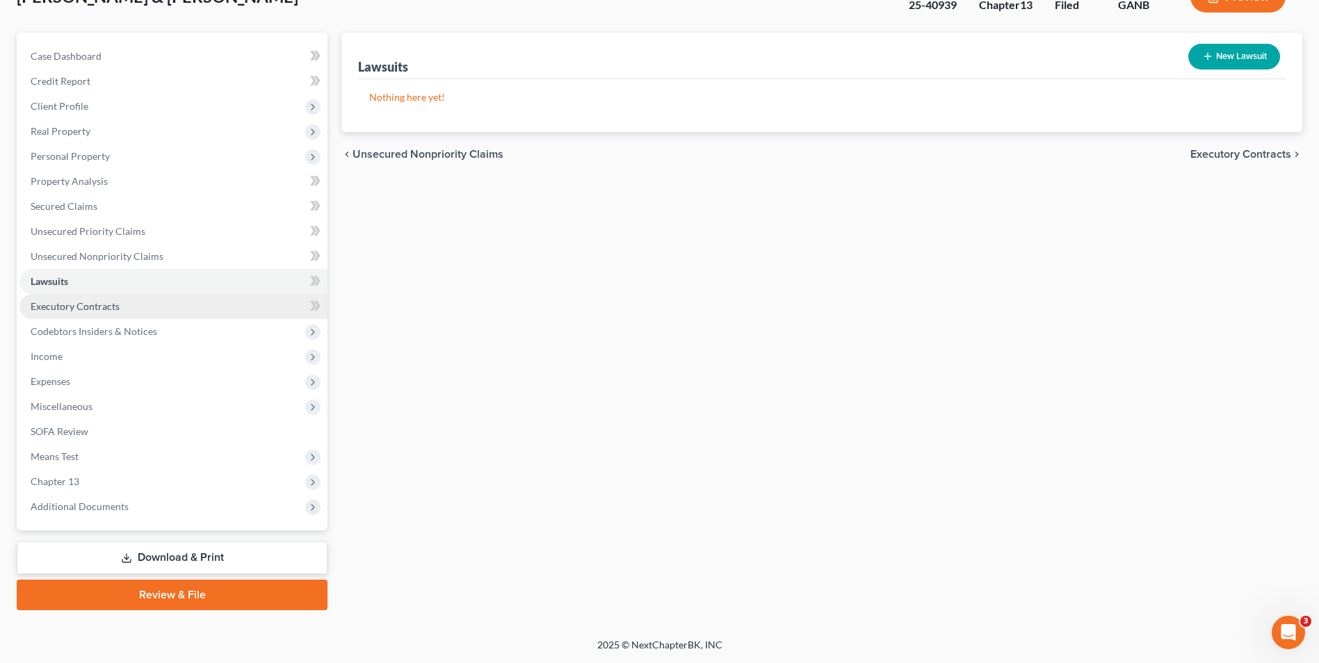
click at [95, 307] on span "Executory Contracts" at bounding box center [75, 306] width 89 height 12
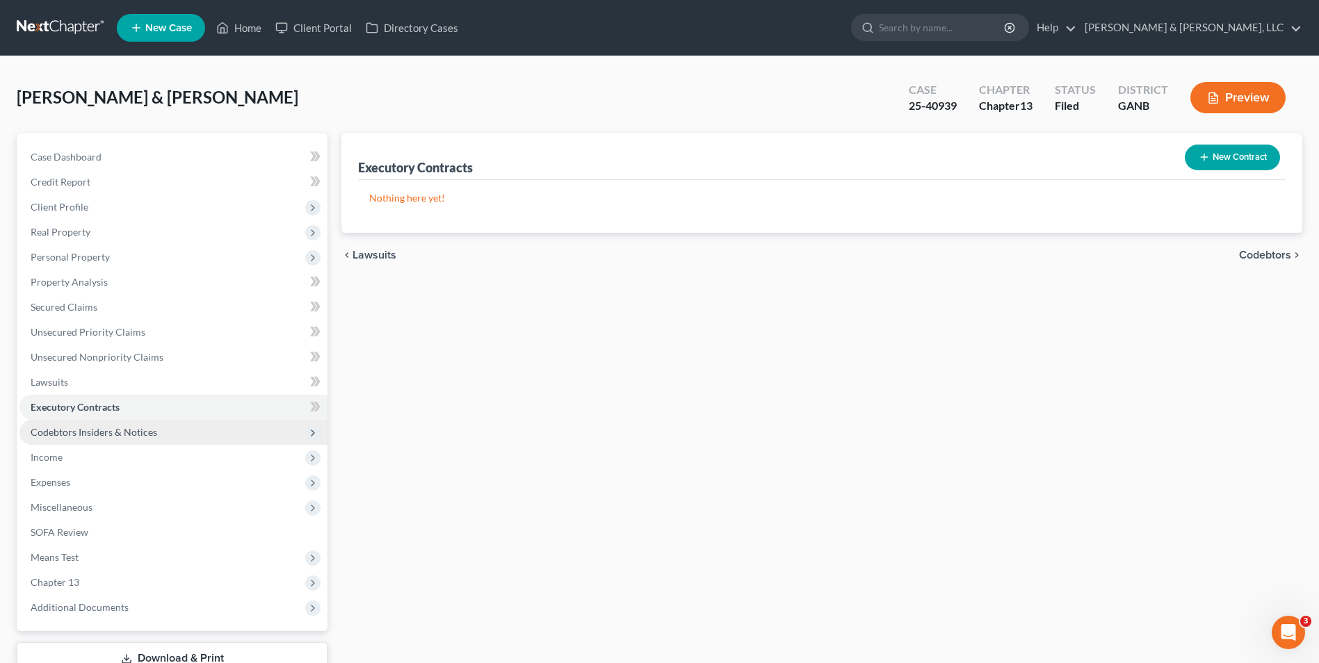
click at [79, 432] on span "Codebtors Insiders & Notices" at bounding box center [94, 432] width 127 height 12
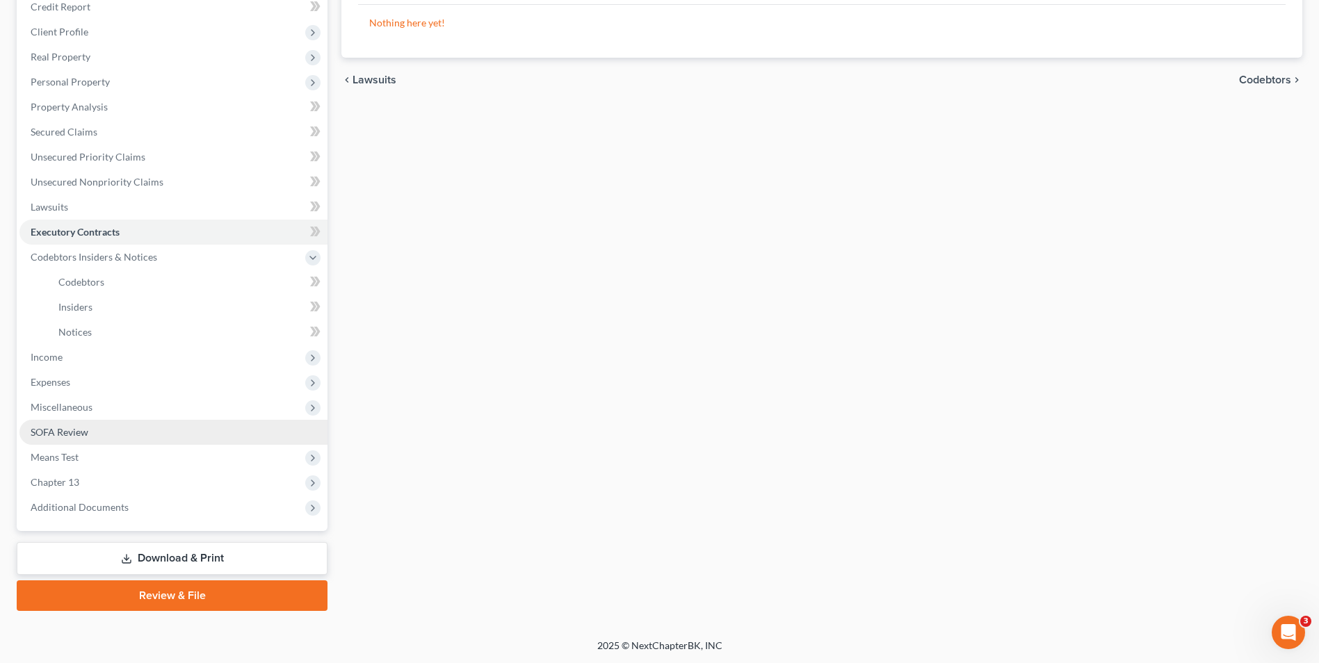
scroll to position [176, 0]
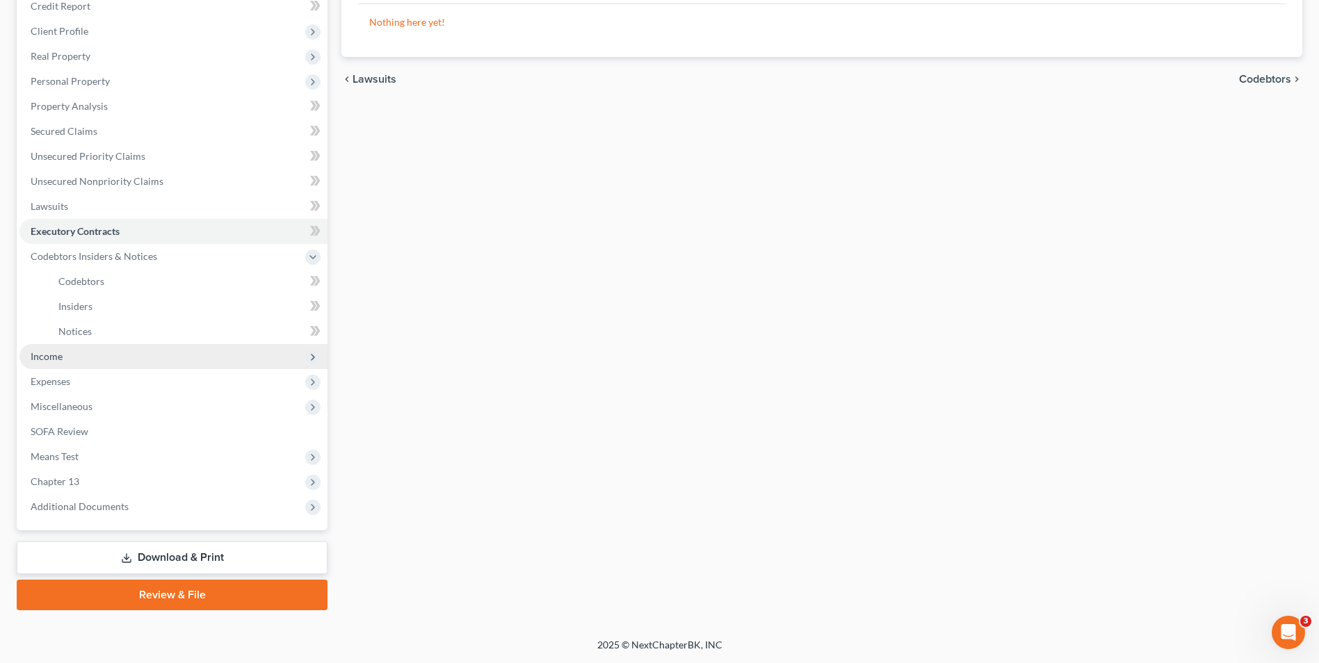
click at [63, 354] on span "Income" at bounding box center [173, 356] width 308 height 25
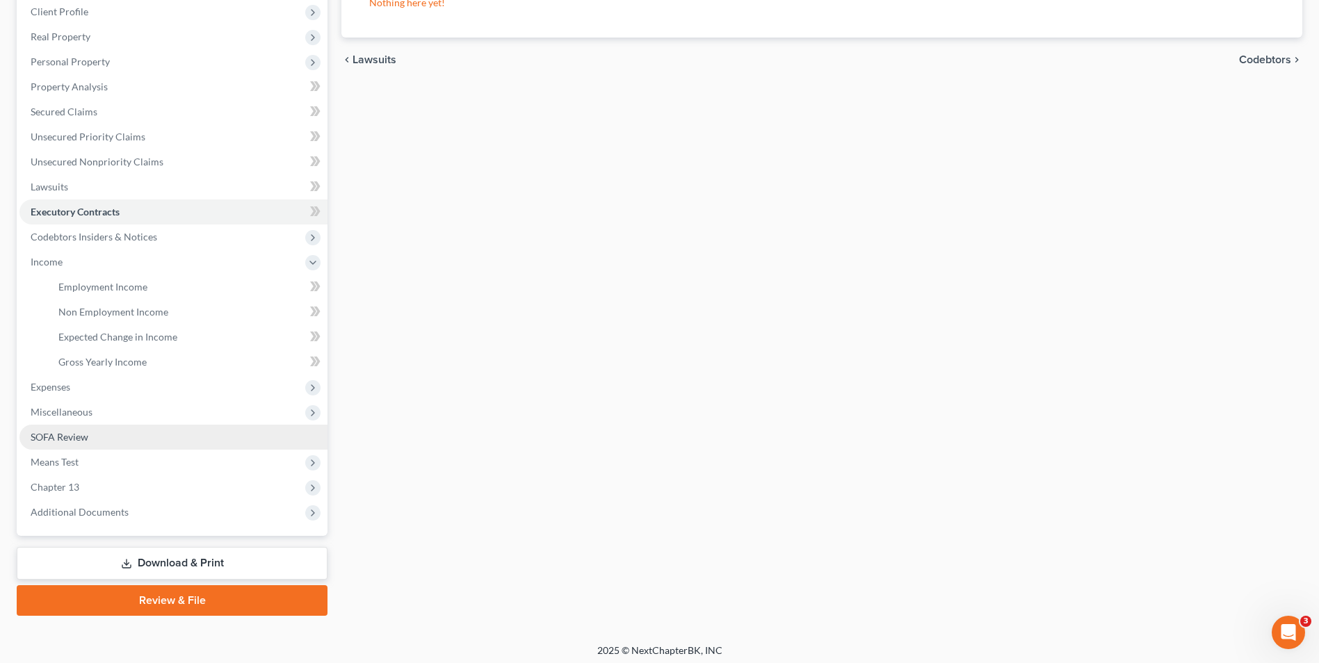
scroll to position [201, 0]
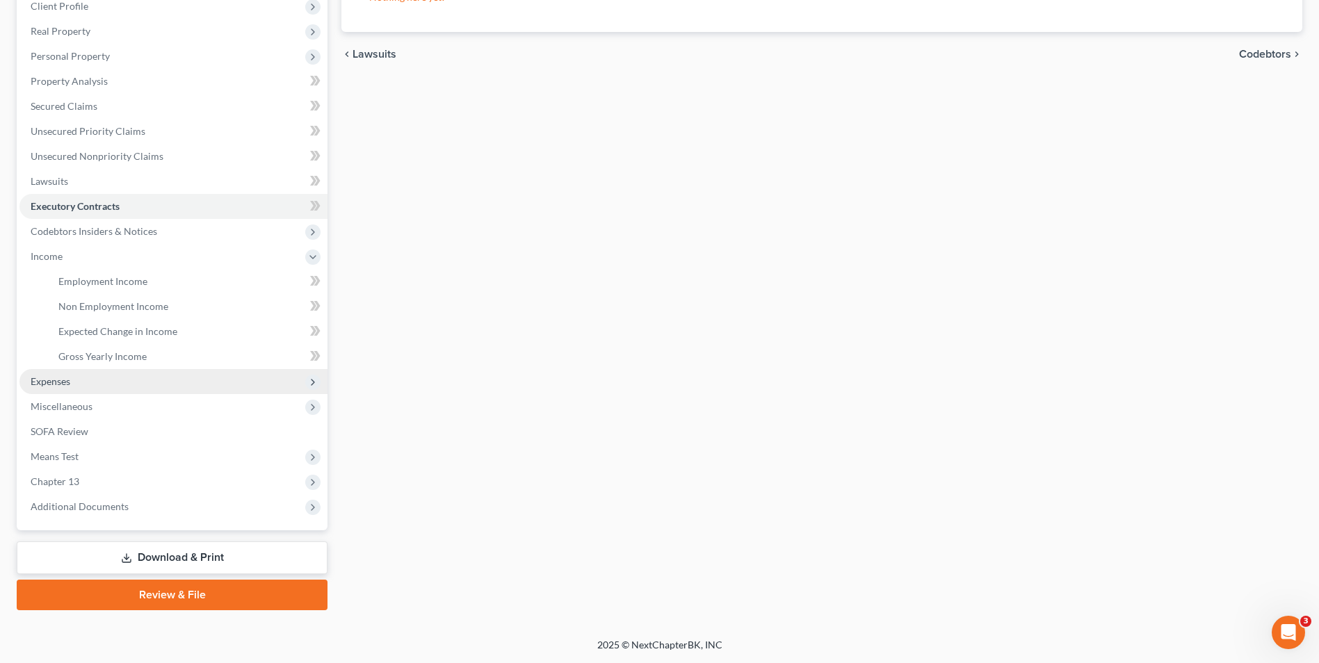
click at [61, 382] on span "Expenses" at bounding box center [51, 381] width 40 height 12
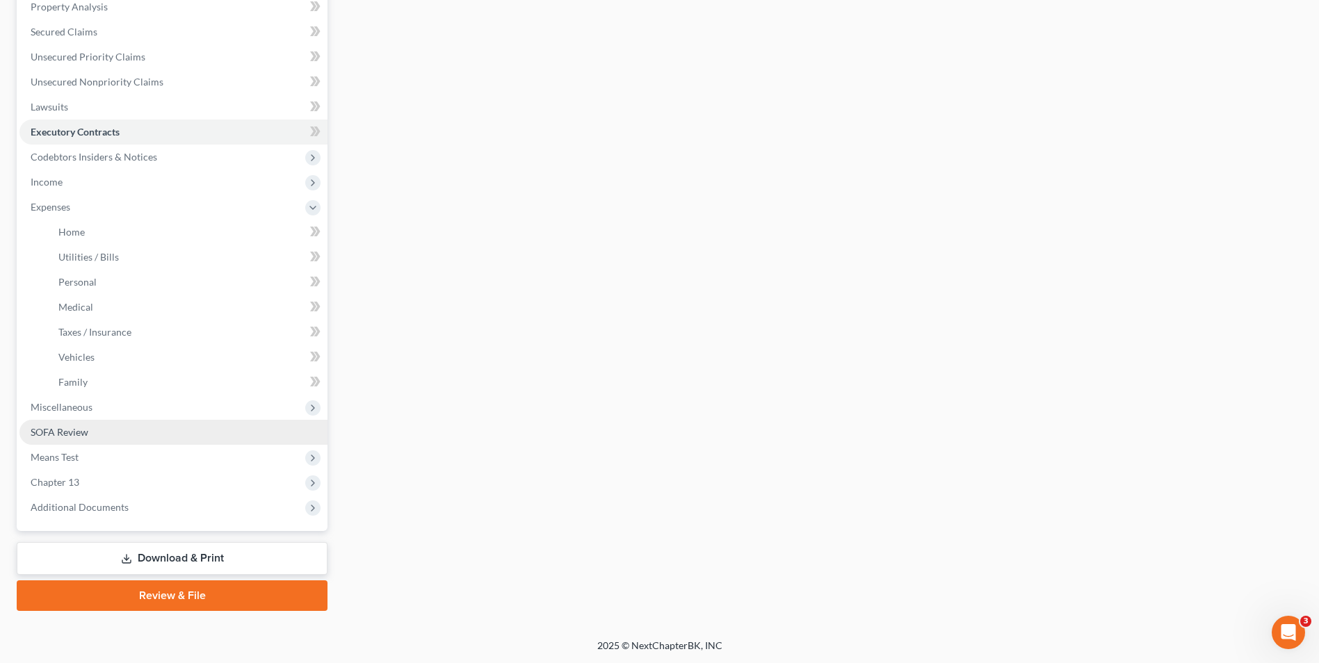
scroll to position [276, 0]
click at [76, 405] on span "Miscellaneous" at bounding box center [62, 406] width 62 height 12
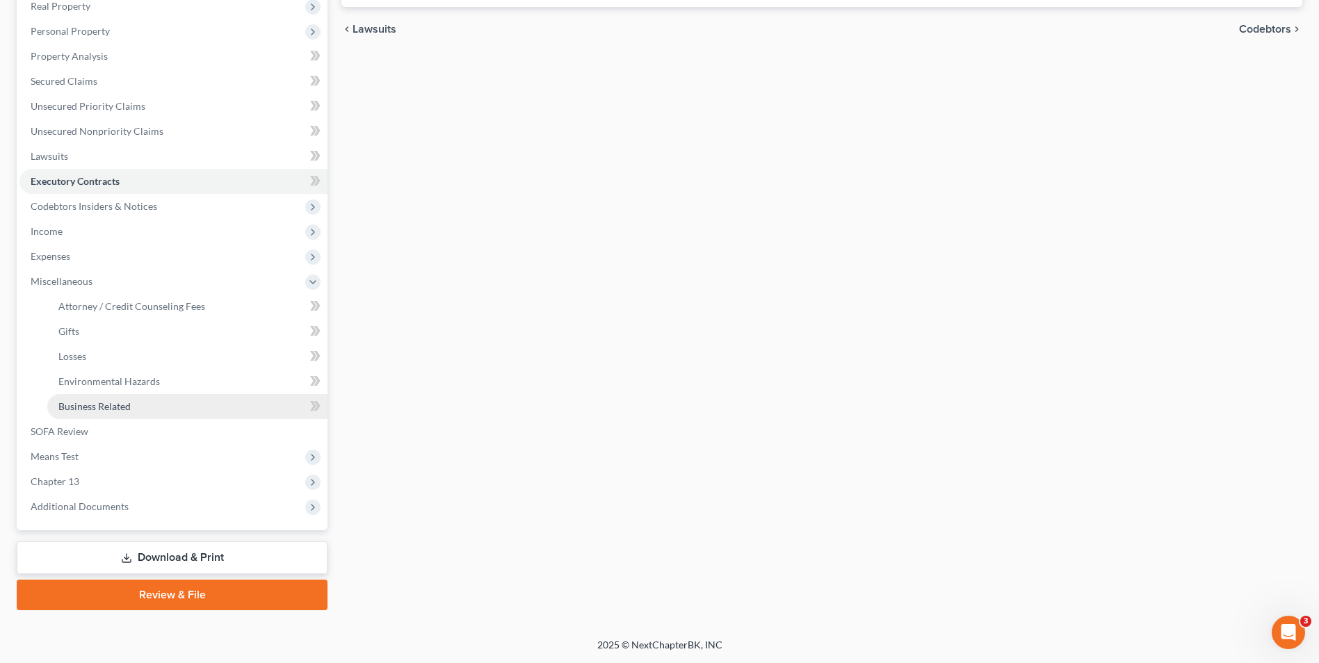
scroll to position [226, 0]
click at [141, 306] on span "Attorney / Credit Counseling Fees" at bounding box center [131, 306] width 147 height 12
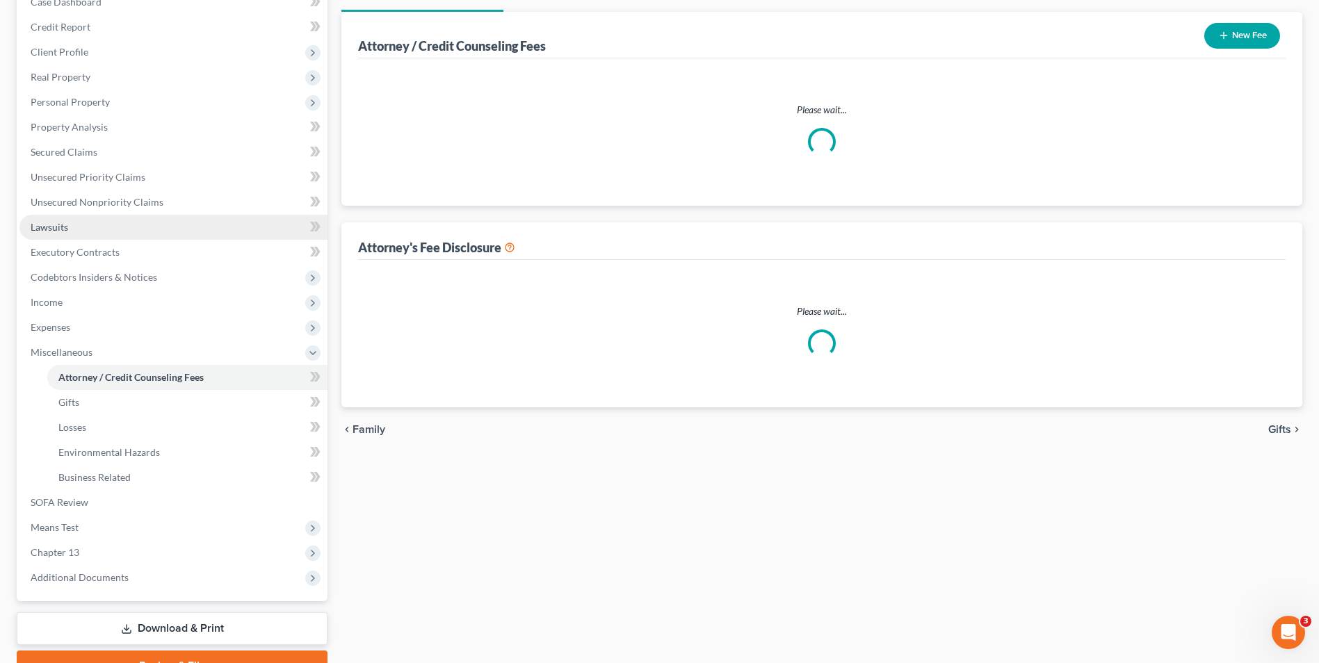
select select "3"
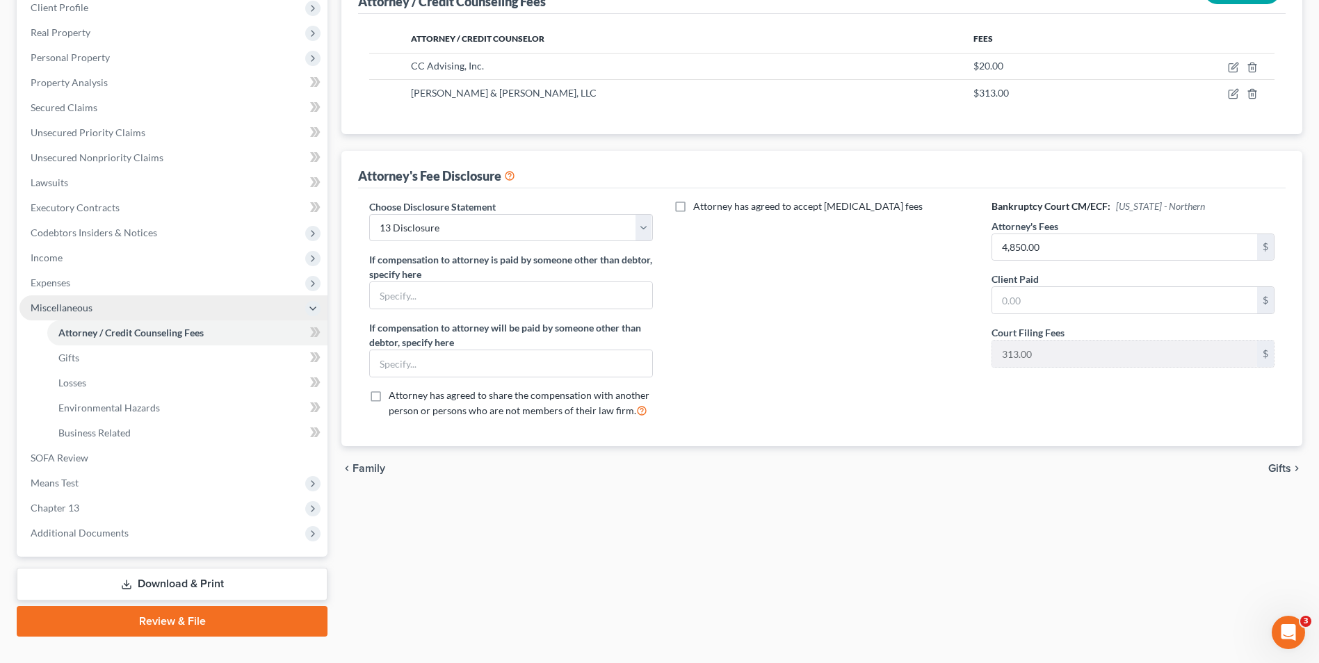
scroll to position [209, 0]
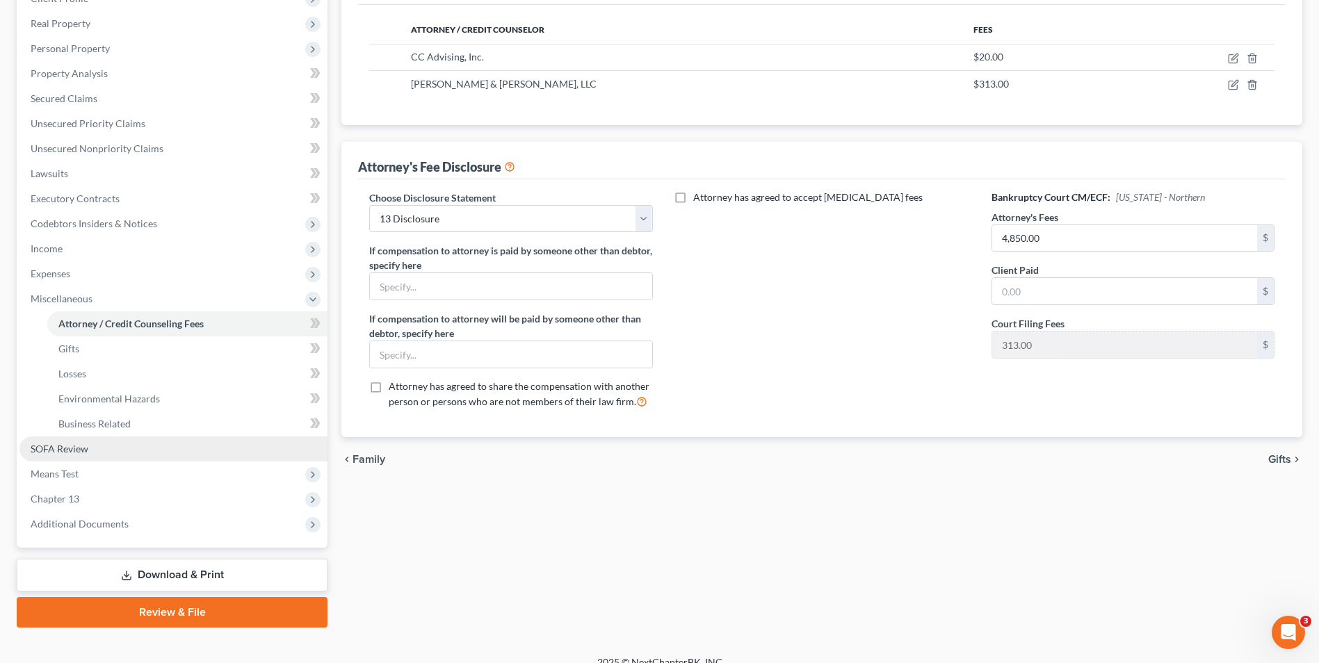
click at [87, 453] on span "SOFA Review" at bounding box center [60, 449] width 58 height 12
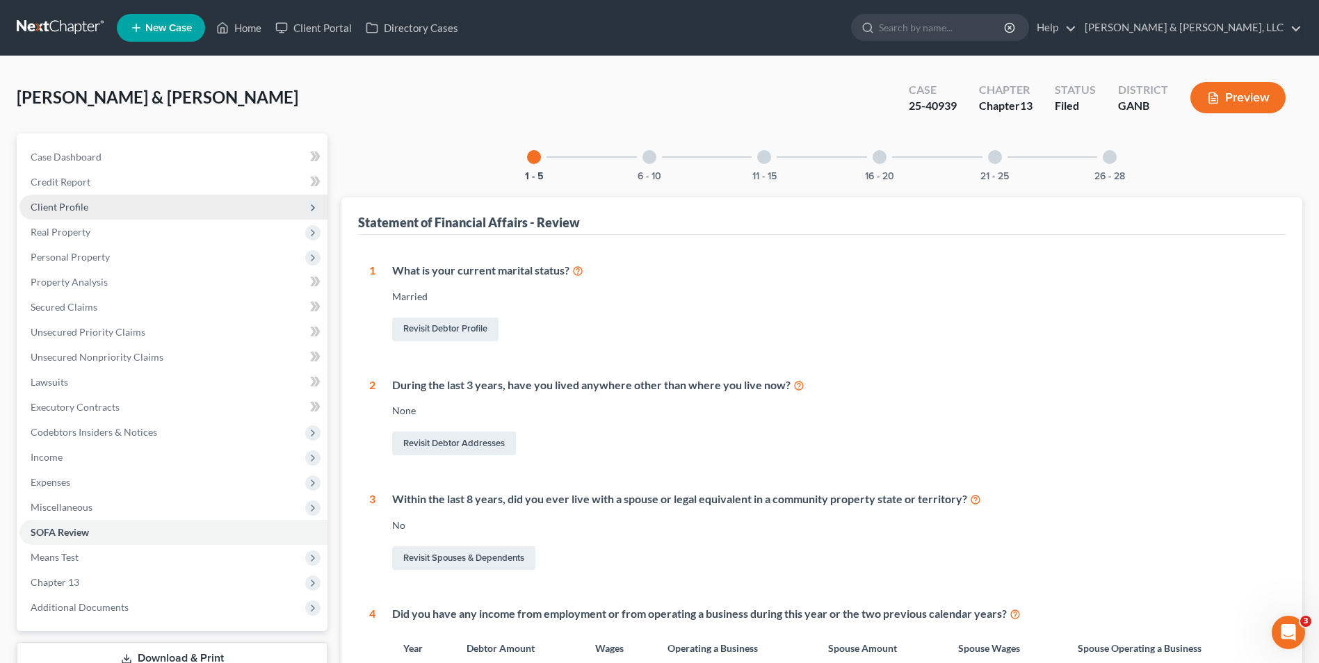
click at [105, 204] on span "Client Profile" at bounding box center [173, 207] width 308 height 25
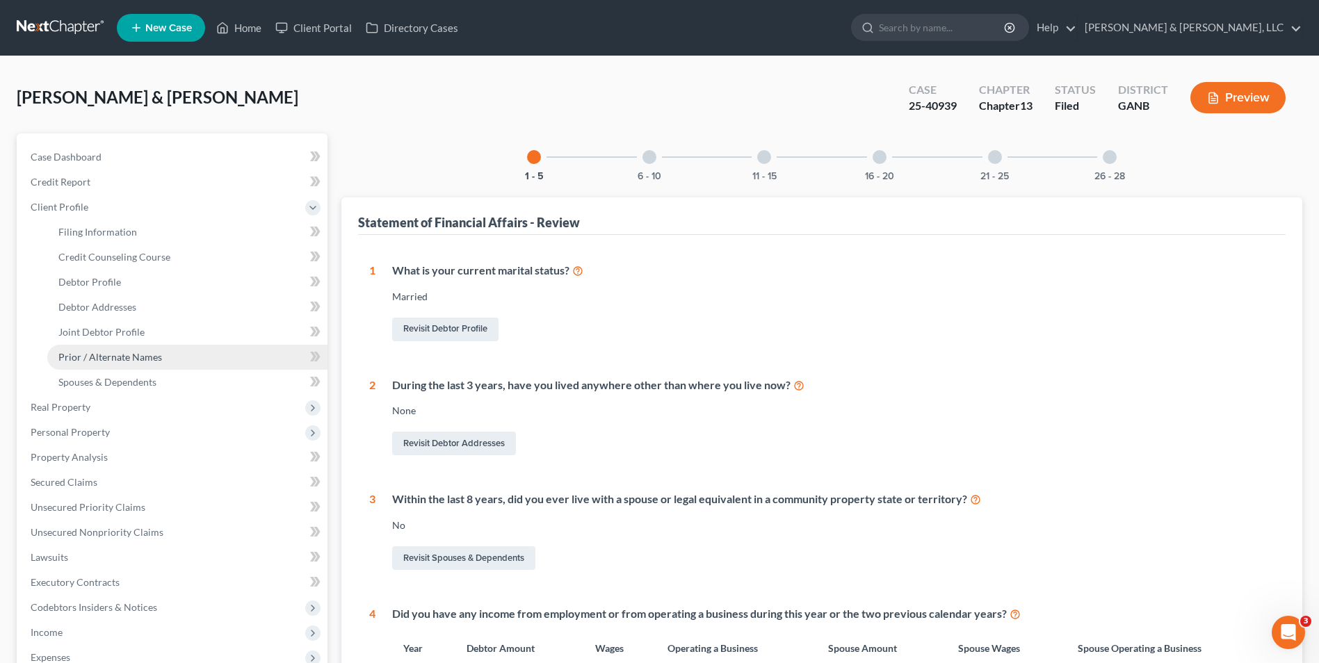
click at [152, 356] on span "Prior / Alternate Names" at bounding box center [110, 357] width 104 height 12
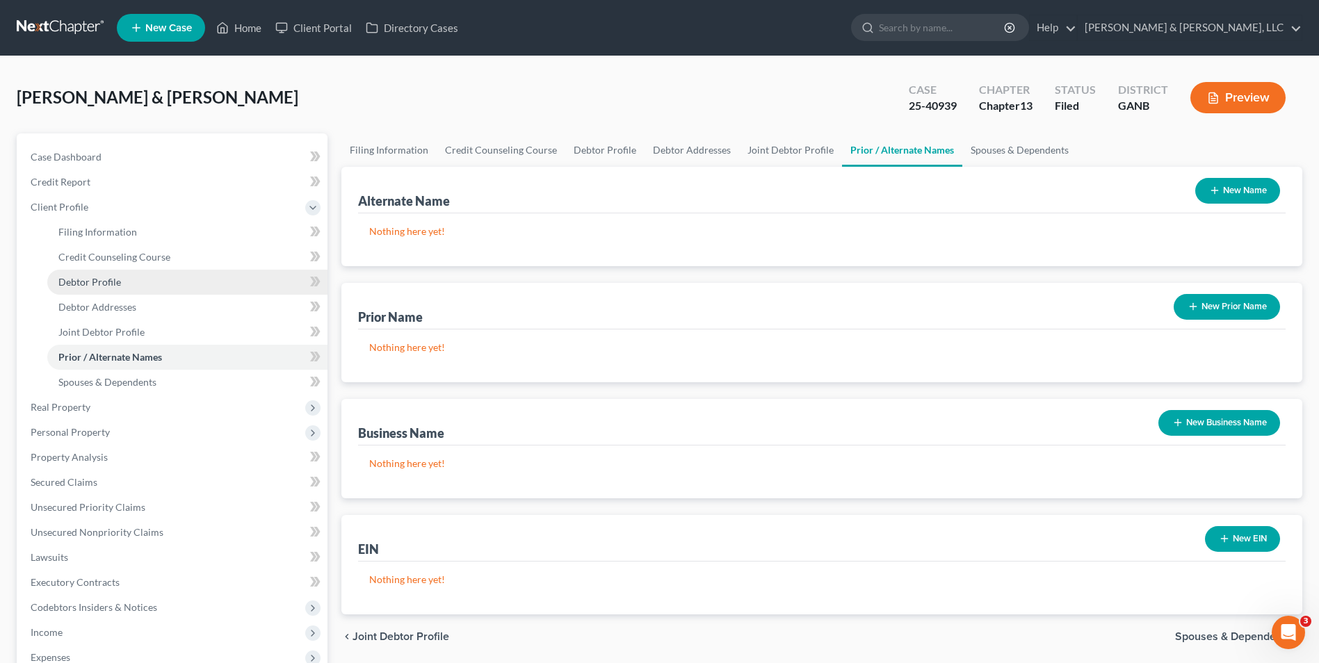
click at [119, 280] on span "Debtor Profile" at bounding box center [89, 282] width 63 height 12
select select "1"
select select "3"
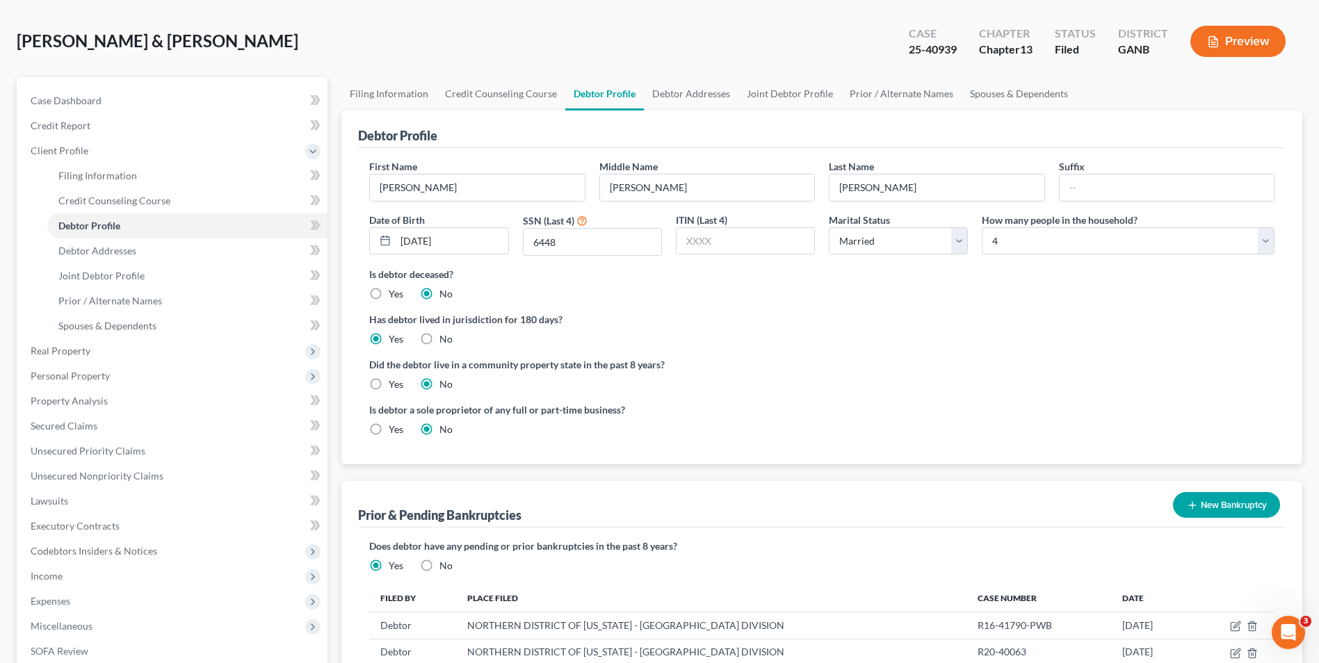
scroll to position [209, 0]
